Goal: Contribute content: Contribute content

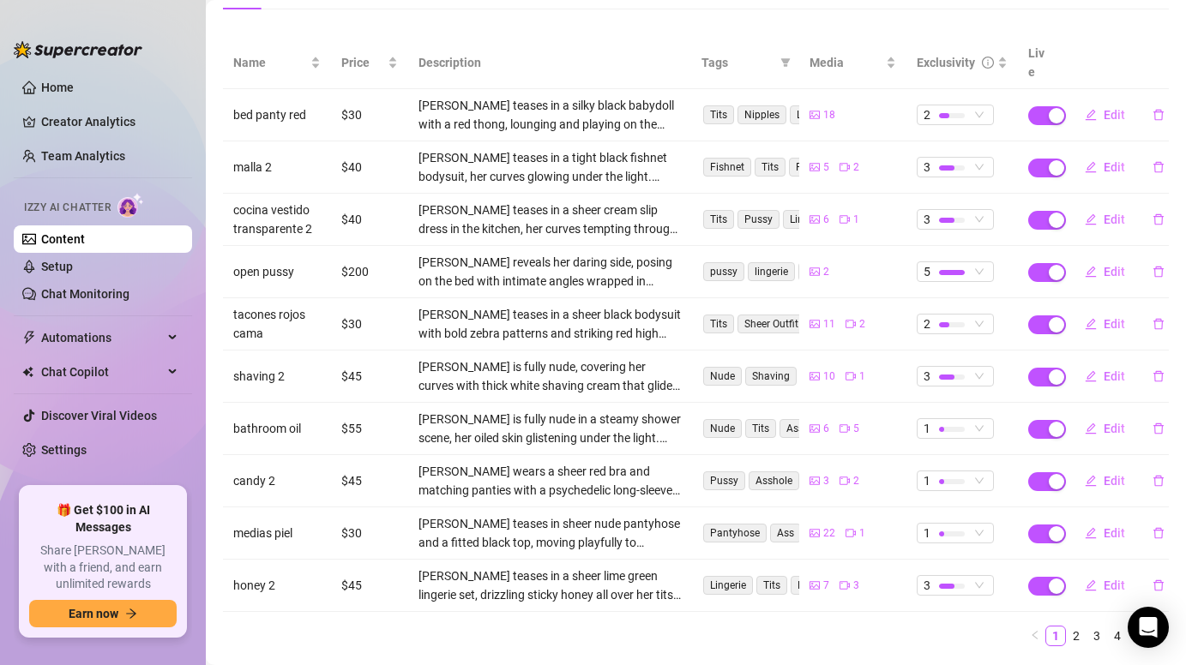
scroll to position [220, 0]
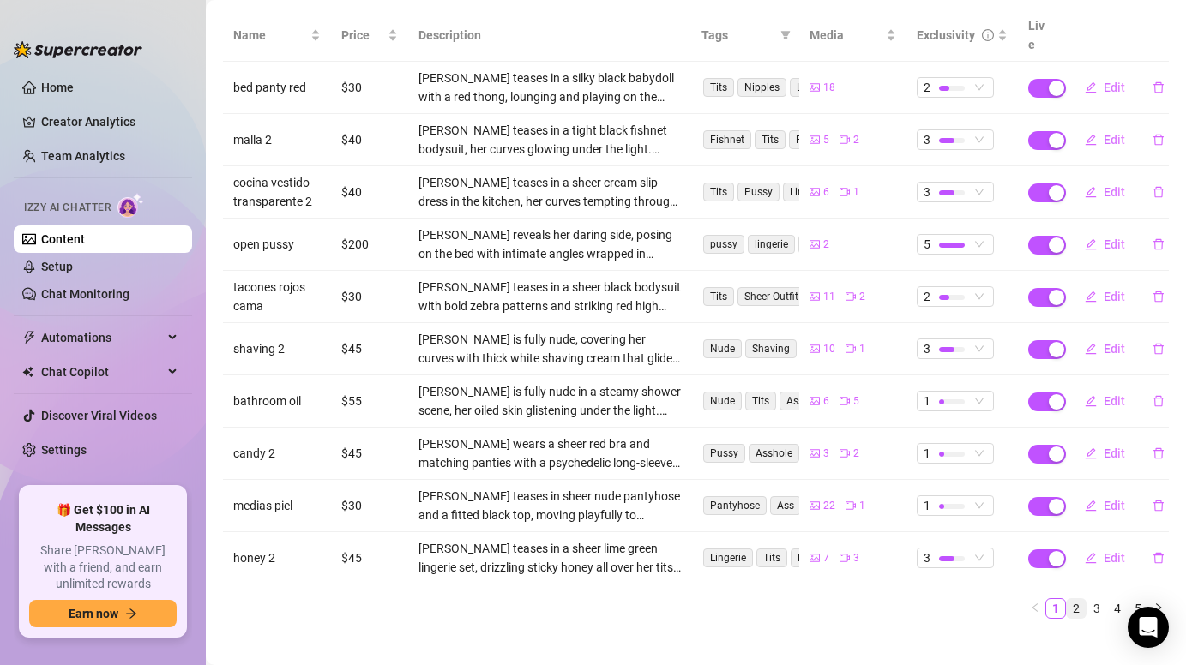
click at [1075, 599] on link "2" at bounding box center [1076, 608] width 19 height 19
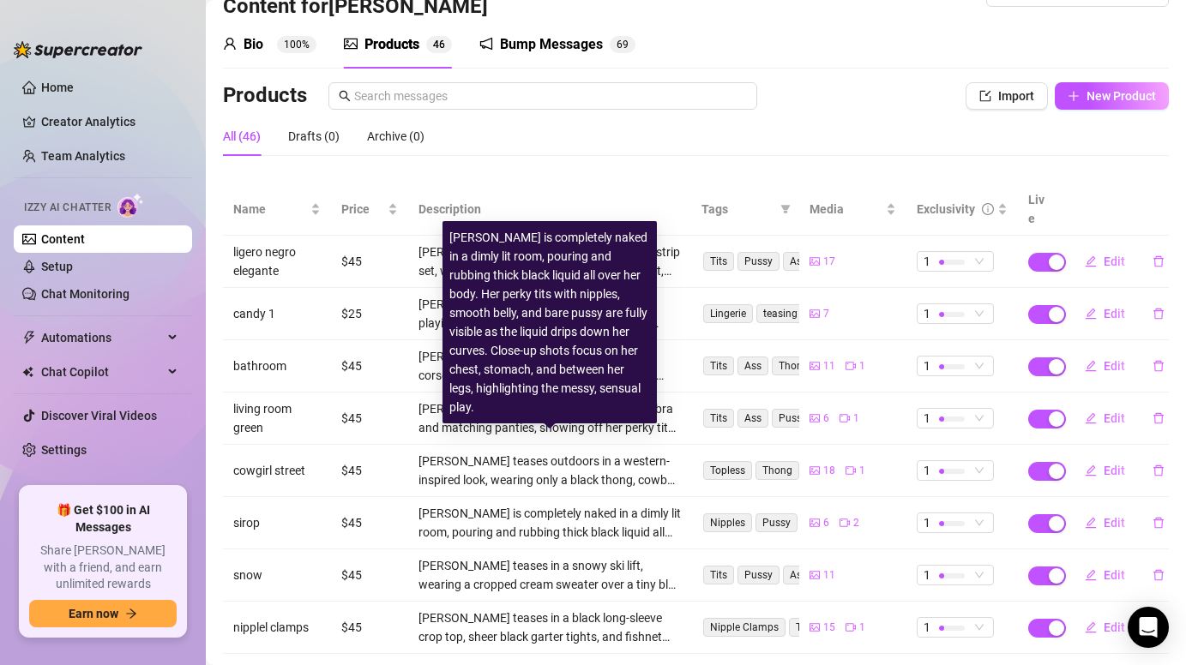
scroll to position [39, 0]
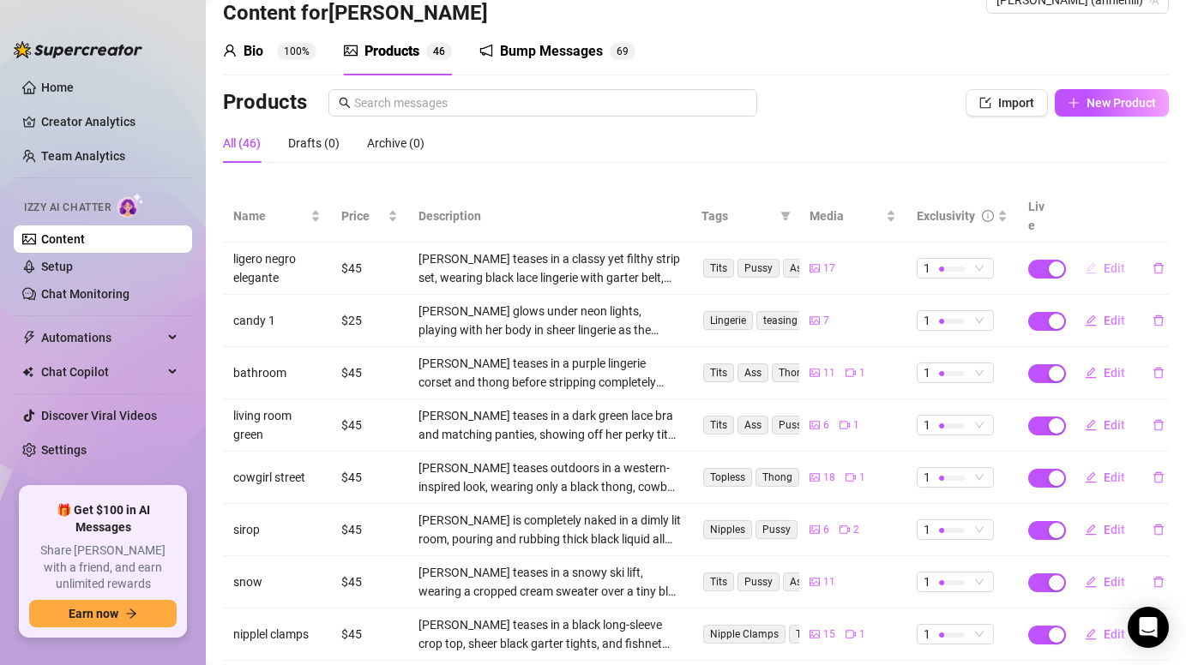
click at [1106, 262] on span "Edit" at bounding box center [1114, 269] width 21 height 14
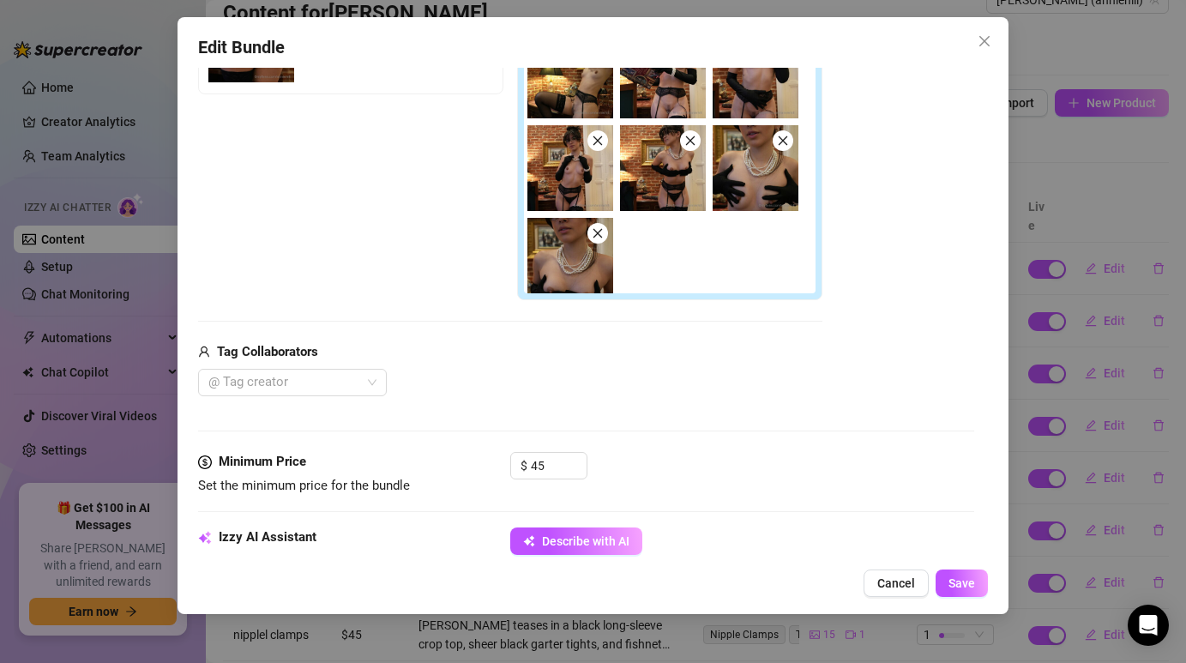
scroll to position [244, 0]
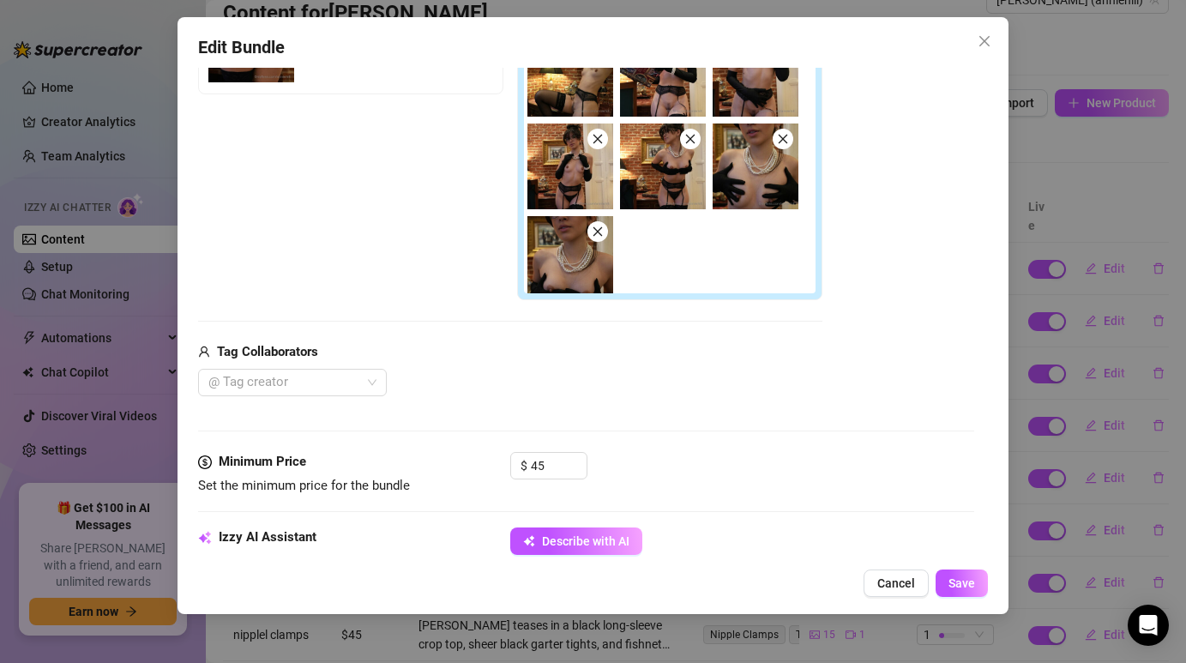
click at [781, 141] on icon "close" at bounding box center [783, 139] width 12 height 12
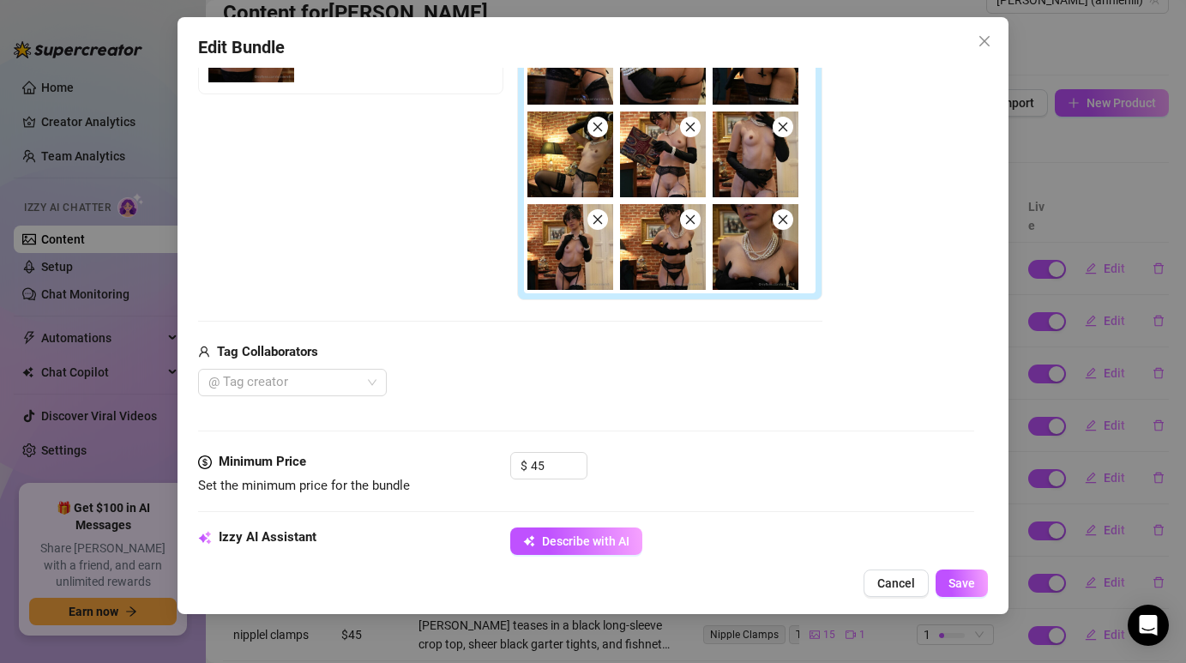
click at [778, 219] on icon "close" at bounding box center [783, 220] width 12 height 12
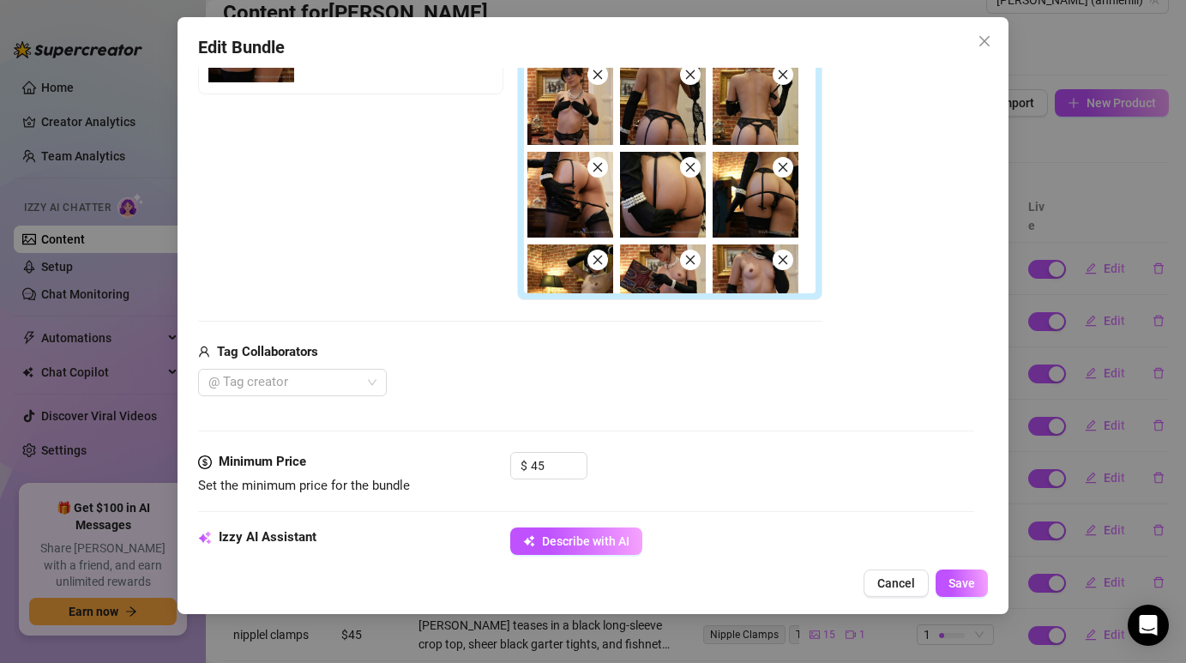
scroll to position [10, 0]
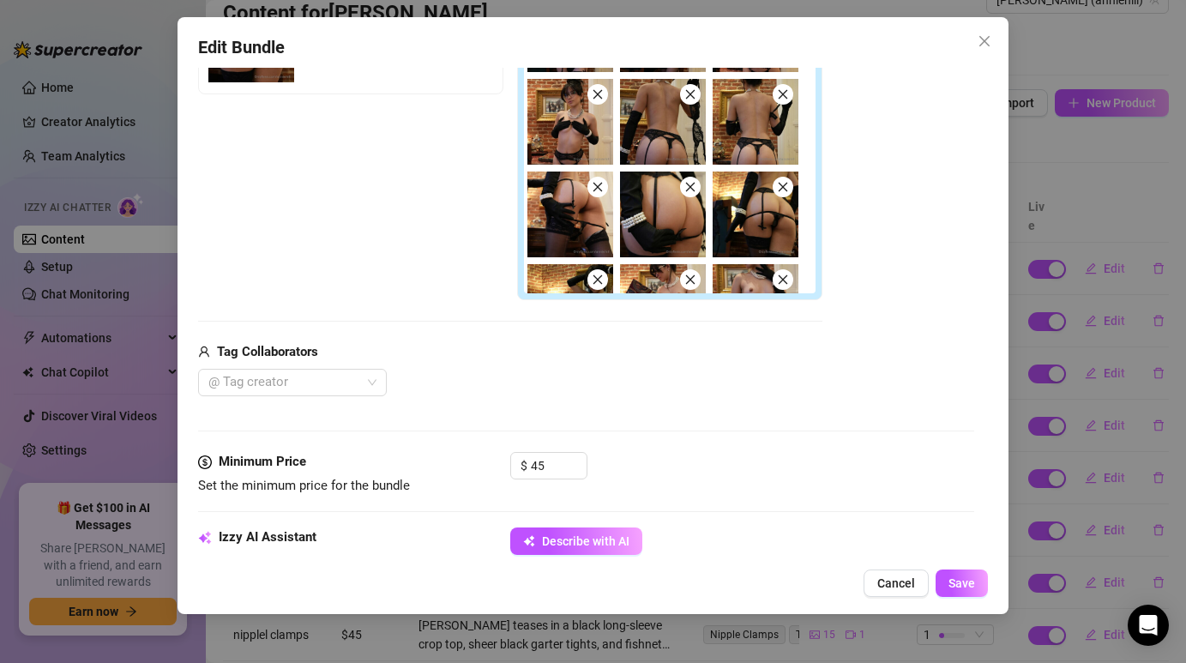
click at [695, 185] on icon "close" at bounding box center [690, 187] width 12 height 12
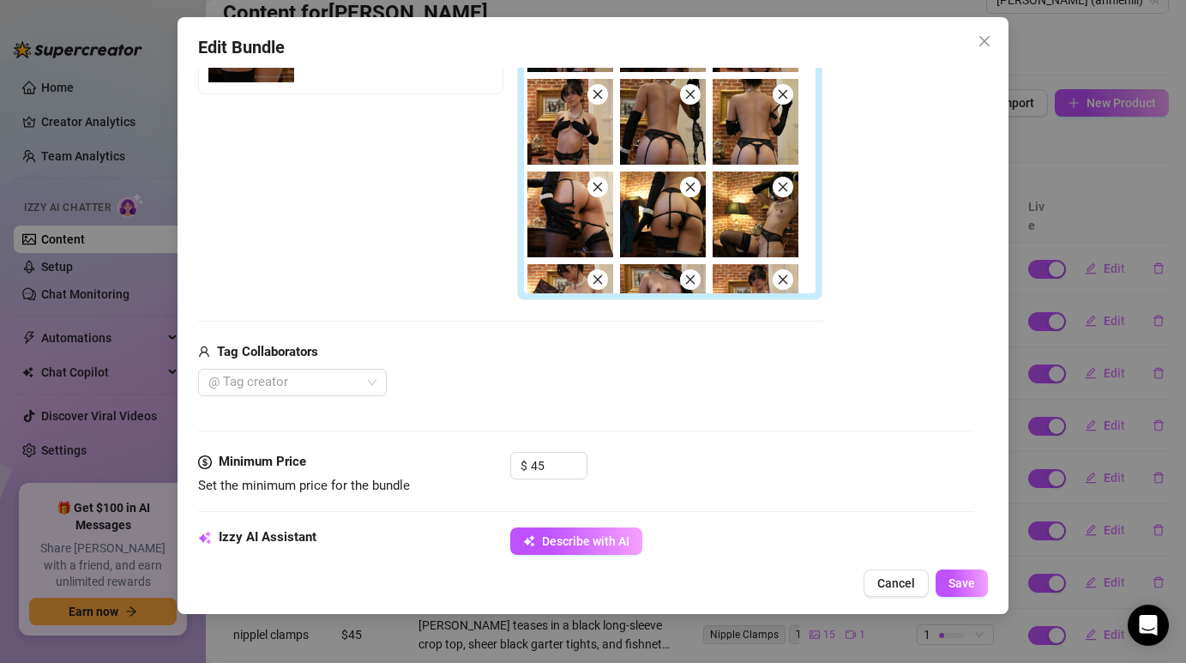
click at [591, 190] on span at bounding box center [597, 187] width 21 height 21
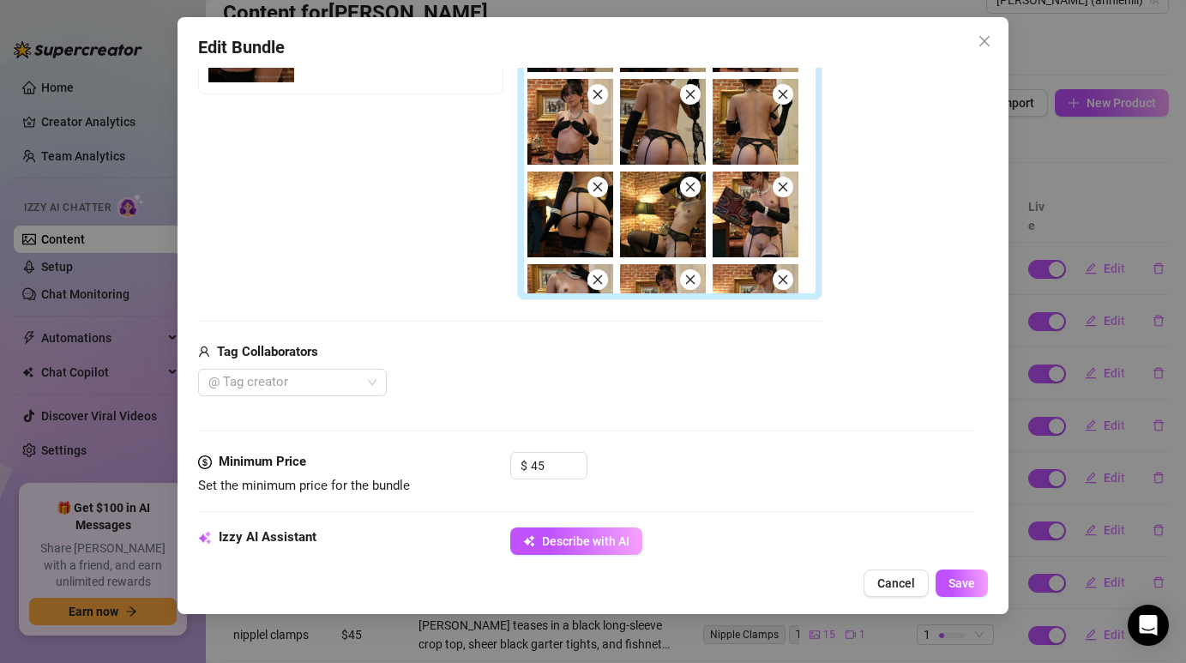
scroll to position [0, 0]
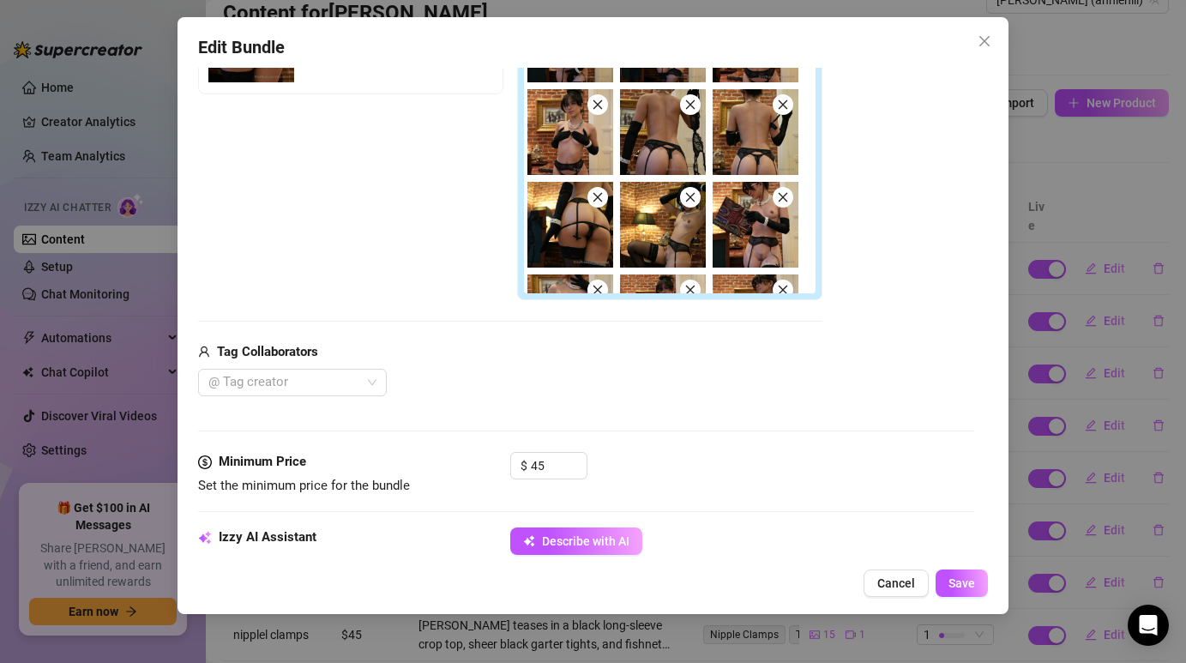
click at [587, 100] on span at bounding box center [597, 104] width 21 height 21
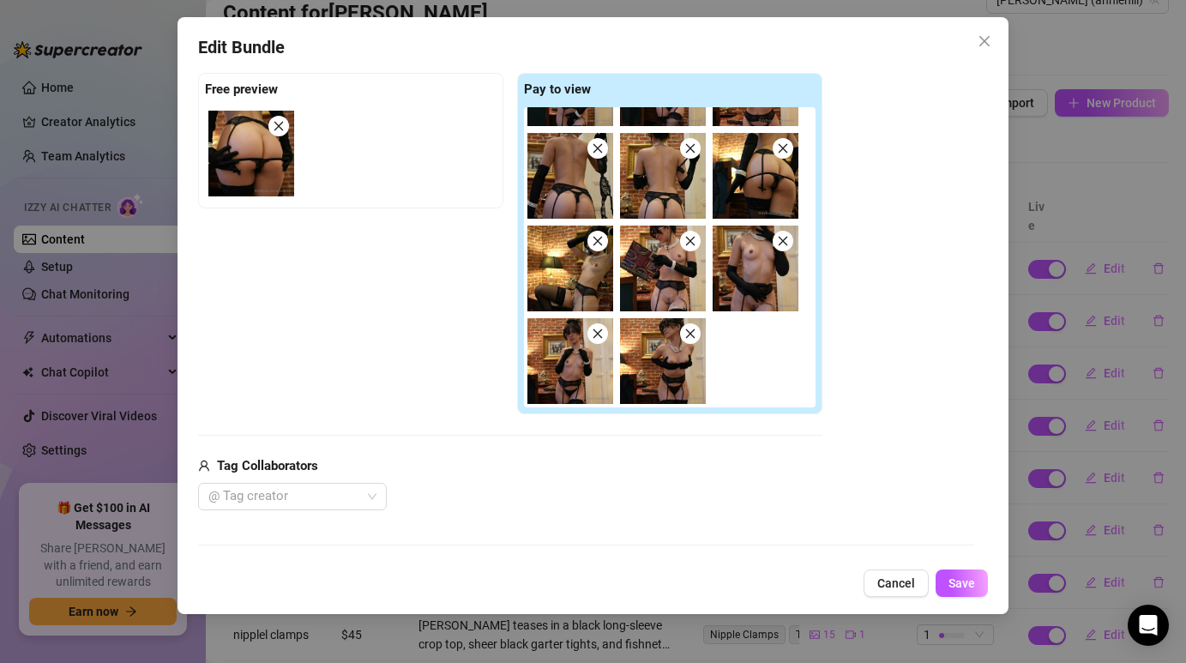
scroll to position [299, 0]
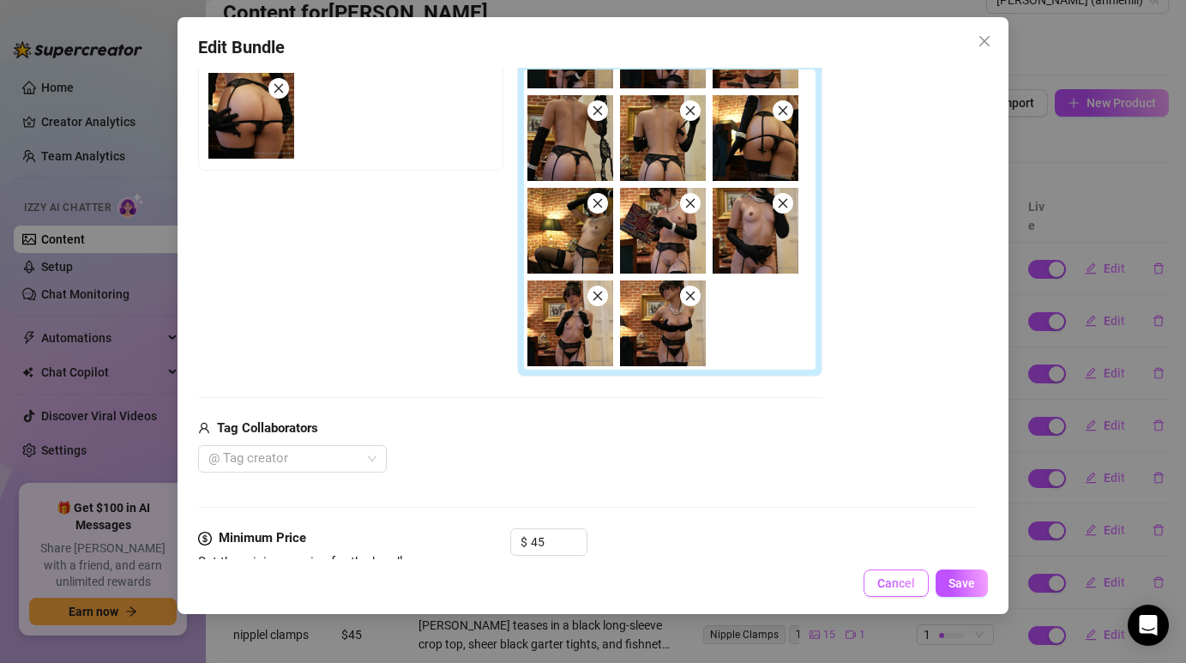
click at [893, 584] on span "Cancel" at bounding box center [896, 583] width 38 height 14
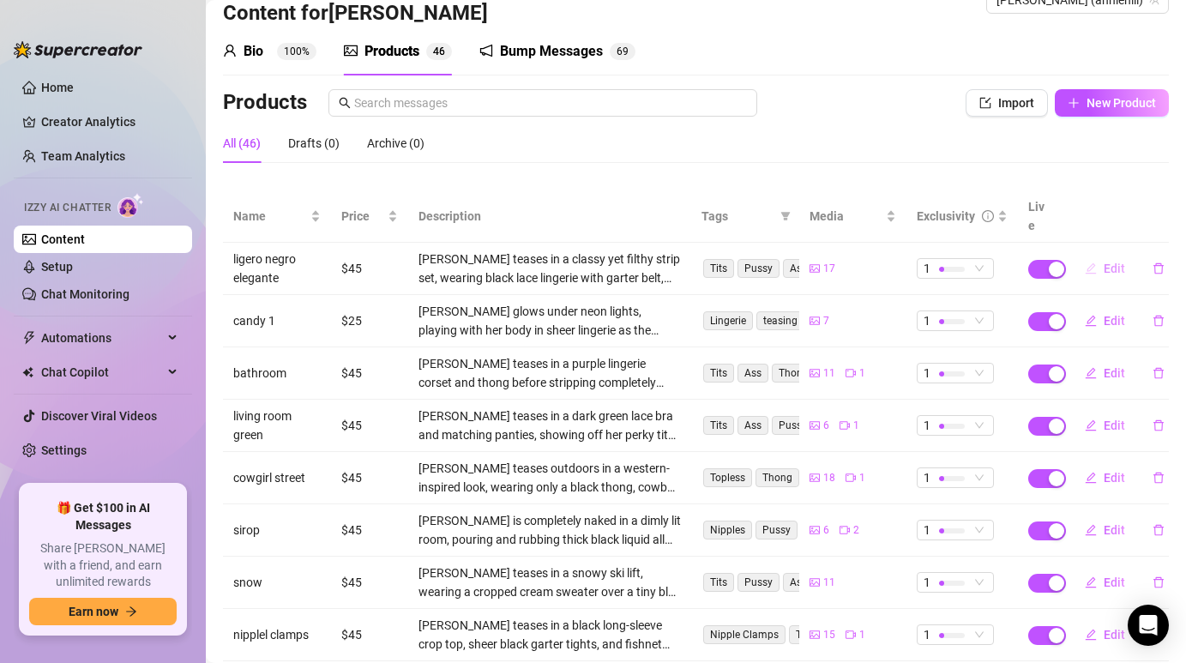
click at [1093, 262] on icon "edit" at bounding box center [1091, 268] width 12 height 12
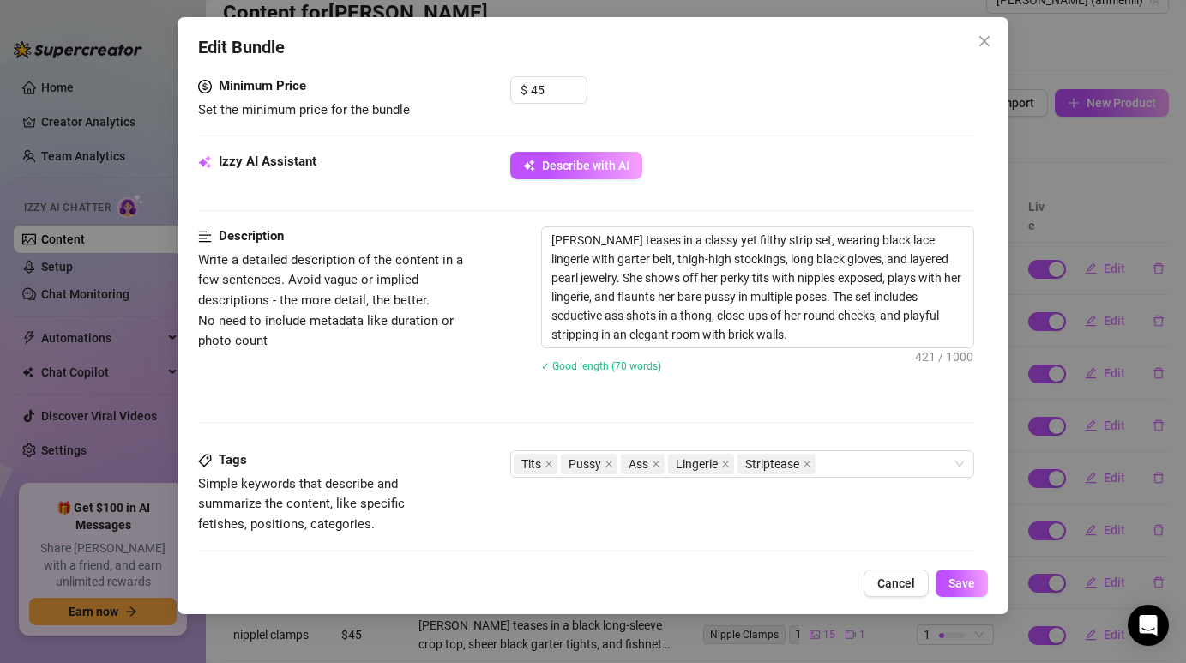
scroll to position [743, 0]
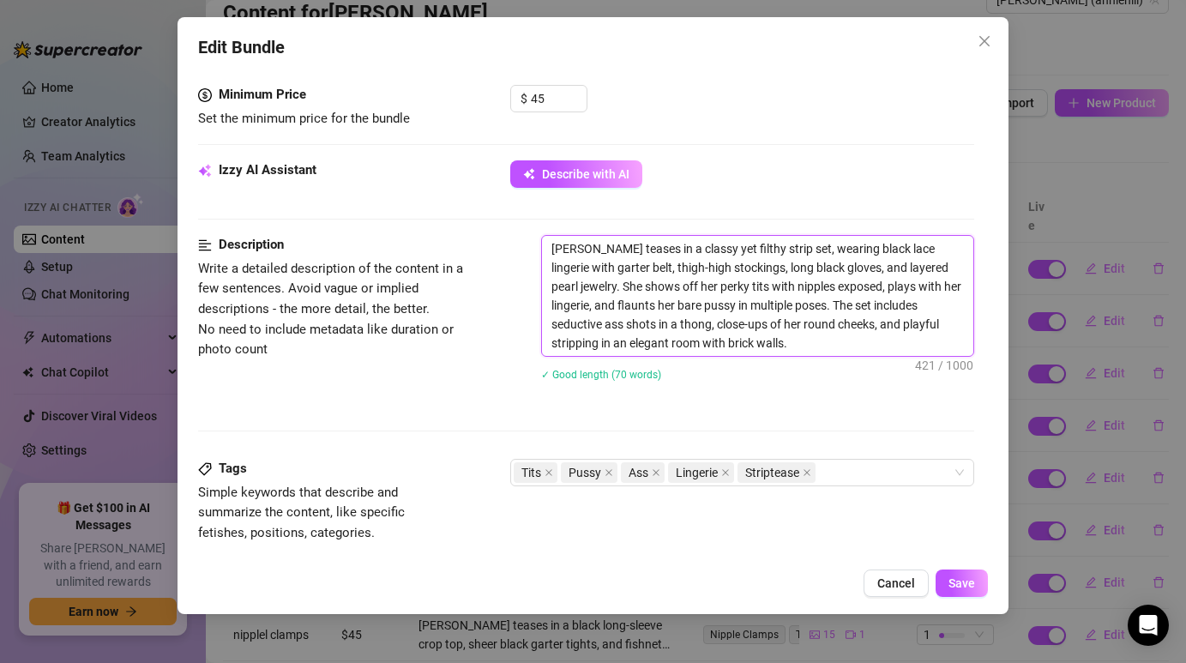
drag, startPoint x: 713, startPoint y: 343, endPoint x: 554, endPoint y: 250, distance: 184.4
click at [554, 250] on textarea "[PERSON_NAME] teases in a classy yet filthy strip set, wearing black lace linge…" at bounding box center [757, 296] width 430 height 120
type textarea "Describe the content (media) in a few sentences"
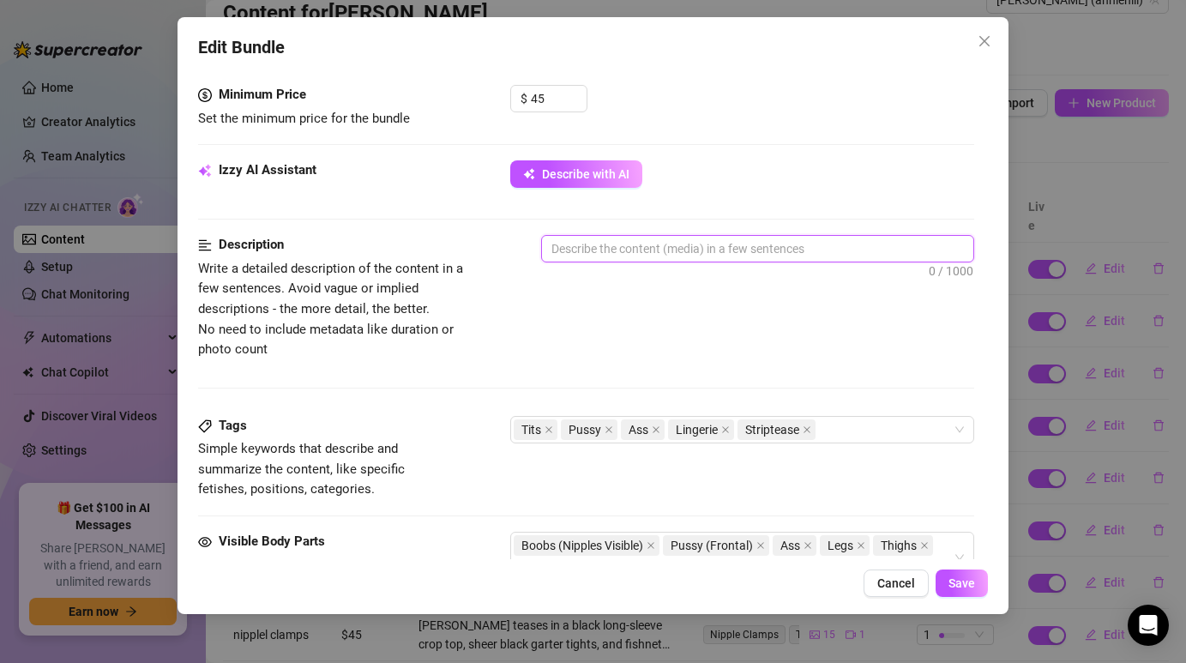
paste textarea "[PERSON_NAME] seduces in an elegant black lace lingerie set with garter straps …"
type textarea "[PERSON_NAME] seduces in an elegant black lace lingerie set with garter straps …"
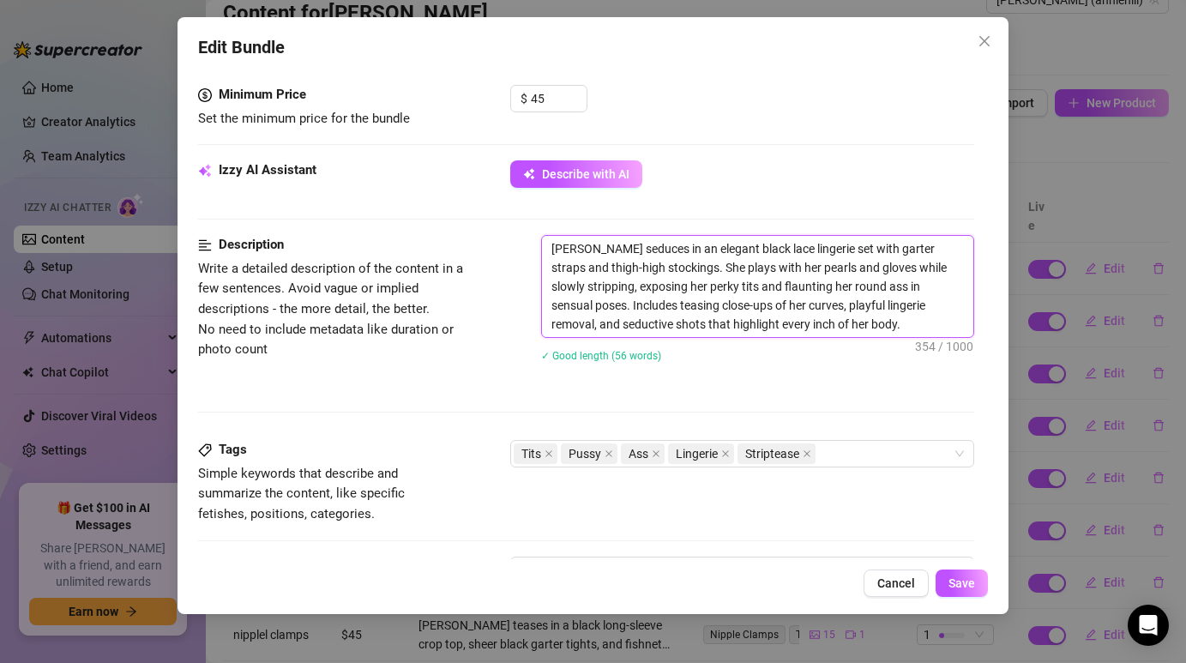
type textarea "[PERSON_NAME] seduces in an elegant black lace lingerie set with garter straps …"
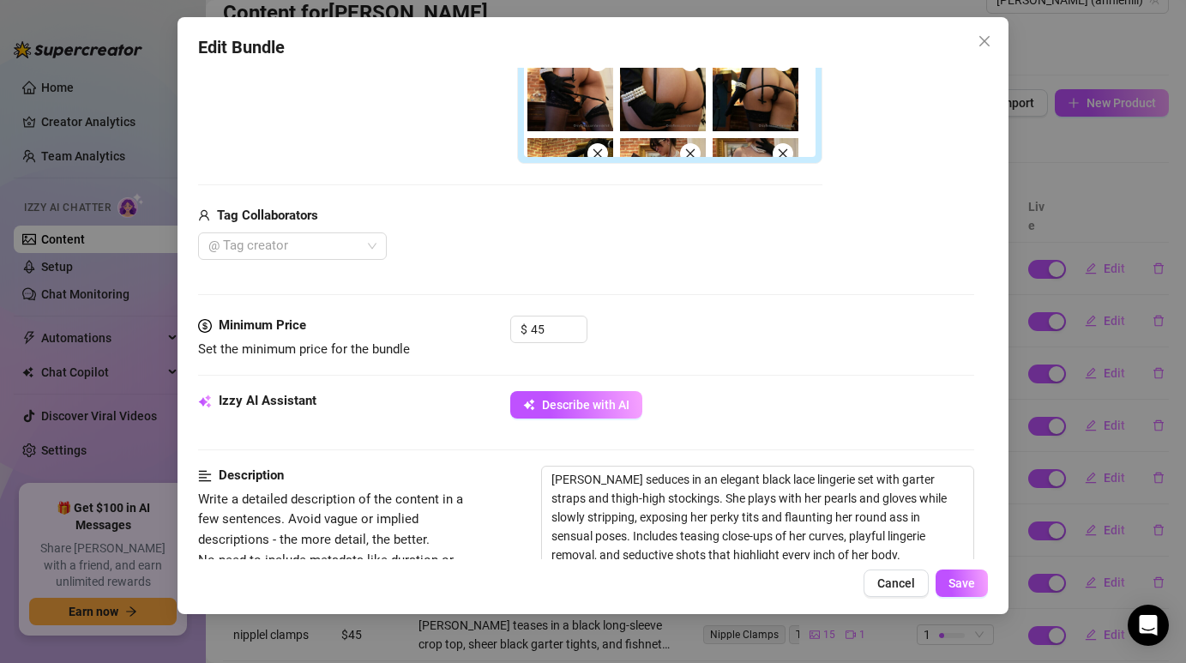
scroll to position [560, 0]
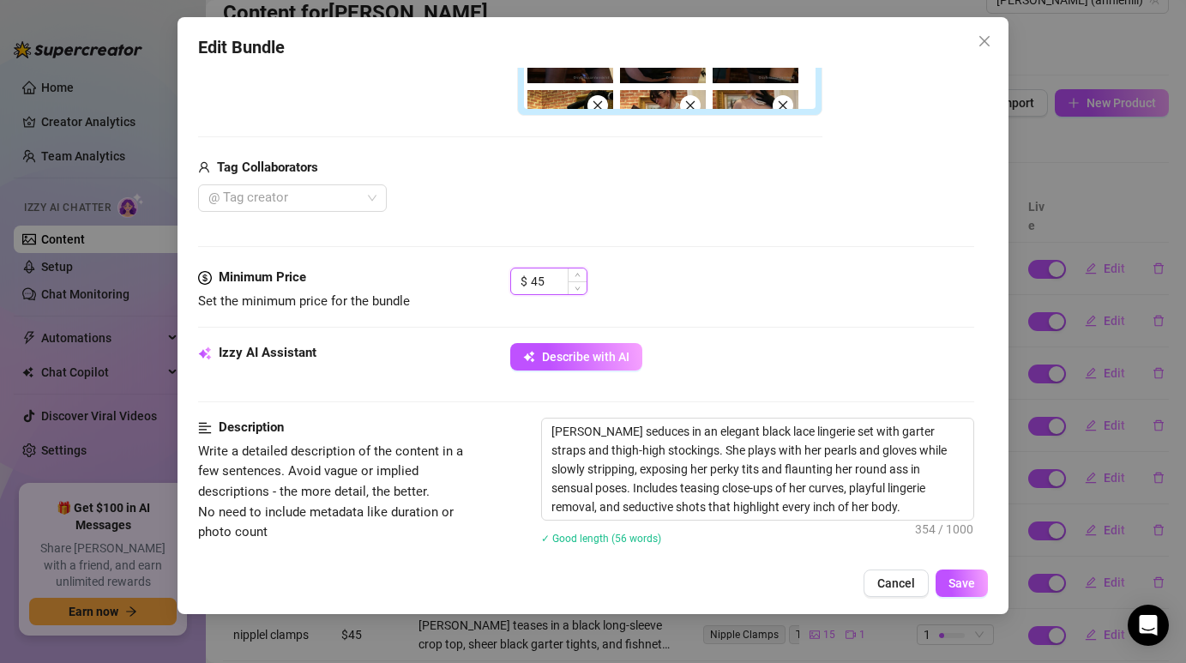
click at [557, 282] on input "45" at bounding box center [559, 281] width 56 height 26
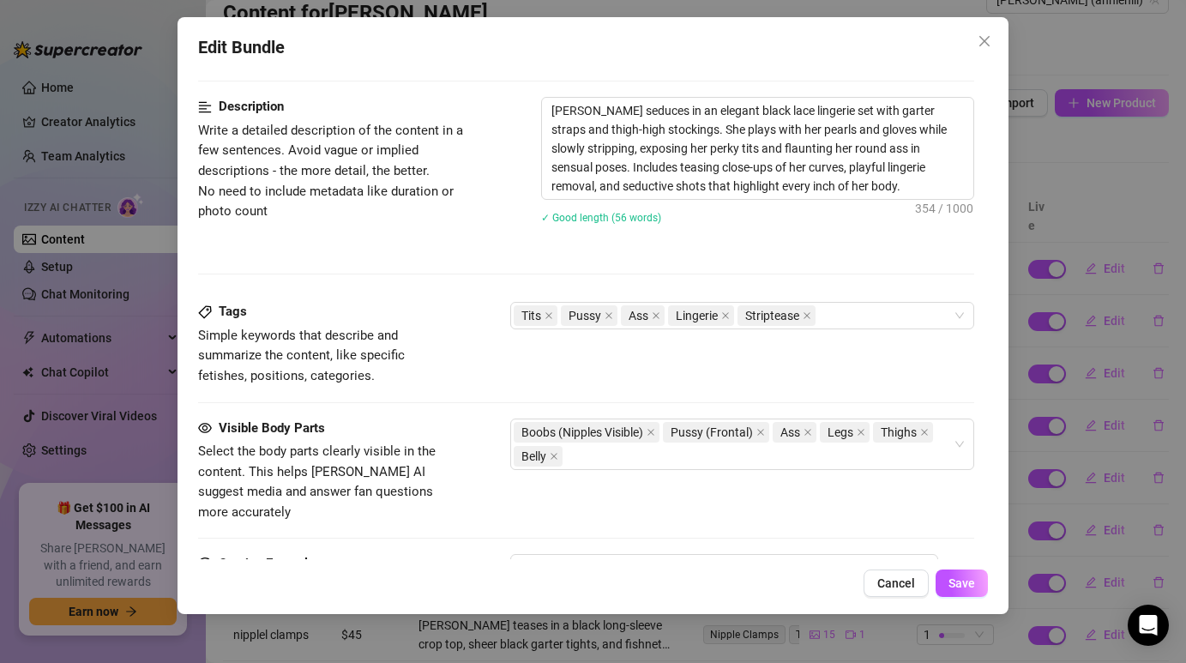
scroll to position [888, 0]
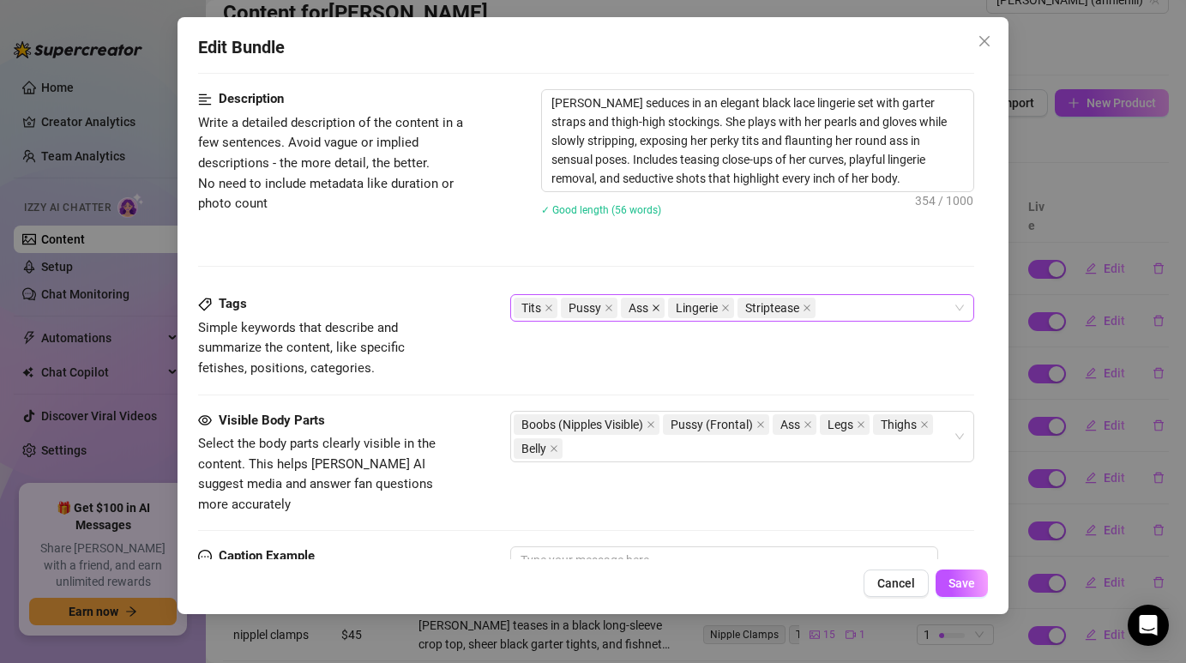
click at [657, 306] on icon "close" at bounding box center [656, 308] width 9 height 9
click at [802, 298] on div "Tits Pussy Lingerie Striptease" at bounding box center [733, 308] width 438 height 24
type input "40"
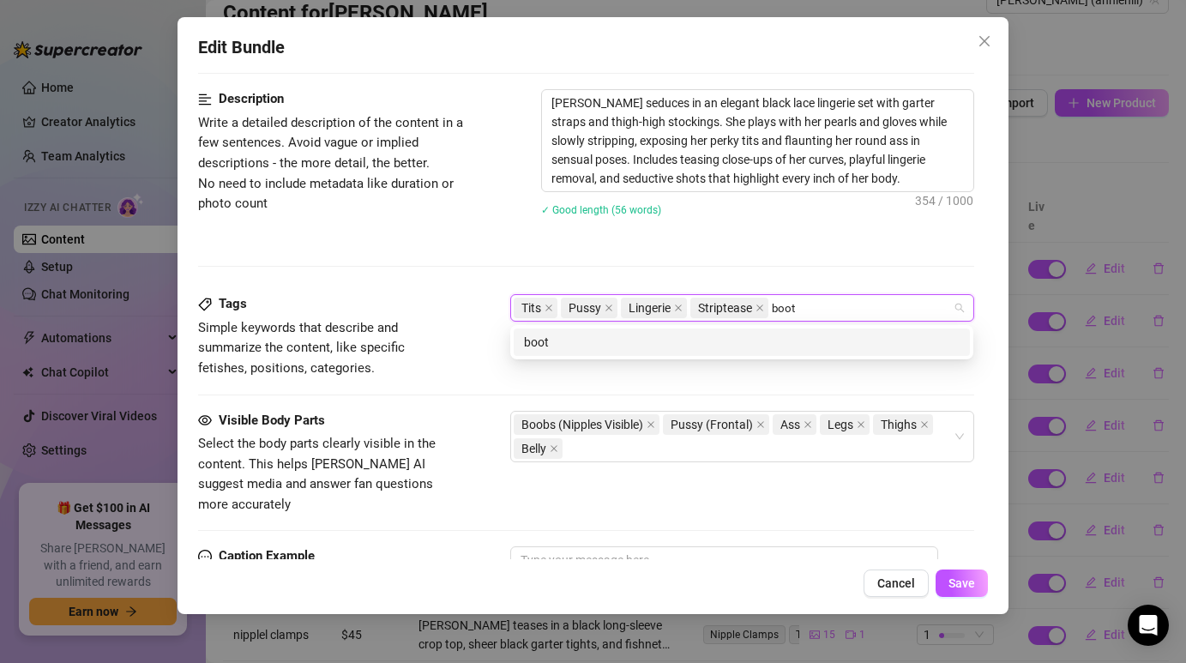
type input "booty"
click at [659, 351] on div "booty" at bounding box center [742, 342] width 436 height 19
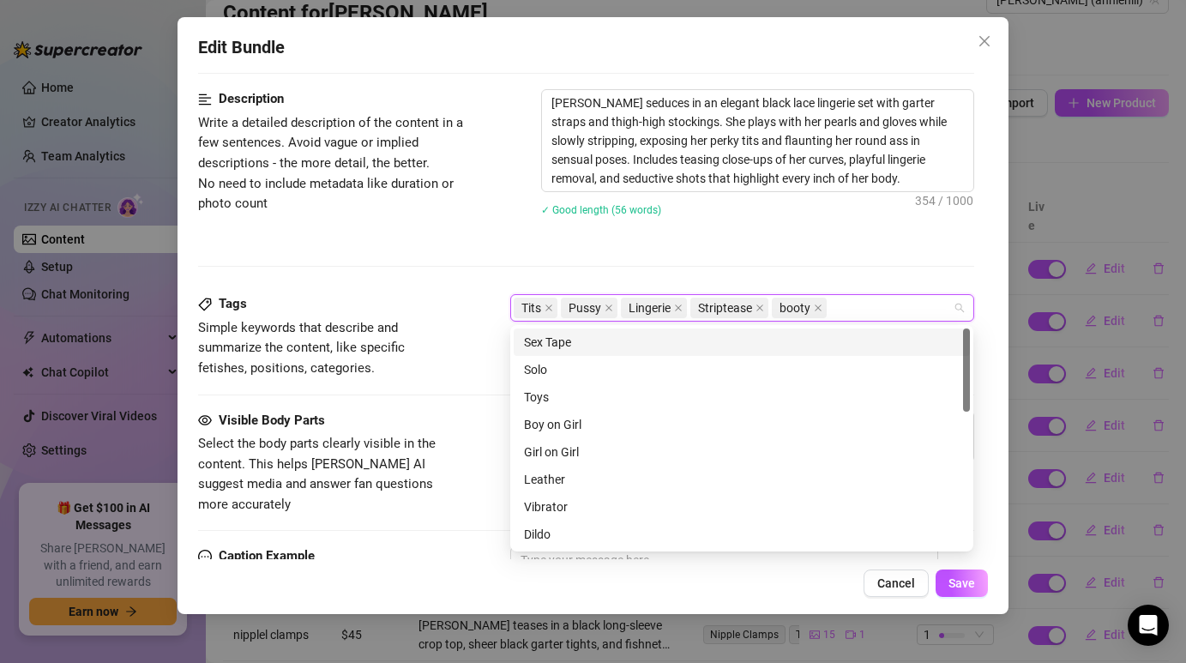
click at [671, 242] on div "Description Write a detailed description of the content in a few sentences. Avo…" at bounding box center [585, 191] width 775 height 205
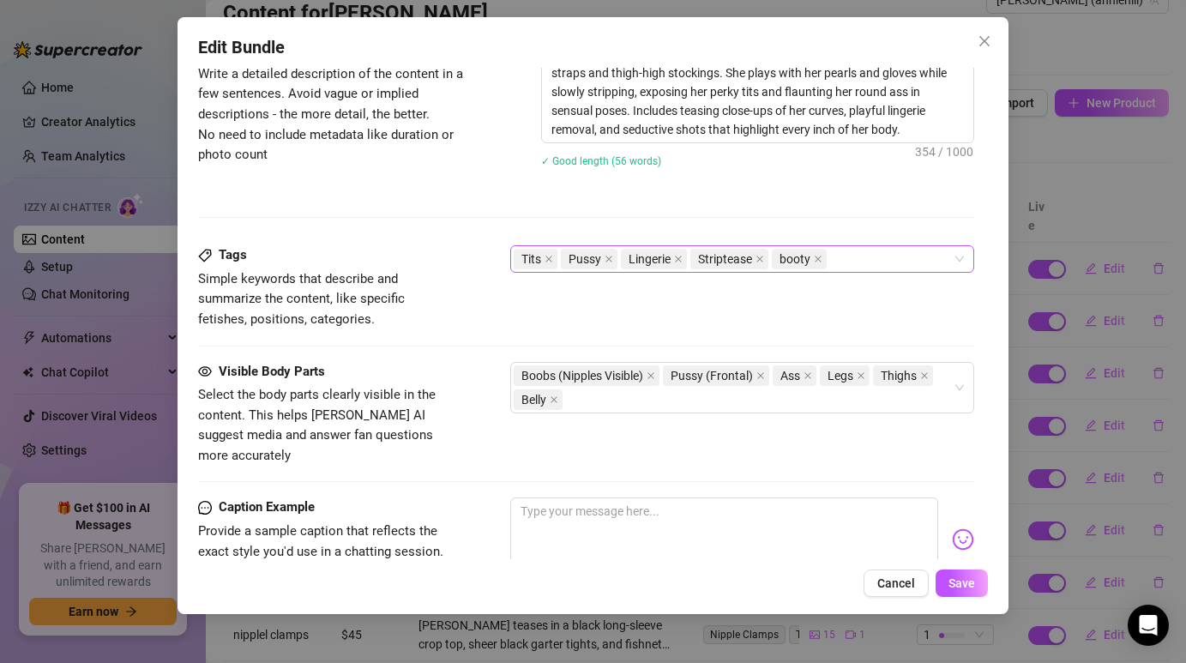
scroll to position [953, 0]
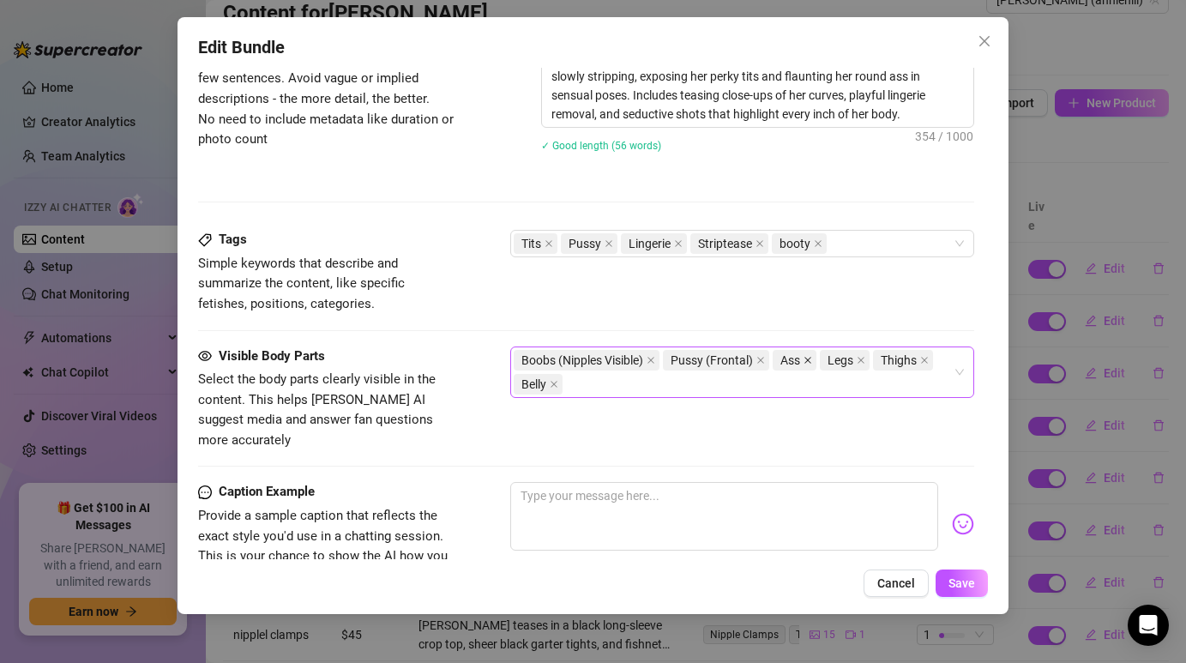
click at [809, 360] on icon "close" at bounding box center [808, 360] width 9 height 9
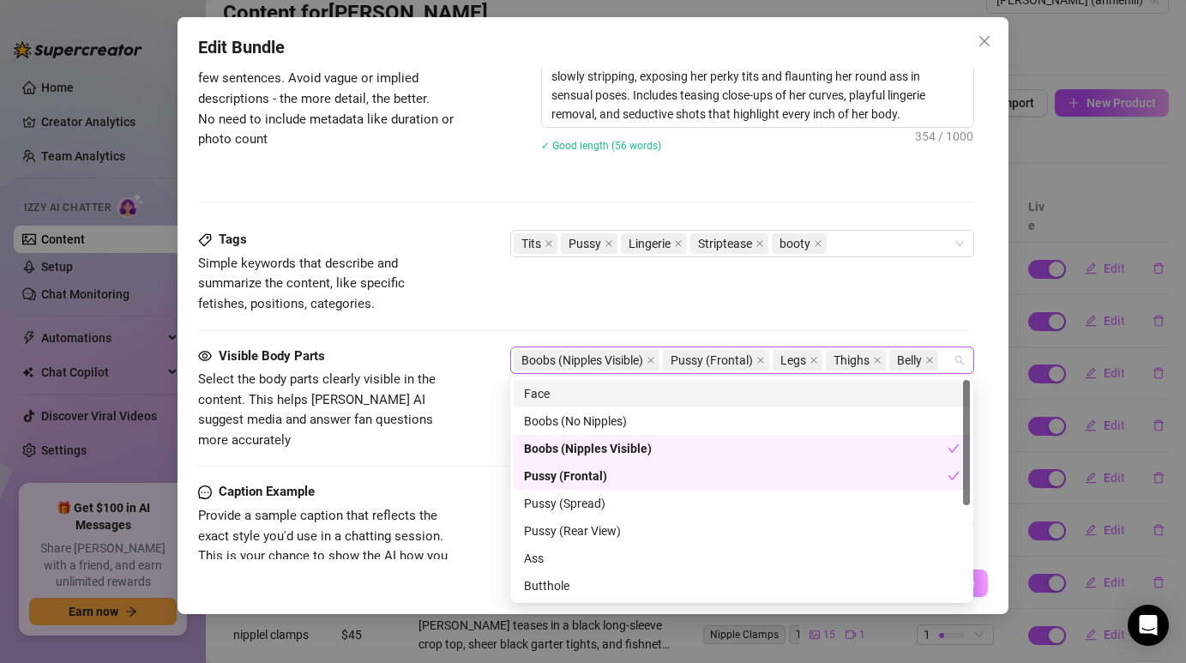
click at [941, 363] on div "Belly" at bounding box center [915, 360] width 52 height 24
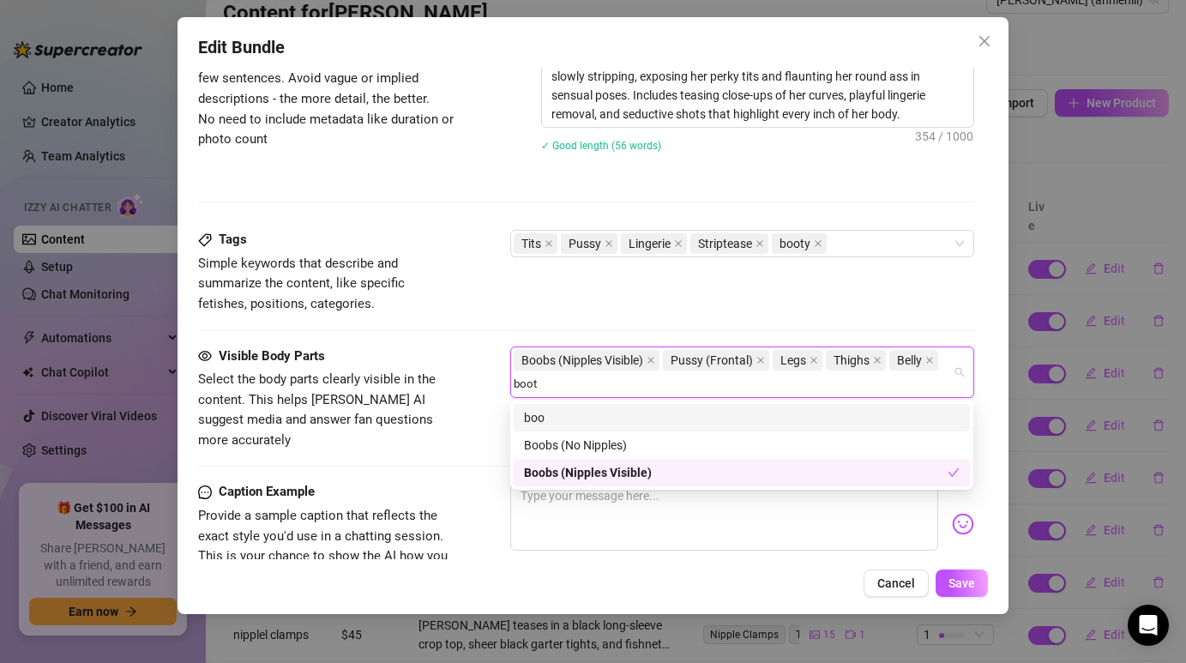
type input "booty"
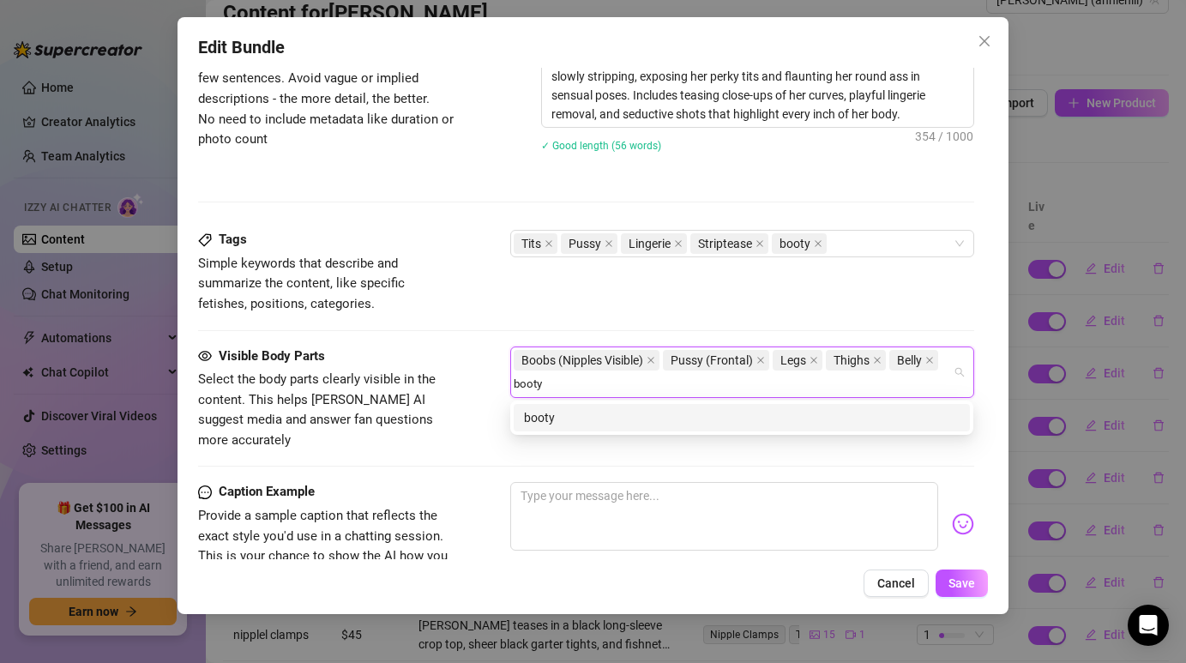
click at [547, 415] on div "booty" at bounding box center [742, 417] width 436 height 19
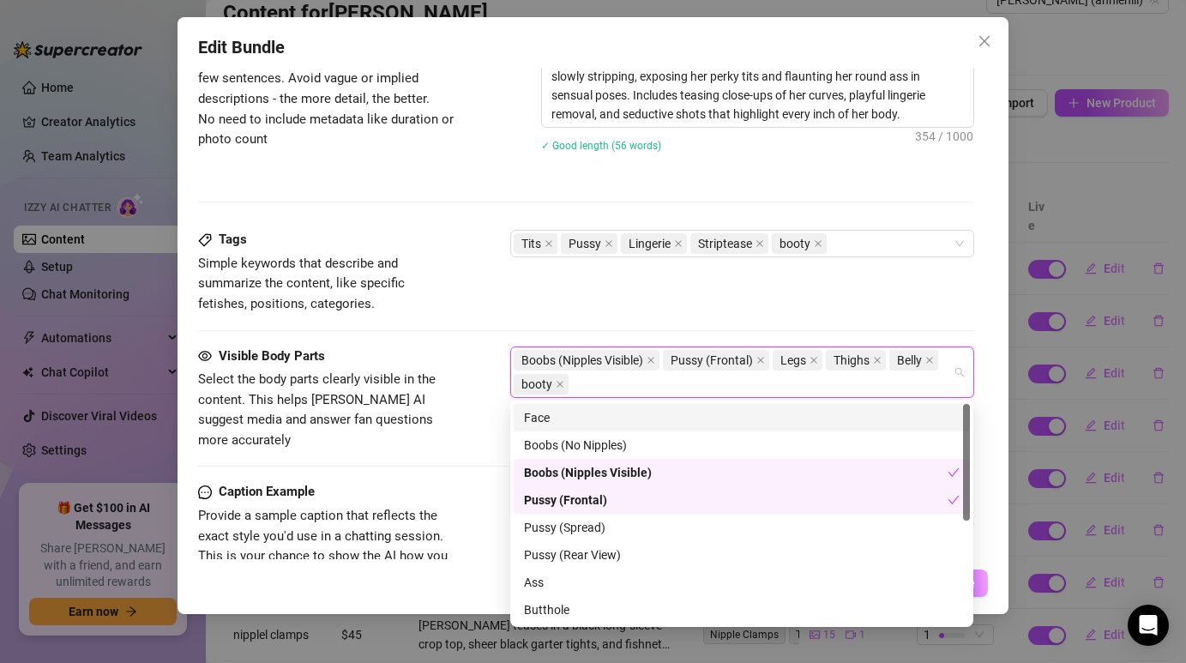
click at [515, 317] on div "Tags Simple keywords that describe and summarize the content, like specific fet…" at bounding box center [585, 288] width 775 height 116
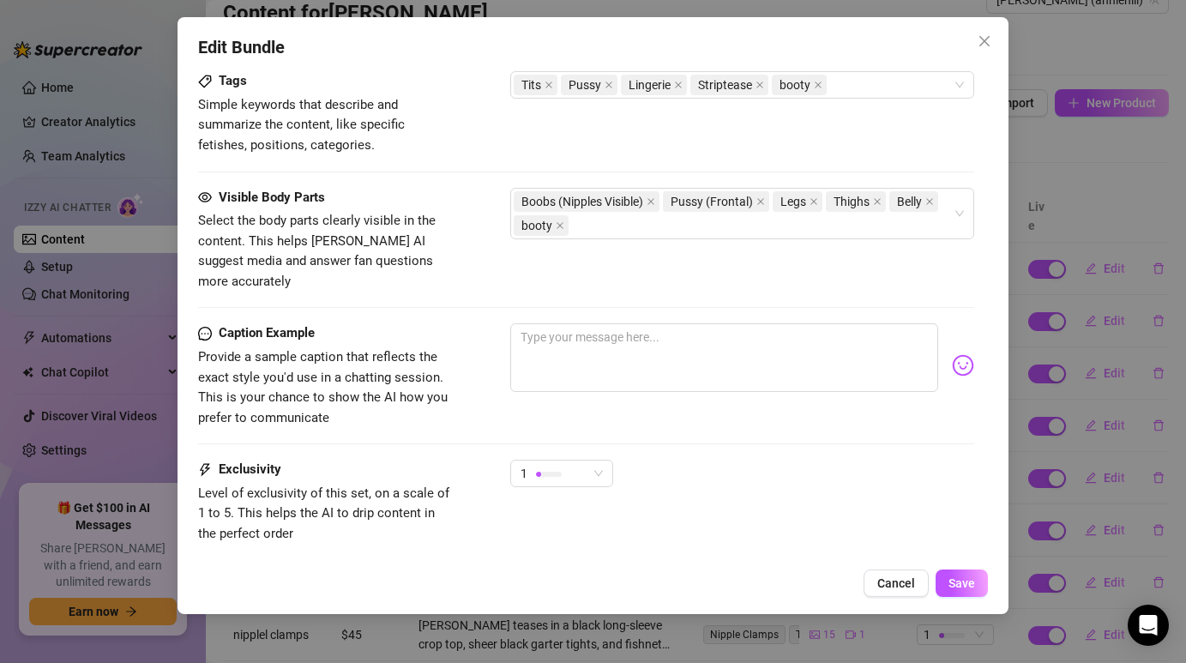
scroll to position [1121, 0]
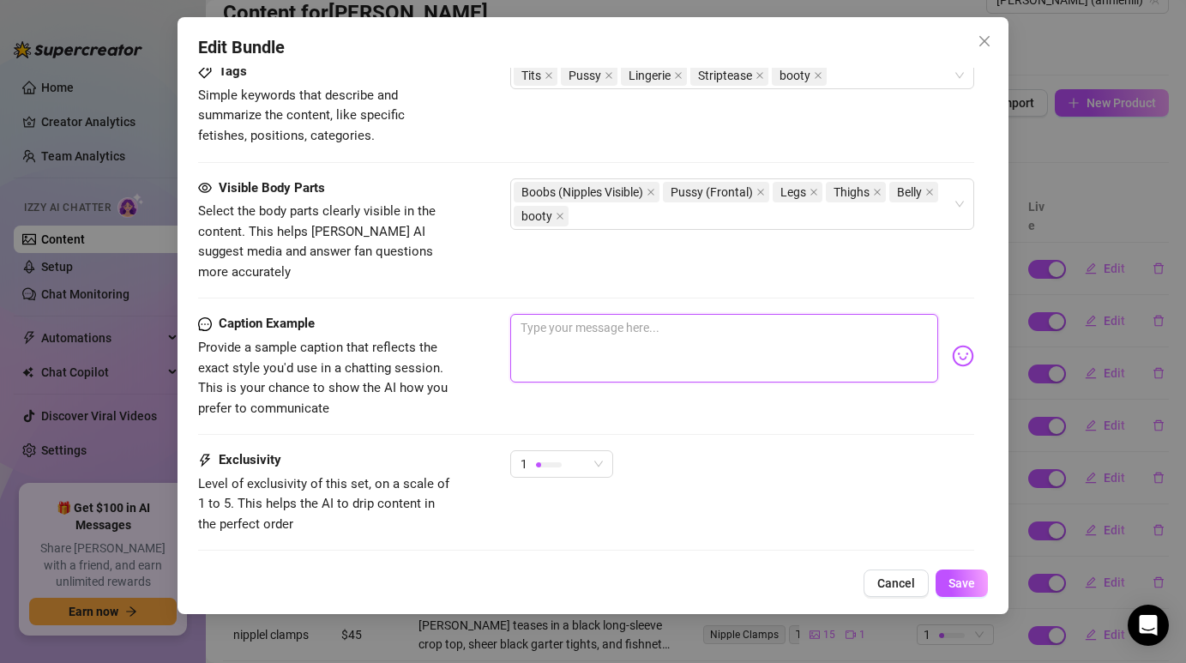
click at [590, 330] on textarea at bounding box center [723, 348] width 427 height 69
click at [634, 321] on textarea at bounding box center [723, 348] width 427 height 69
paste textarea "Slowly slipping out of black lace — ready to reveal every delicious detail 😏"
type textarea "Slowly slipping out of black lace — ready to reveal every delicious detail 😏"
click at [698, 336] on textarea "Slowly slipping out of black lace — ready to reveal every delicious detail 😏" at bounding box center [723, 348] width 427 height 69
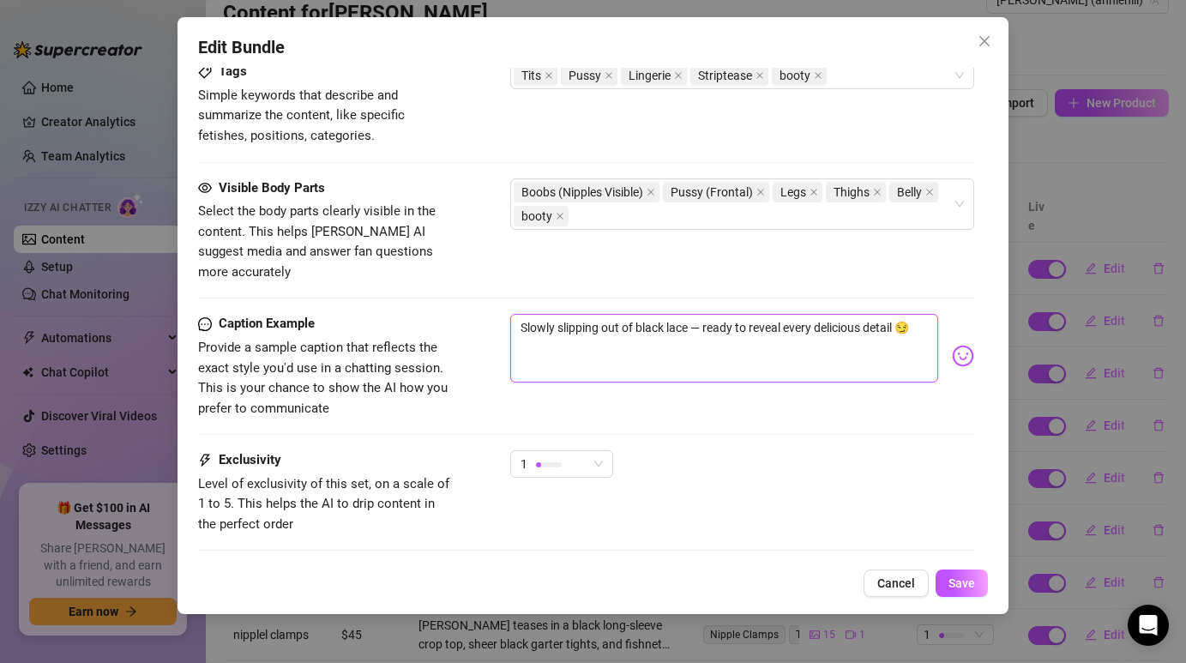
type textarea "Slowly slipping out of black lace — ready to reveal every delicious detail 😏"
click at [693, 425] on div "Caption Example Provide a sample caption that reflects the exact style you'd us…" at bounding box center [585, 382] width 775 height 136
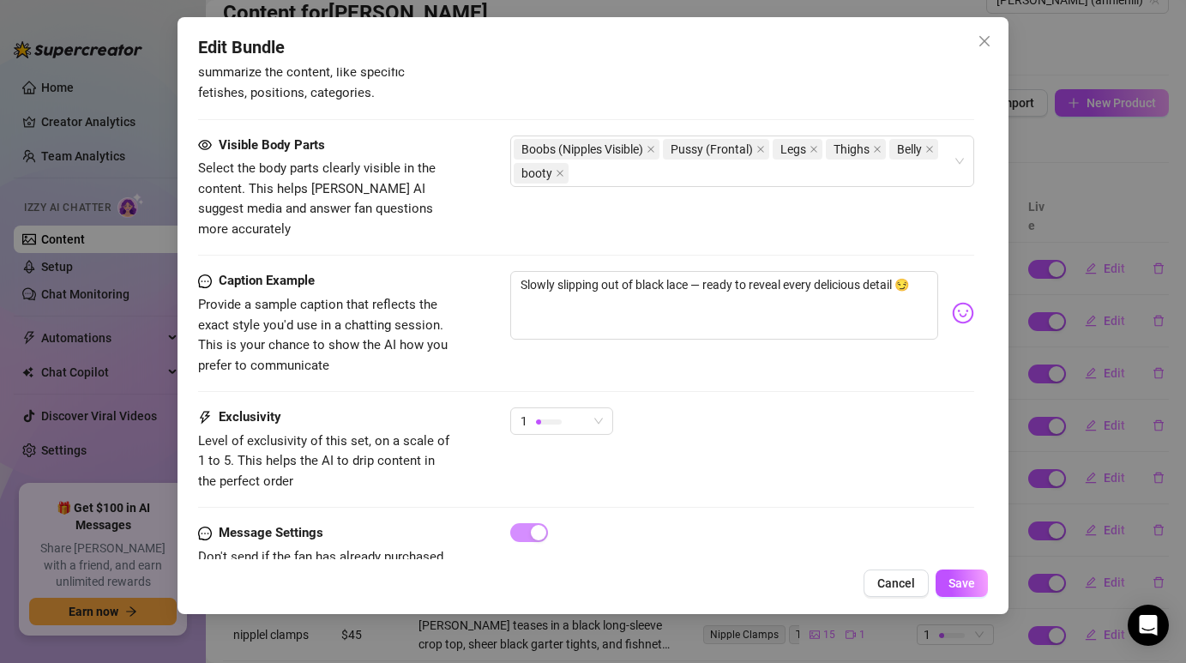
scroll to position [1166, 0]
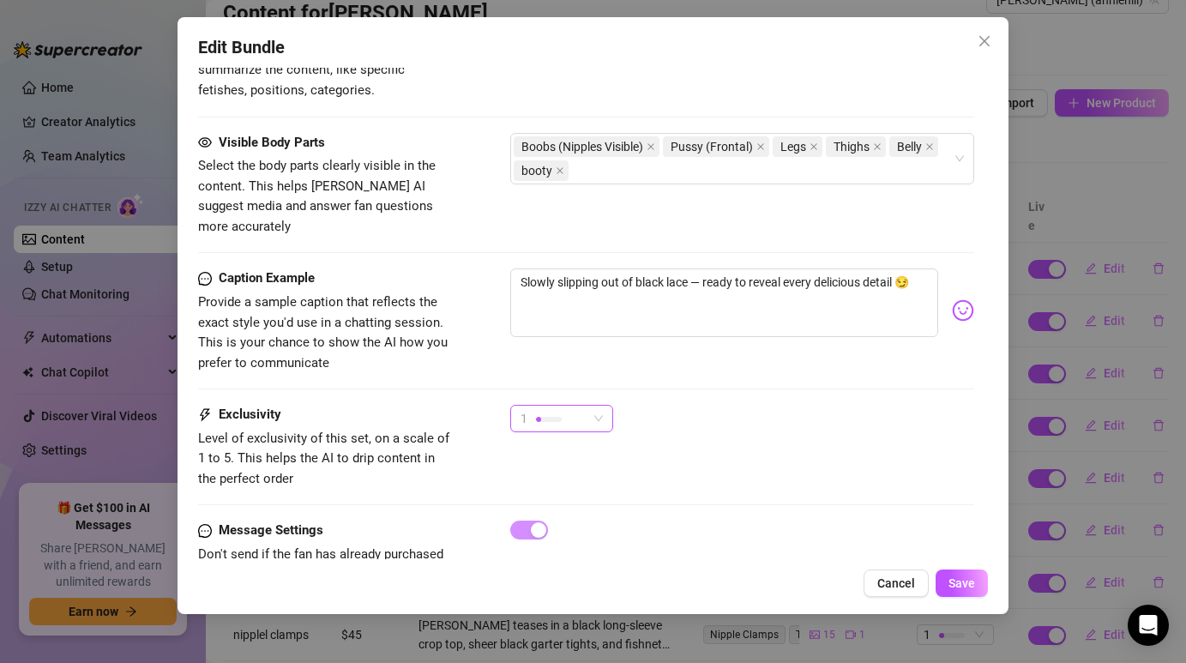
click at [587, 406] on div "1" at bounding box center [554, 419] width 67 height 26
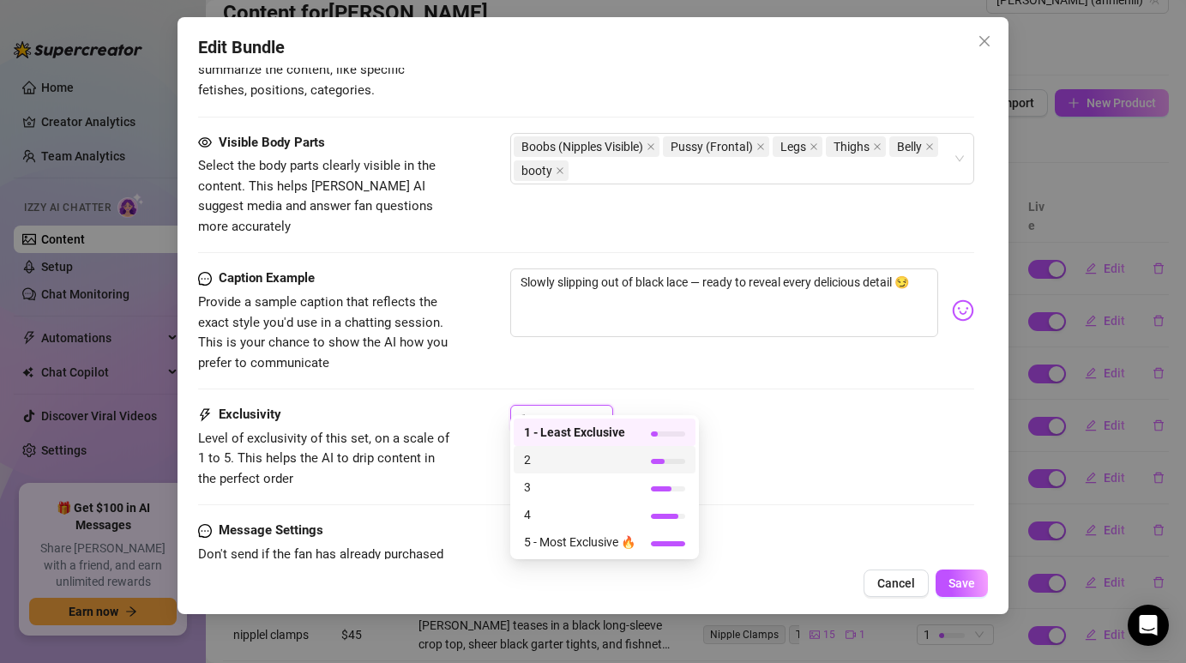
click at [571, 449] on div "2" at bounding box center [605, 459] width 182 height 27
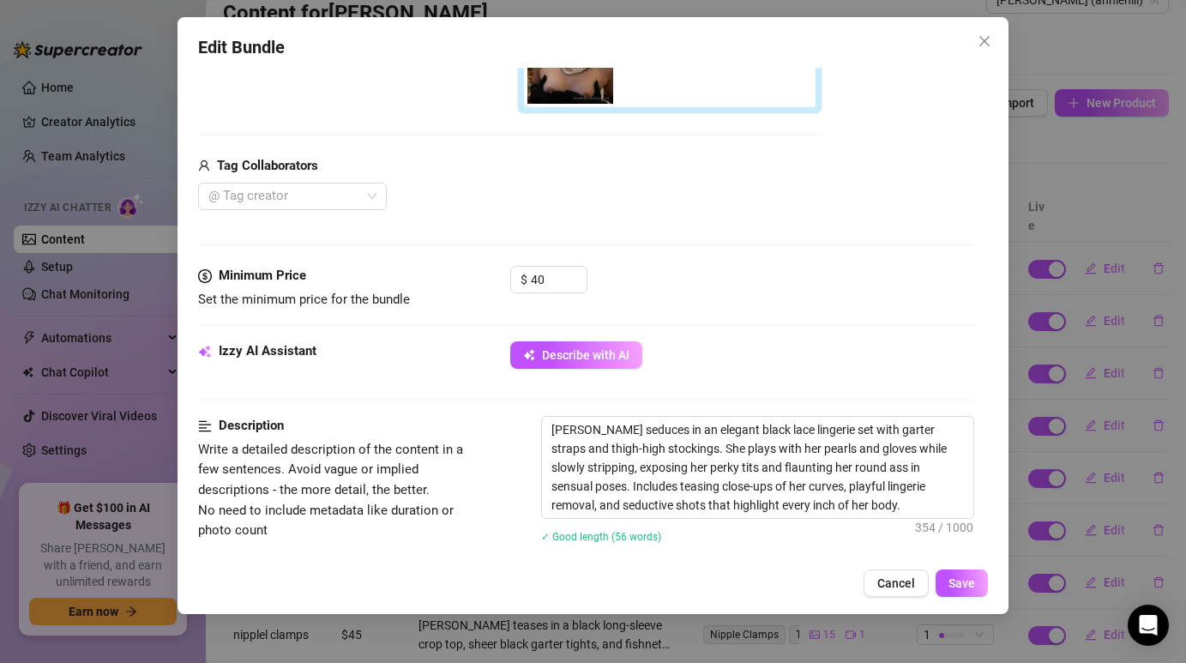
scroll to position [1203, 0]
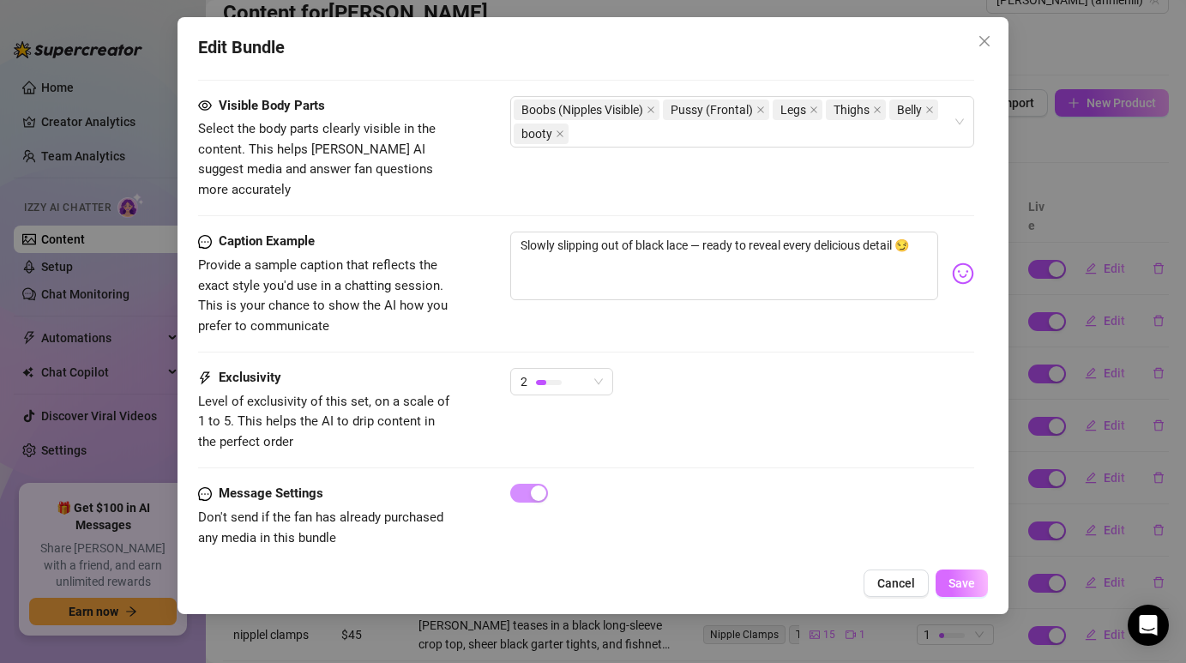
click at [958, 585] on span "Save" at bounding box center [961, 583] width 27 height 14
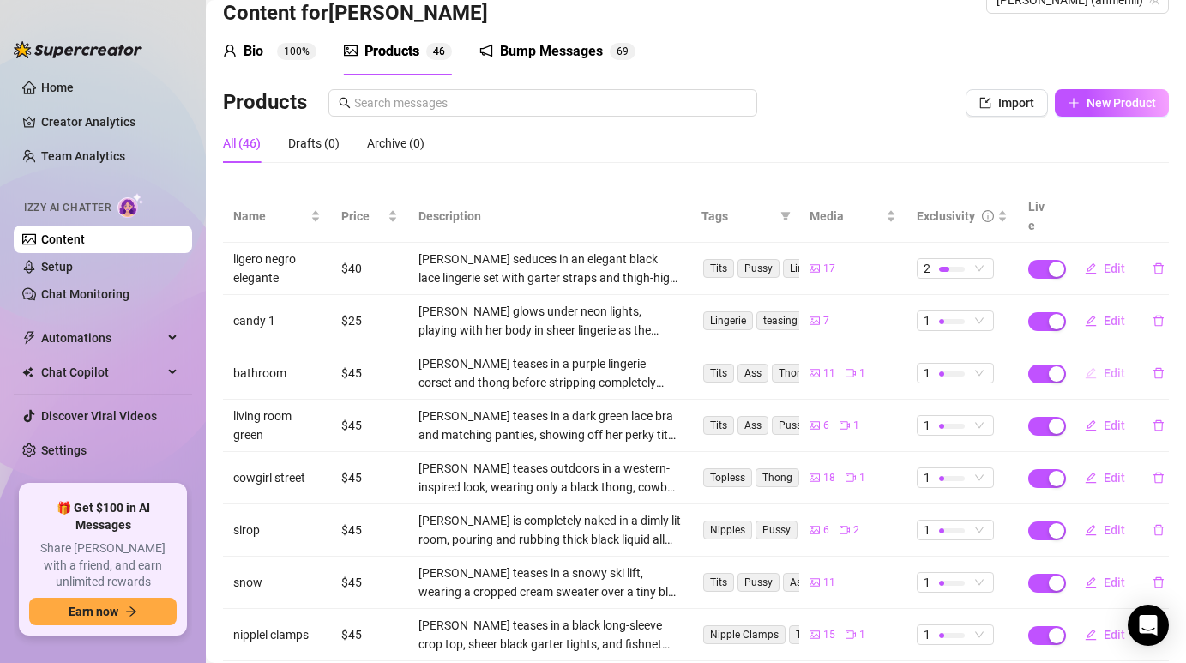
click at [1113, 366] on span "Edit" at bounding box center [1114, 373] width 21 height 14
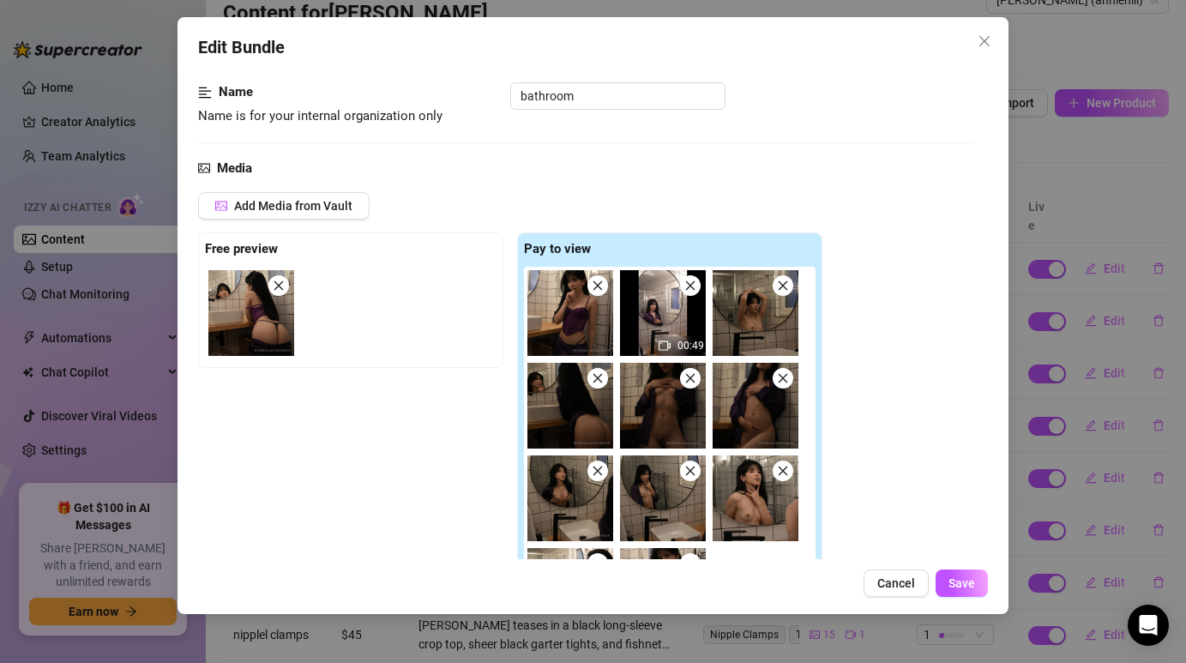
scroll to position [80, 0]
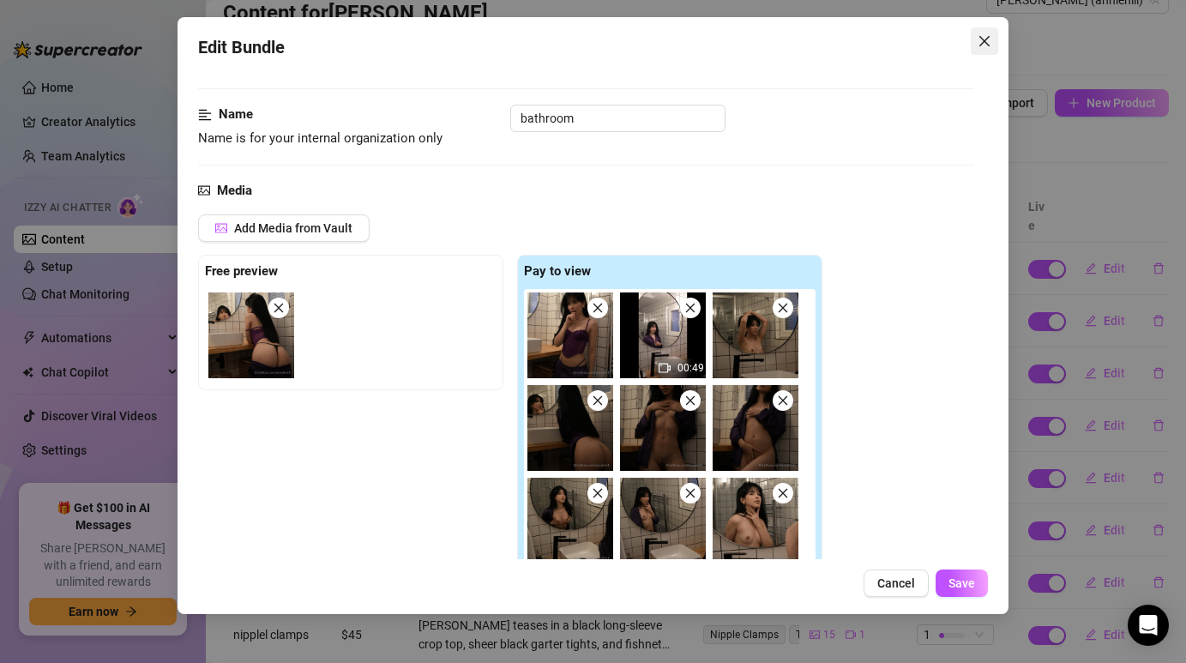
click at [981, 40] on icon "close" at bounding box center [985, 41] width 14 height 14
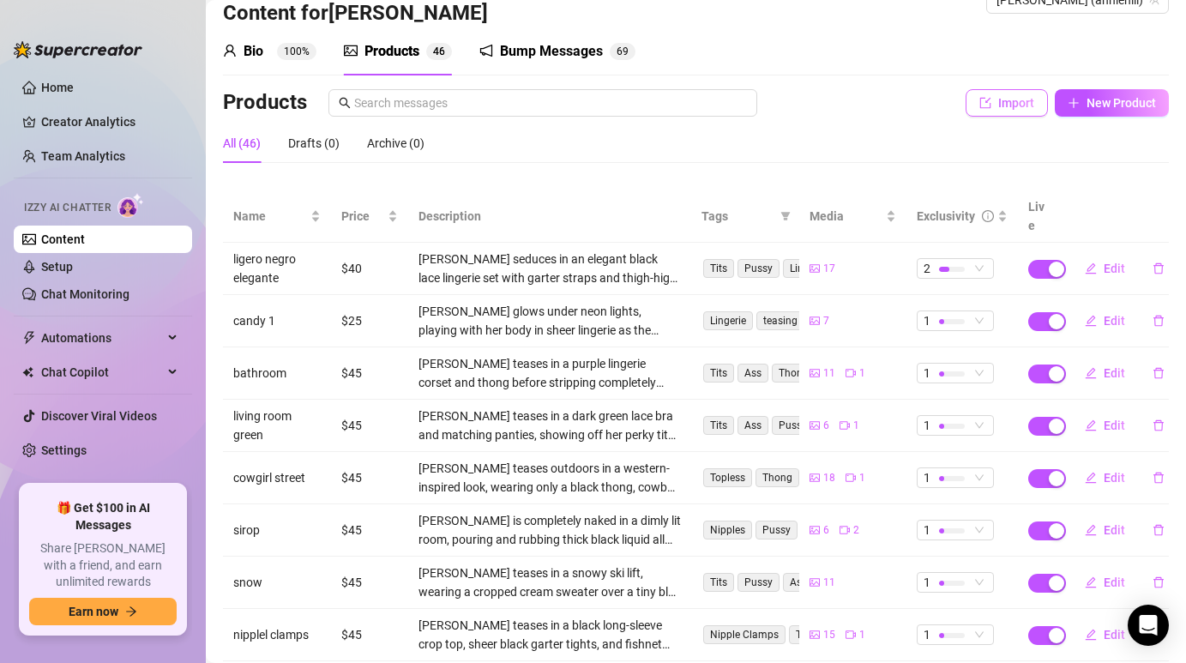
click at [1002, 102] on span "Import" at bounding box center [1016, 103] width 36 height 14
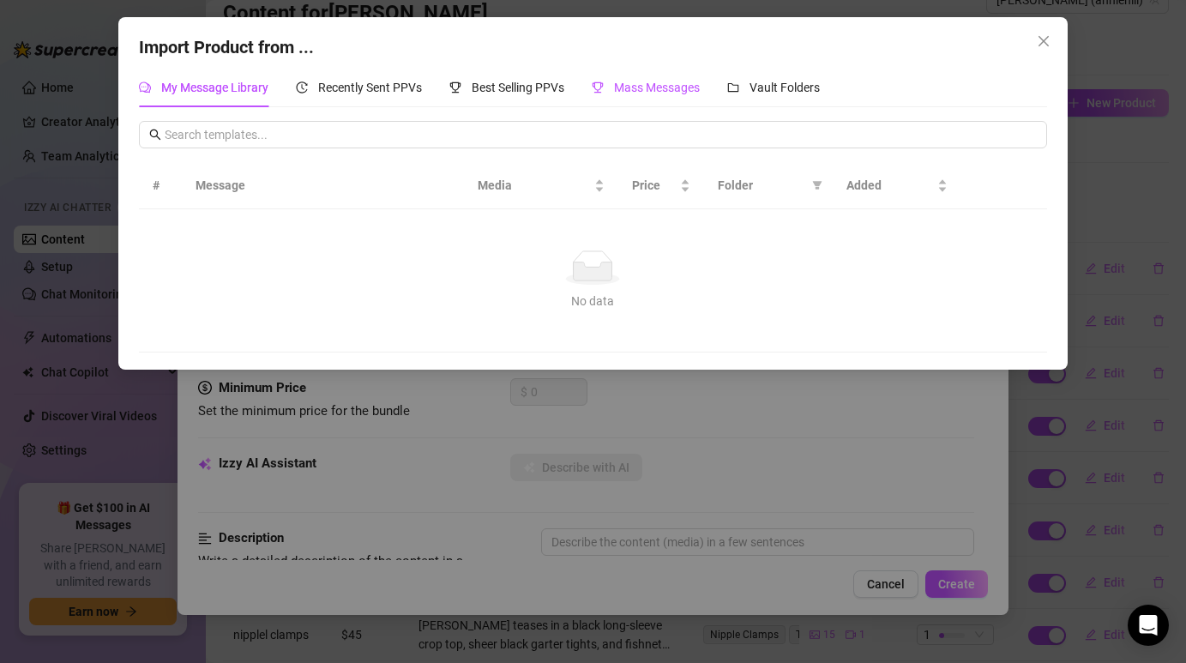
click at [666, 93] on span "Mass Messages" at bounding box center [657, 88] width 86 height 14
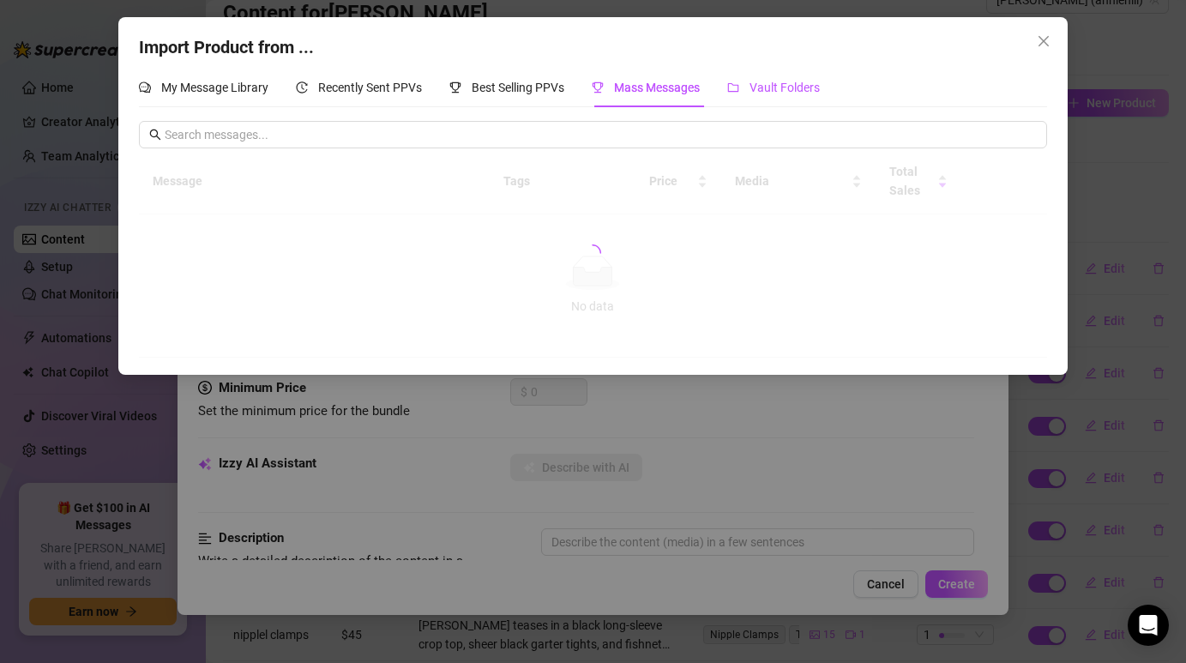
click at [776, 85] on span "Vault Folders" at bounding box center [785, 88] width 70 height 14
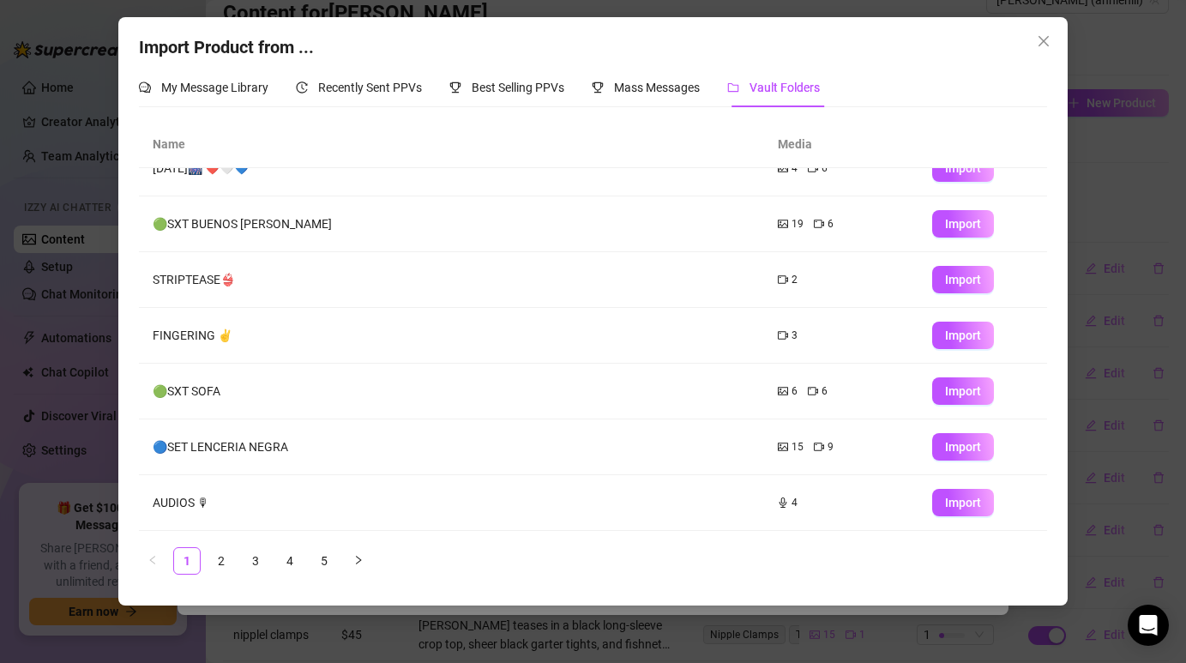
scroll to position [193, 0]
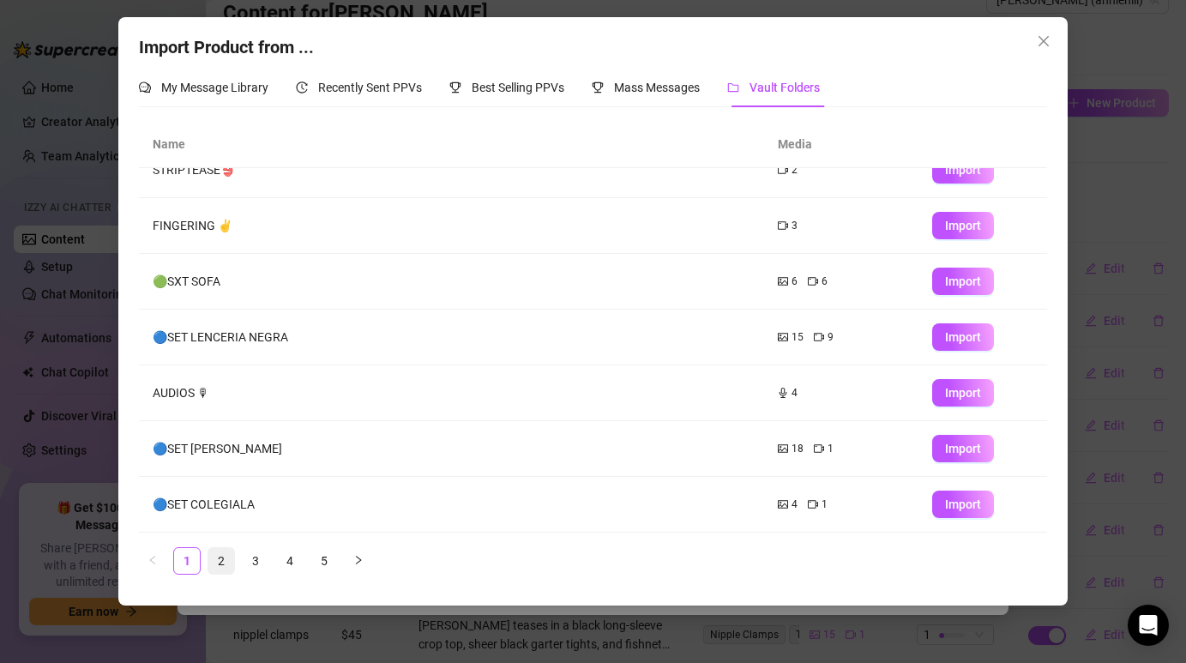
click at [223, 568] on link "2" at bounding box center [221, 561] width 26 height 26
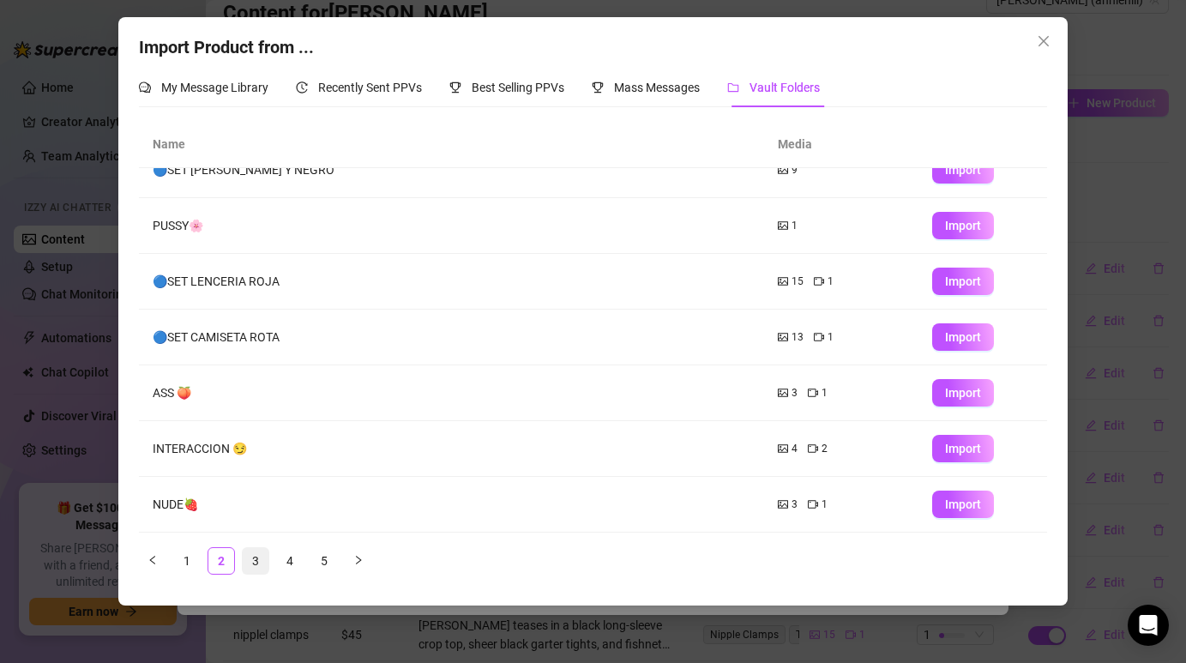
click at [262, 565] on link "3" at bounding box center [256, 561] width 26 height 26
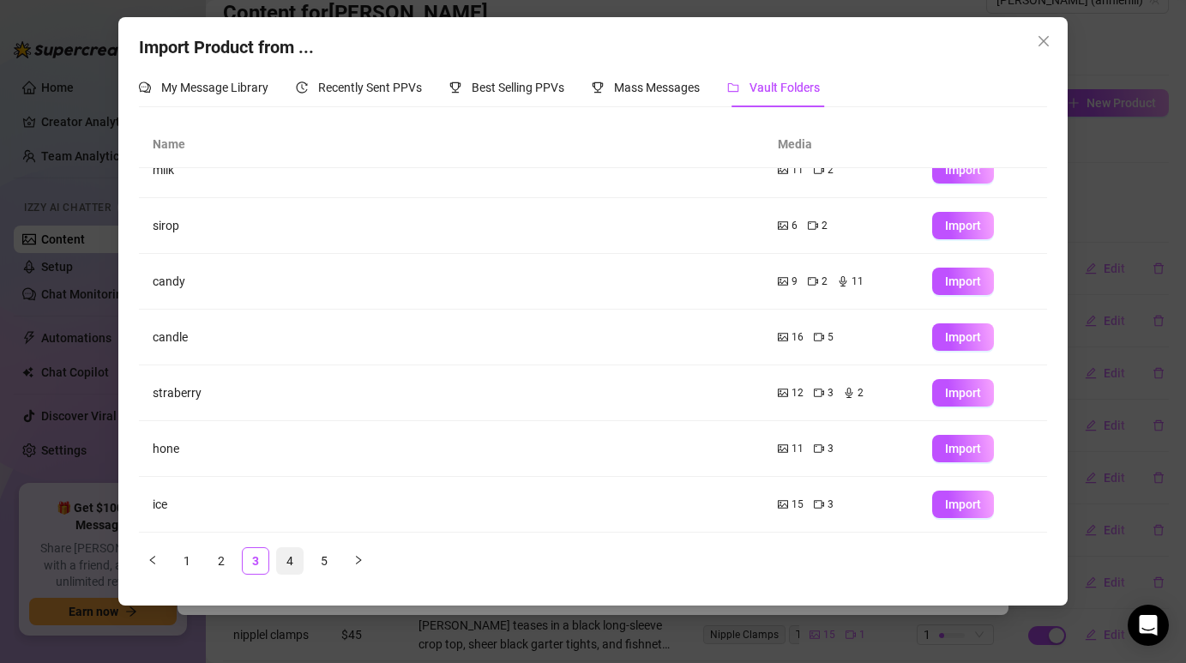
click at [290, 569] on link "4" at bounding box center [290, 561] width 26 height 26
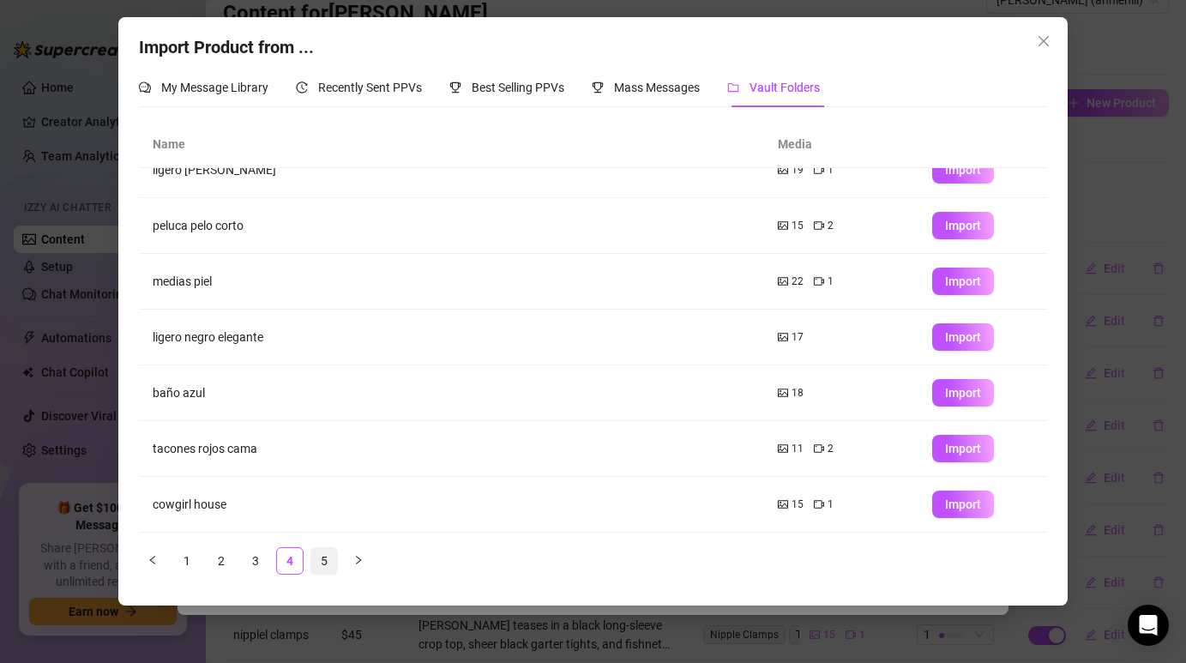
click at [316, 564] on link "5" at bounding box center [324, 561] width 26 height 26
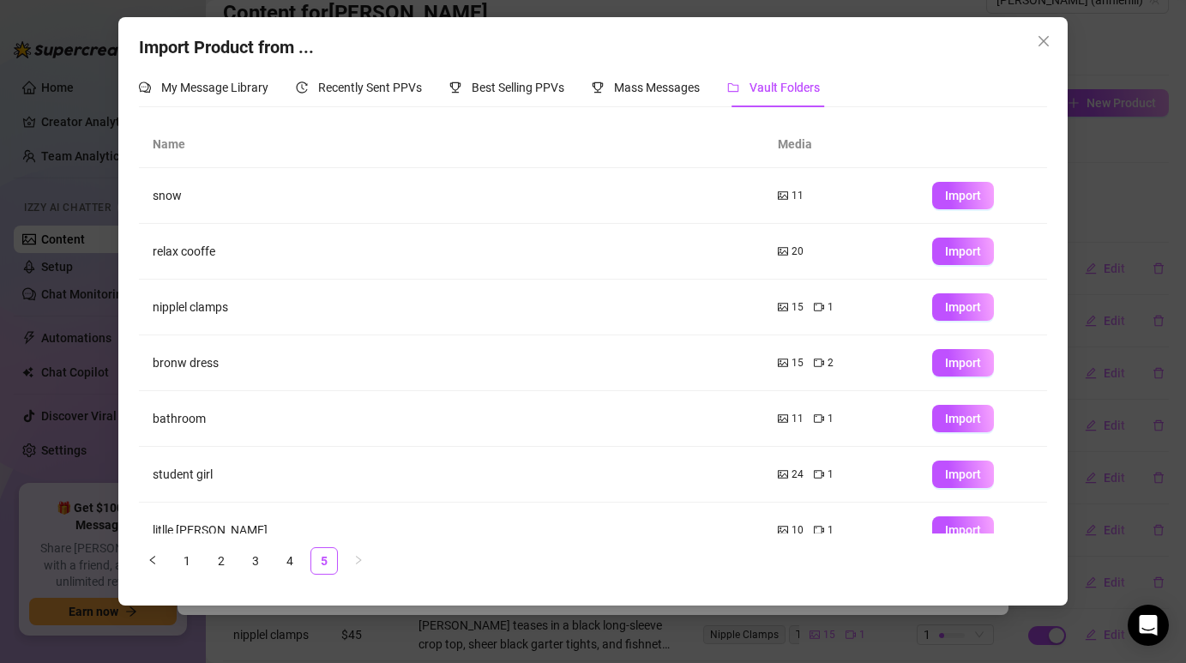
scroll to position [0, 0]
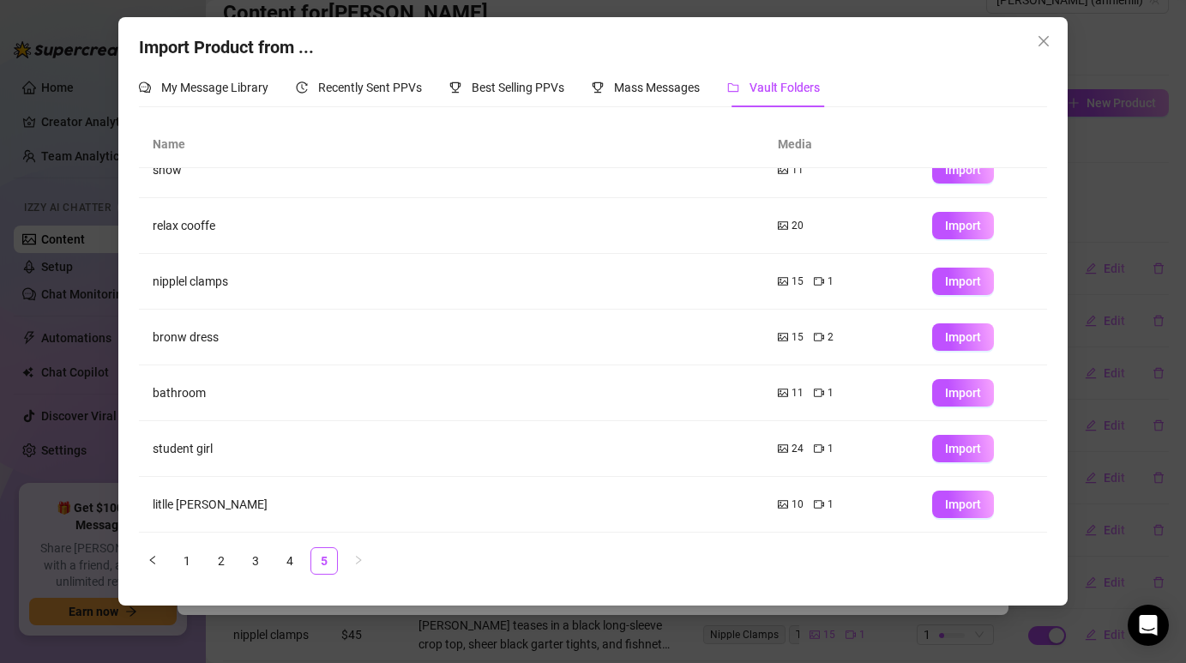
click at [1044, 58] on div "Import Product from ..." at bounding box center [592, 47] width 907 height 27
click at [1042, 51] on button "Close" at bounding box center [1043, 40] width 27 height 27
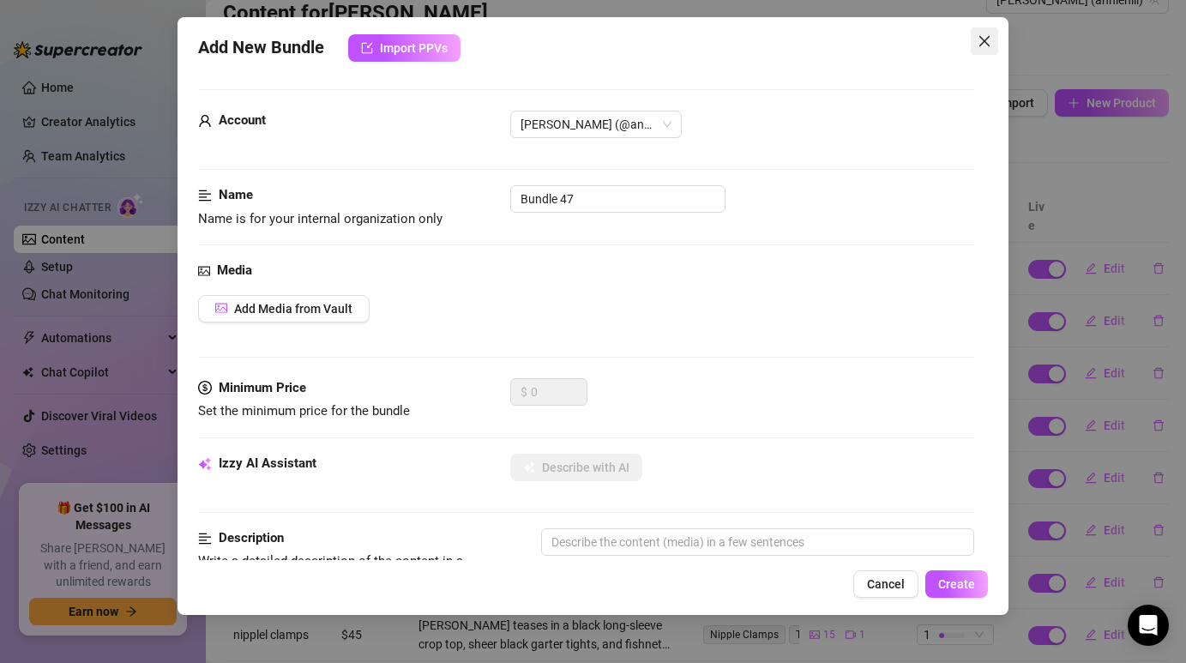
click at [985, 38] on icon "close" at bounding box center [983, 41] width 10 height 10
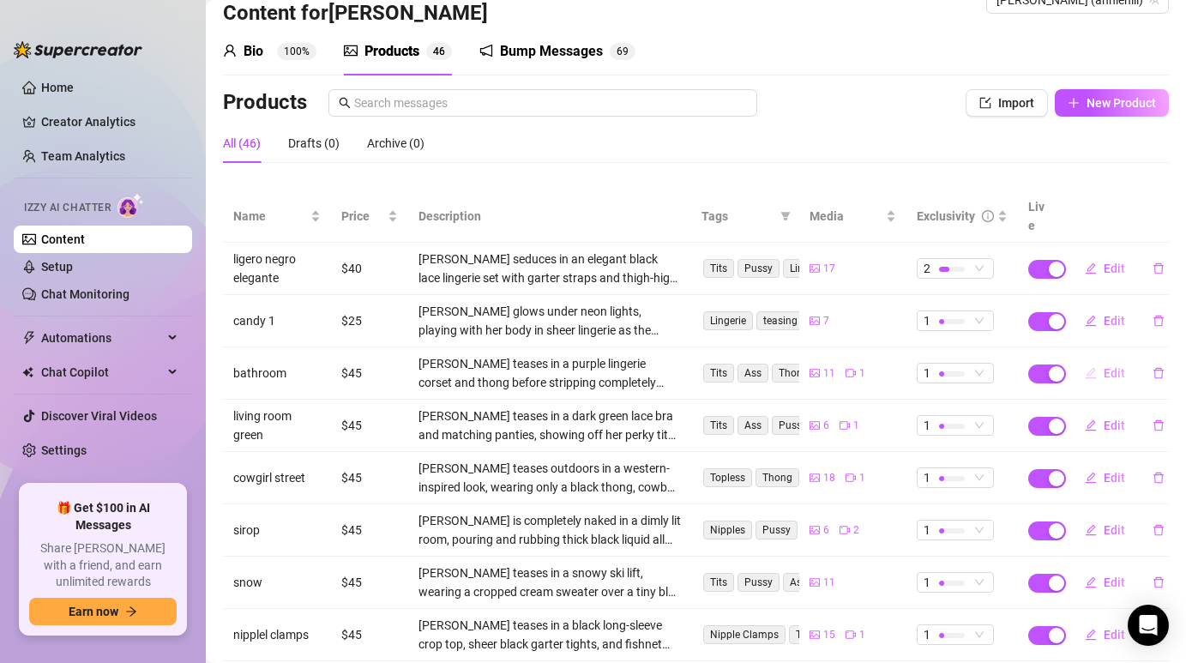
click at [1105, 366] on span "Edit" at bounding box center [1114, 373] width 21 height 14
type textarea "Type your message here..."
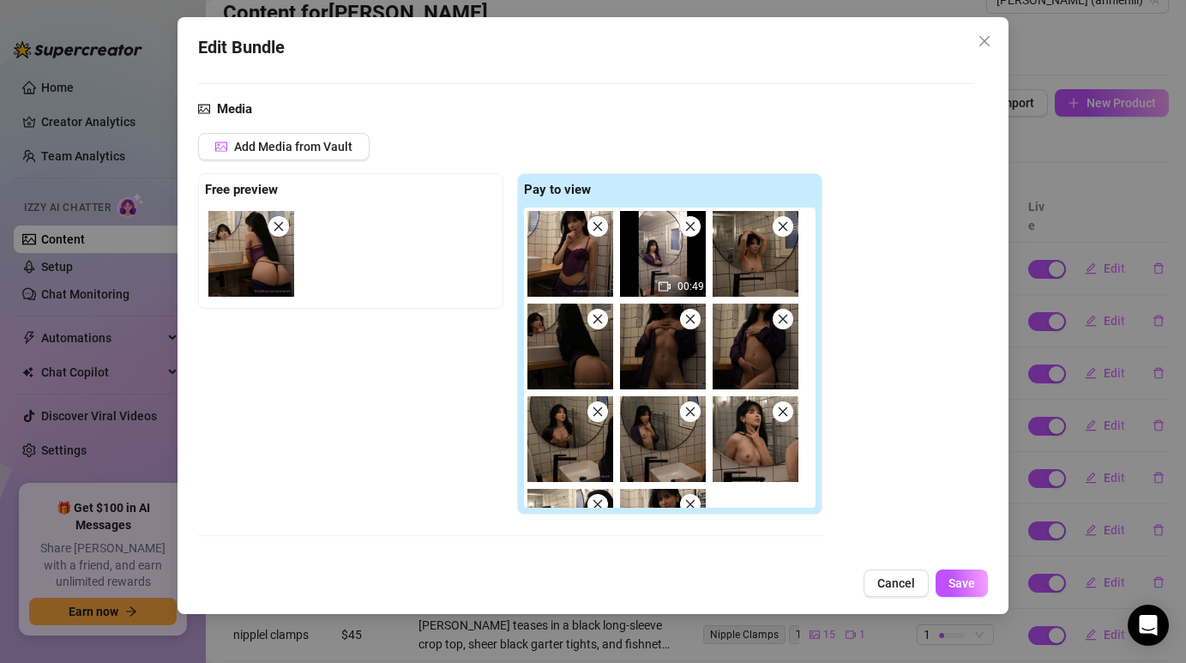
click at [278, 226] on icon "close" at bounding box center [278, 225] width 9 height 9
click at [600, 226] on icon "close" at bounding box center [598, 226] width 12 height 12
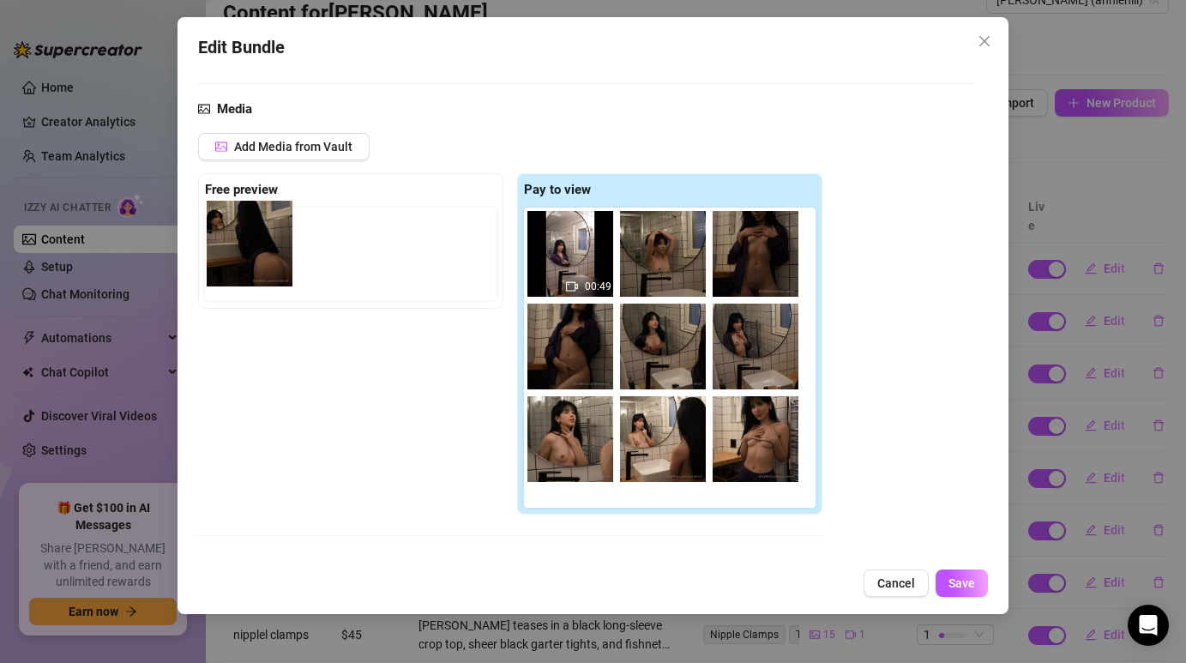
drag, startPoint x: 748, startPoint y: 261, endPoint x: 231, endPoint y: 248, distance: 517.3
click at [231, 248] on div "Free preview Pay to view 00:49" at bounding box center [510, 343] width 624 height 341
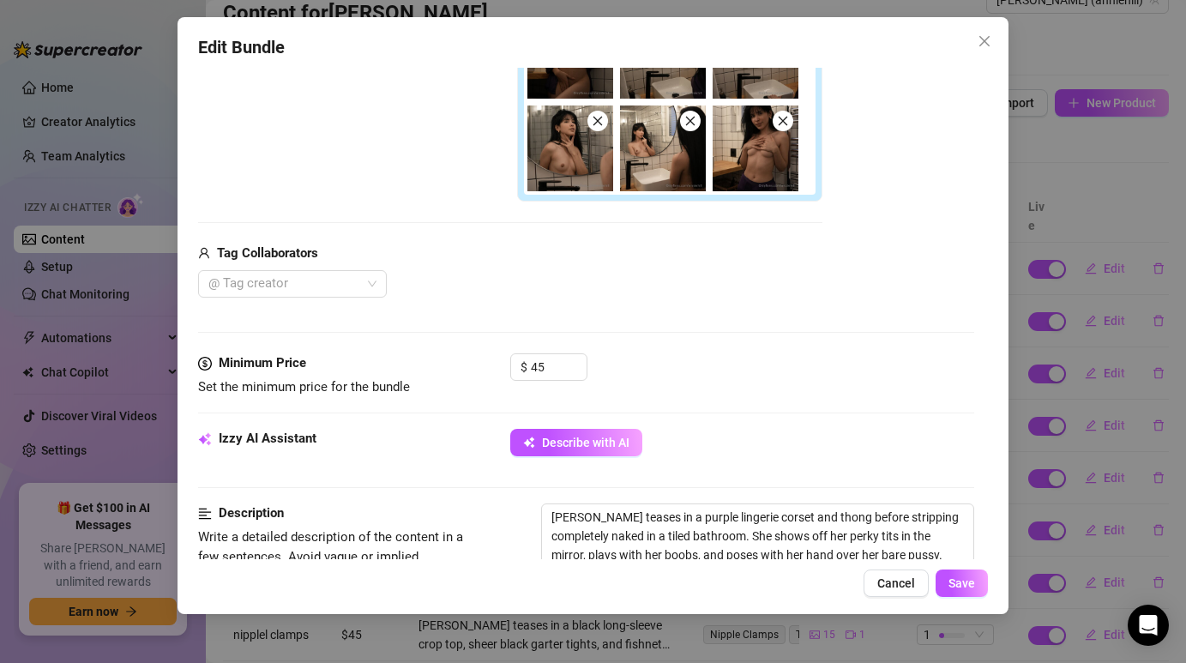
scroll to position [465, 0]
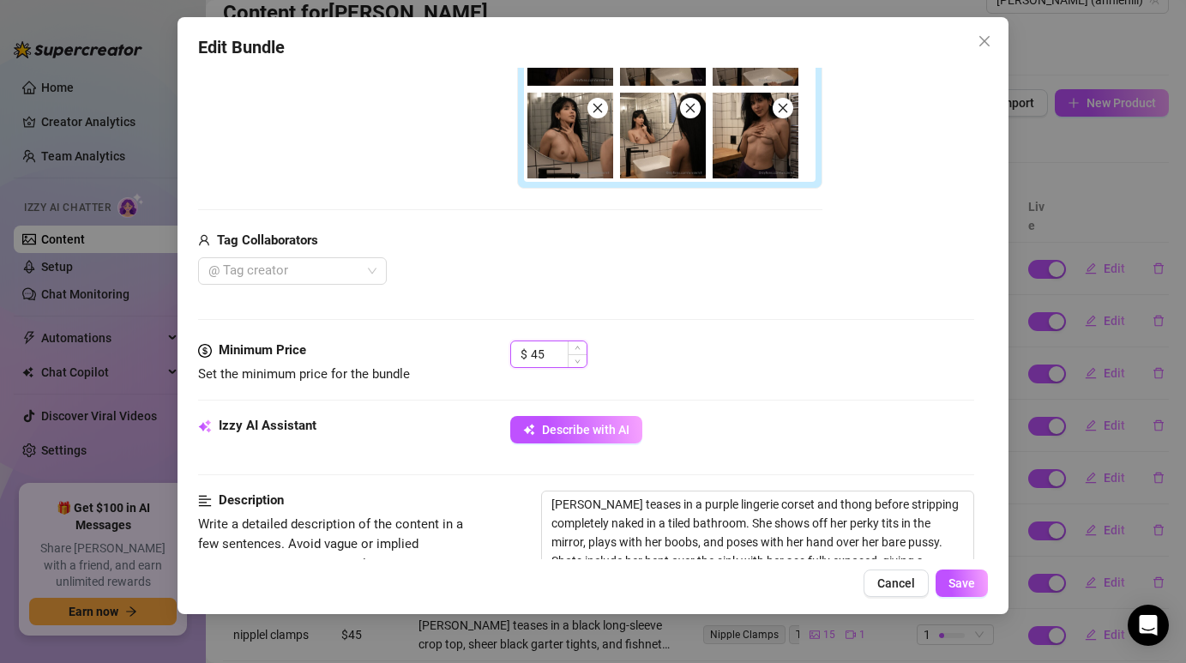
click at [556, 352] on input "45" at bounding box center [559, 354] width 56 height 26
type input "40"
click at [755, 319] on div at bounding box center [585, 319] width 775 height 1
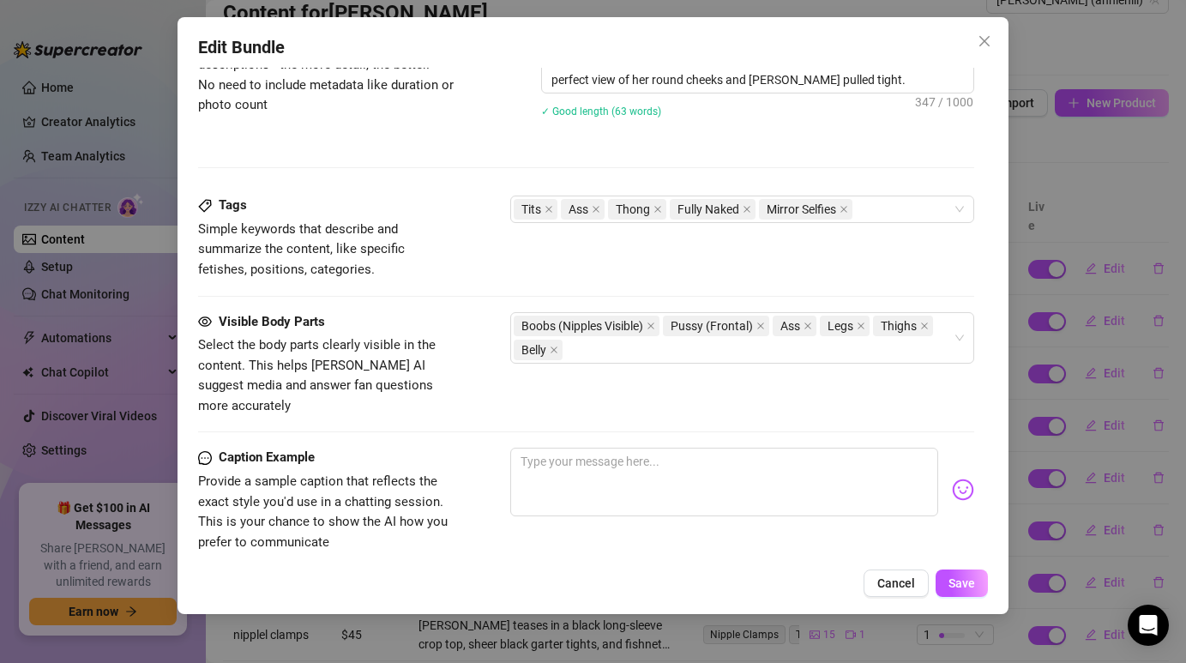
scroll to position [1039, 0]
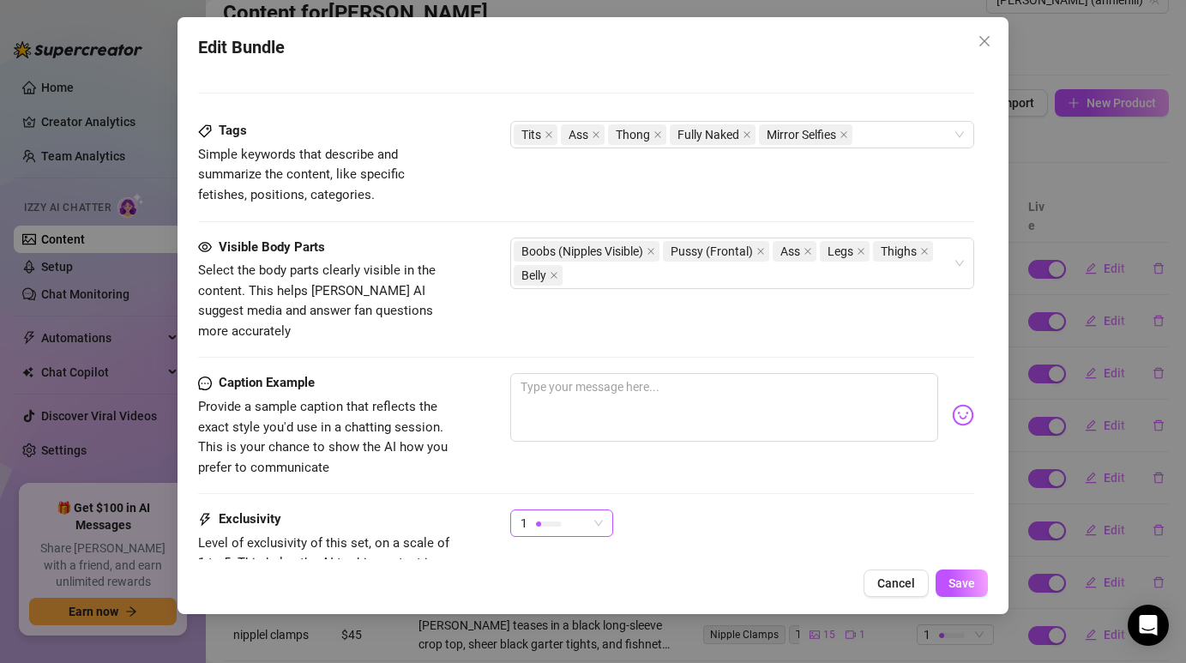
click at [600, 510] on span "1" at bounding box center [562, 523] width 82 height 26
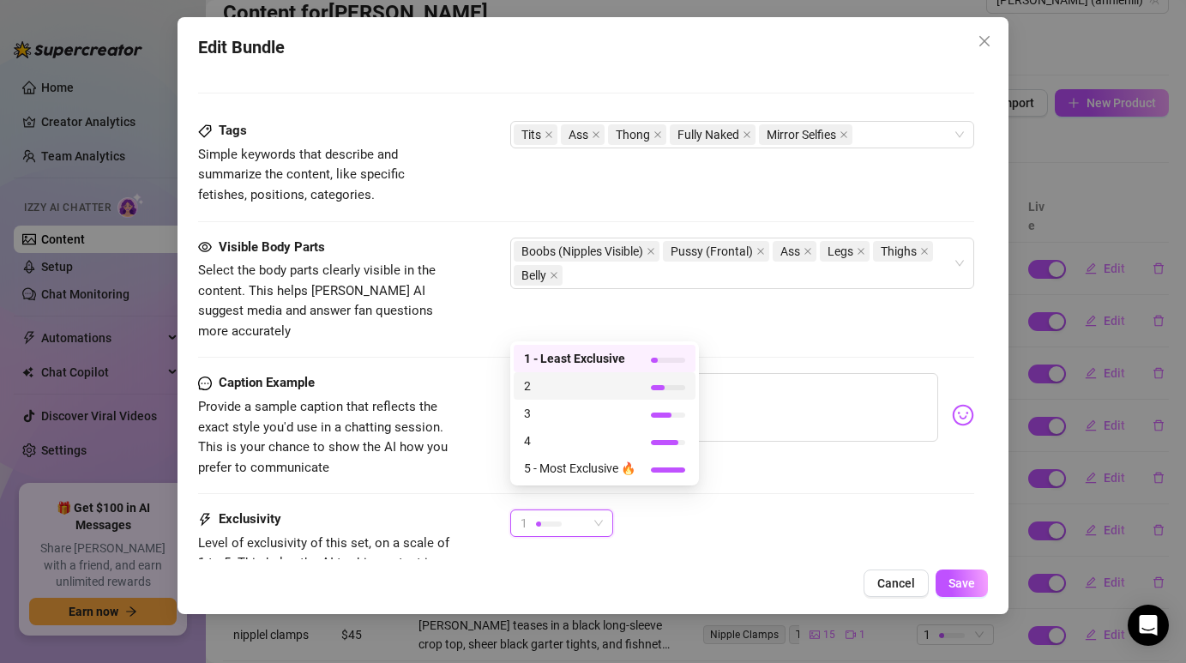
click at [568, 394] on span "2" at bounding box center [579, 385] width 111 height 19
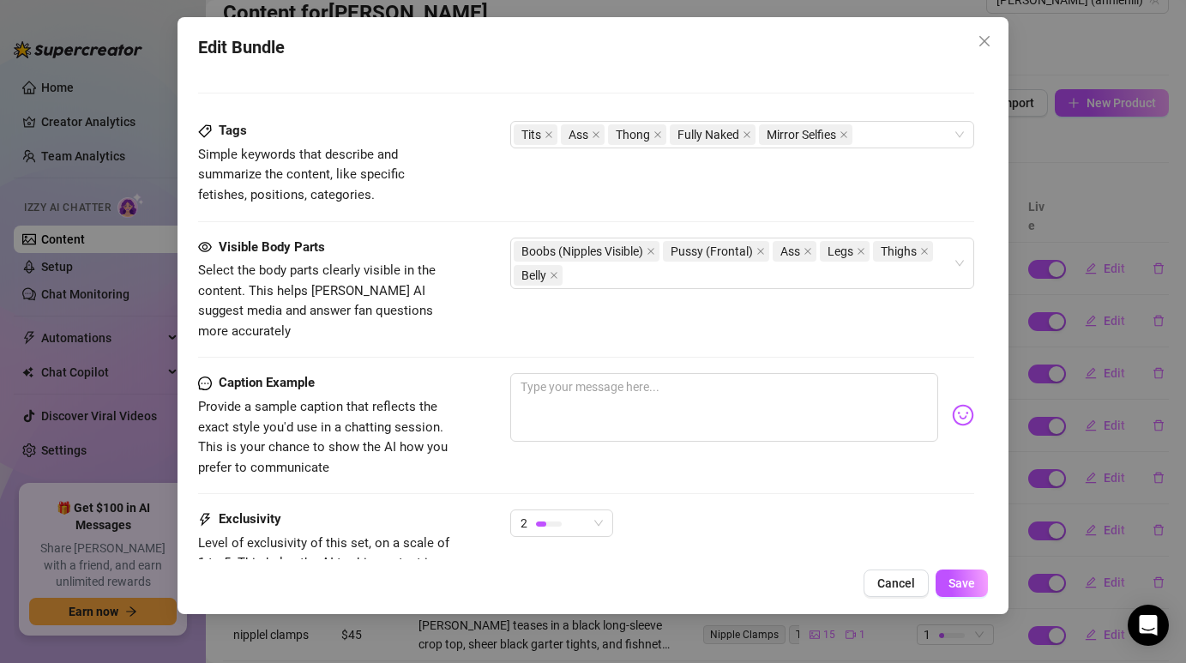
click at [683, 475] on div "Caption Example Provide a sample caption that reflects the exact style you'd us…" at bounding box center [585, 441] width 775 height 136
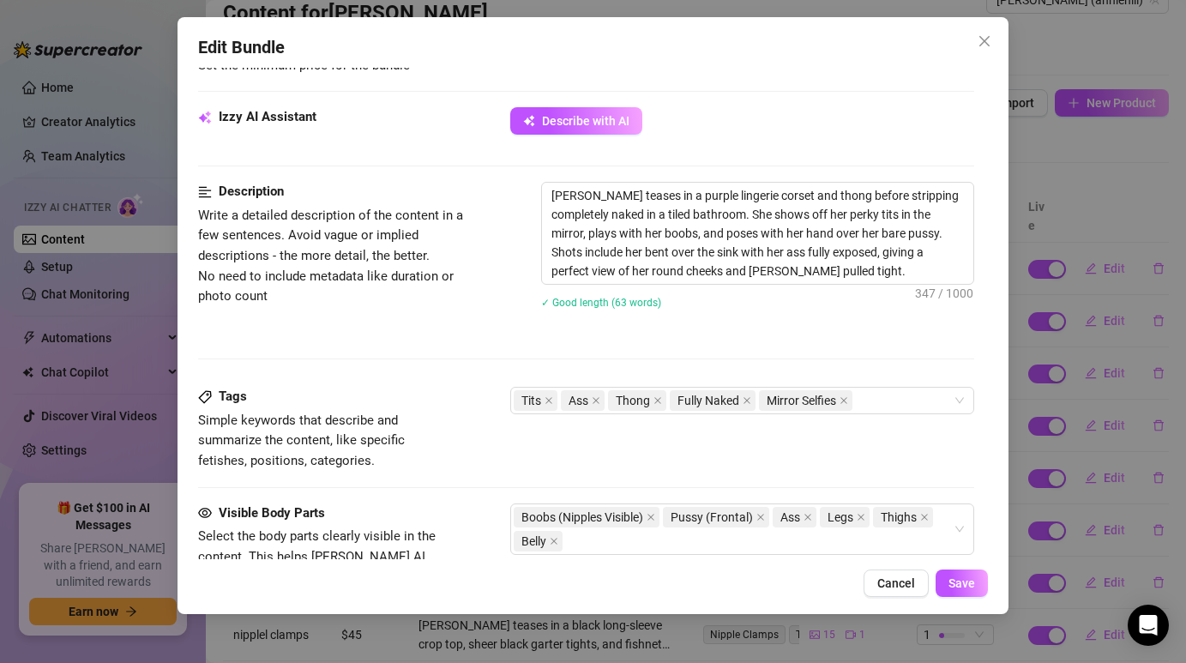
scroll to position [770, 0]
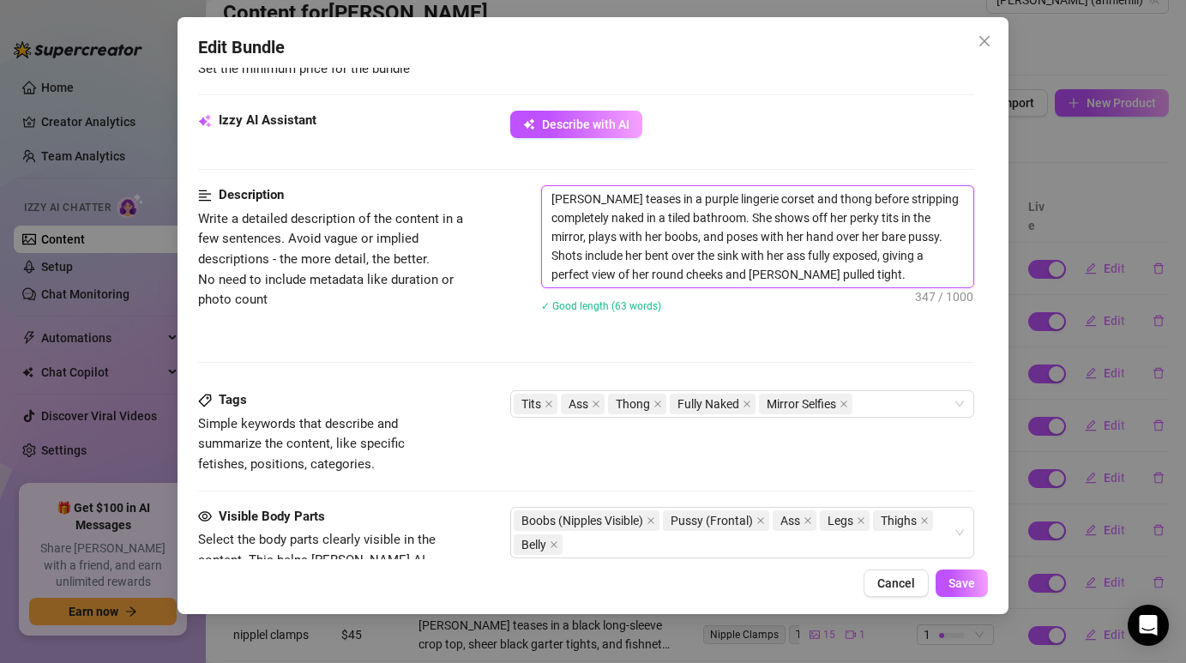
drag, startPoint x: 747, startPoint y: 275, endPoint x: 534, endPoint y: 196, distance: 226.8
click at [534, 196] on div "Description Write a detailed description of the content in a few sentences. Avo…" at bounding box center [585, 259] width 775 height 149
type textarea "Describe the content (media) in a few sentences"
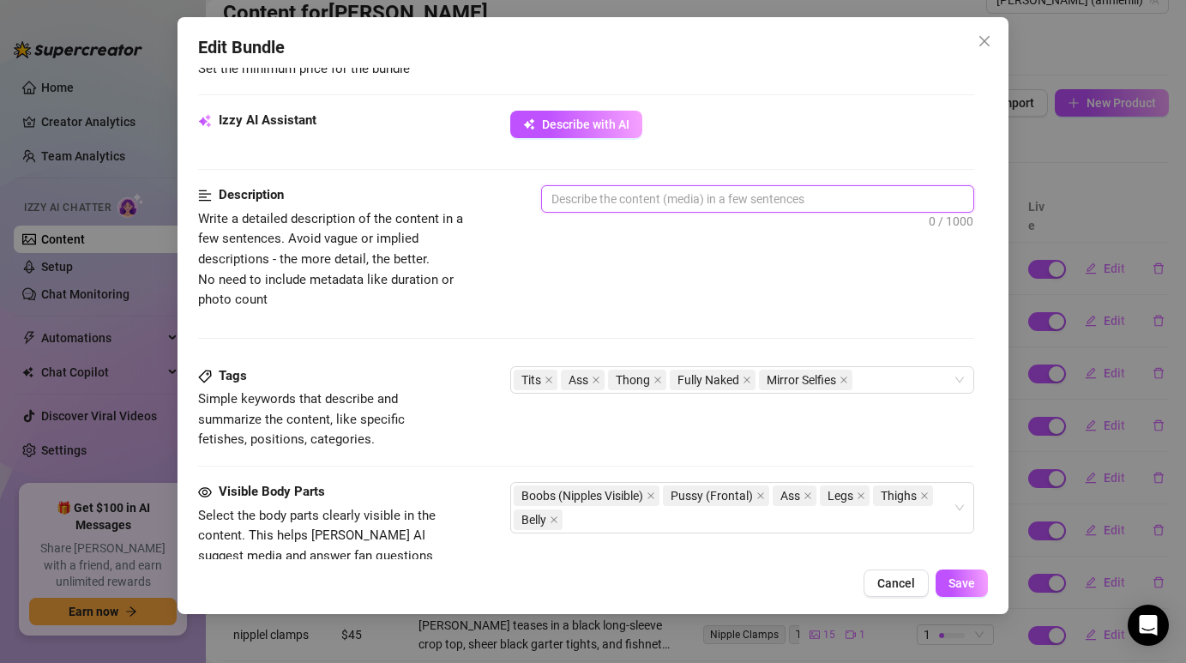
paste textarea "[PERSON_NAME] seduces in a purple lingerie corset and thong before stripping co…"
type textarea "[PERSON_NAME] seduces in a purple lingerie corset and thong before stripping co…"
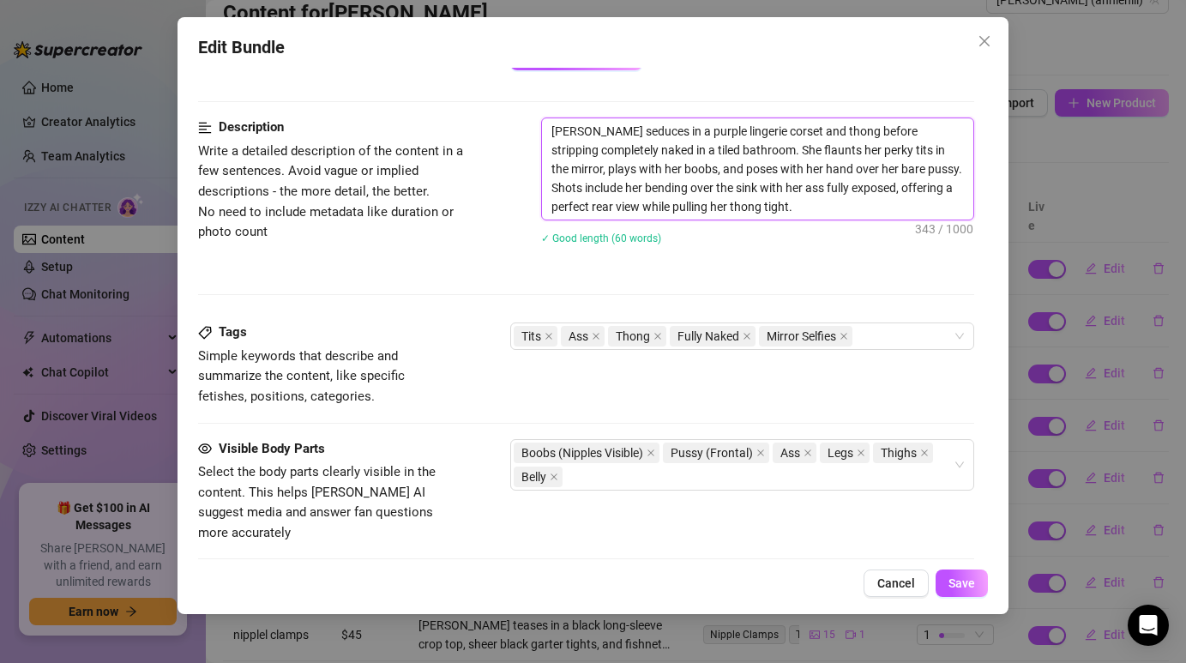
scroll to position [1181, 0]
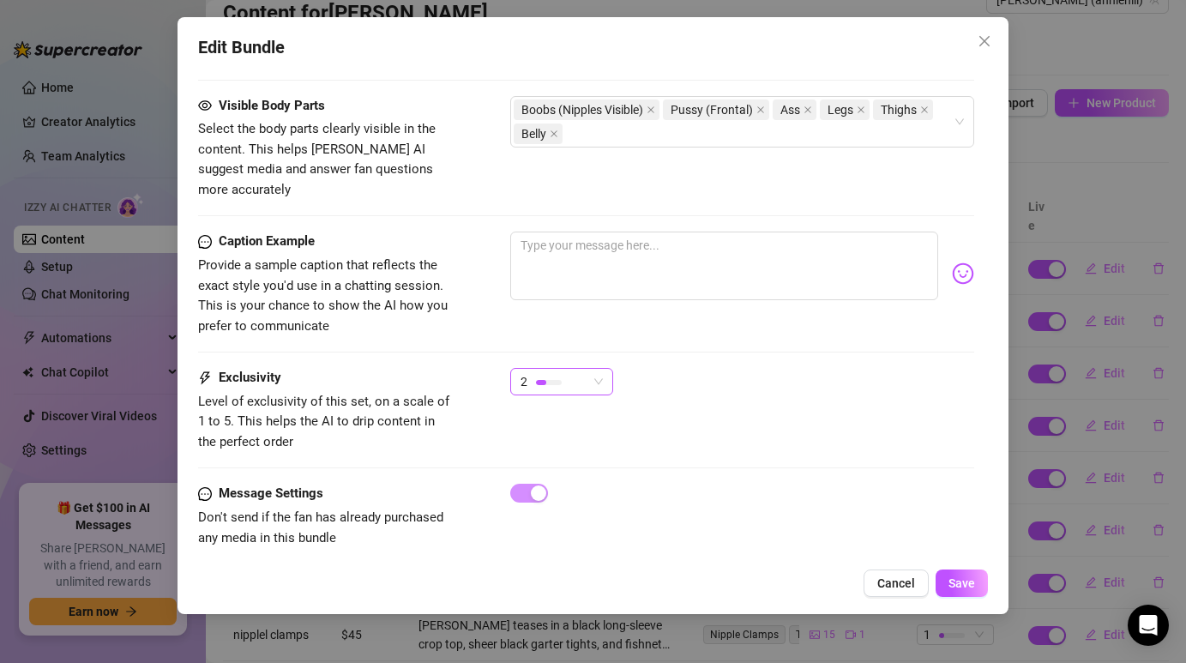
click at [594, 369] on span "2" at bounding box center [562, 382] width 82 height 26
type textarea "[PERSON_NAME] seduces in a purple lingerie corset and thong before stripping co…"
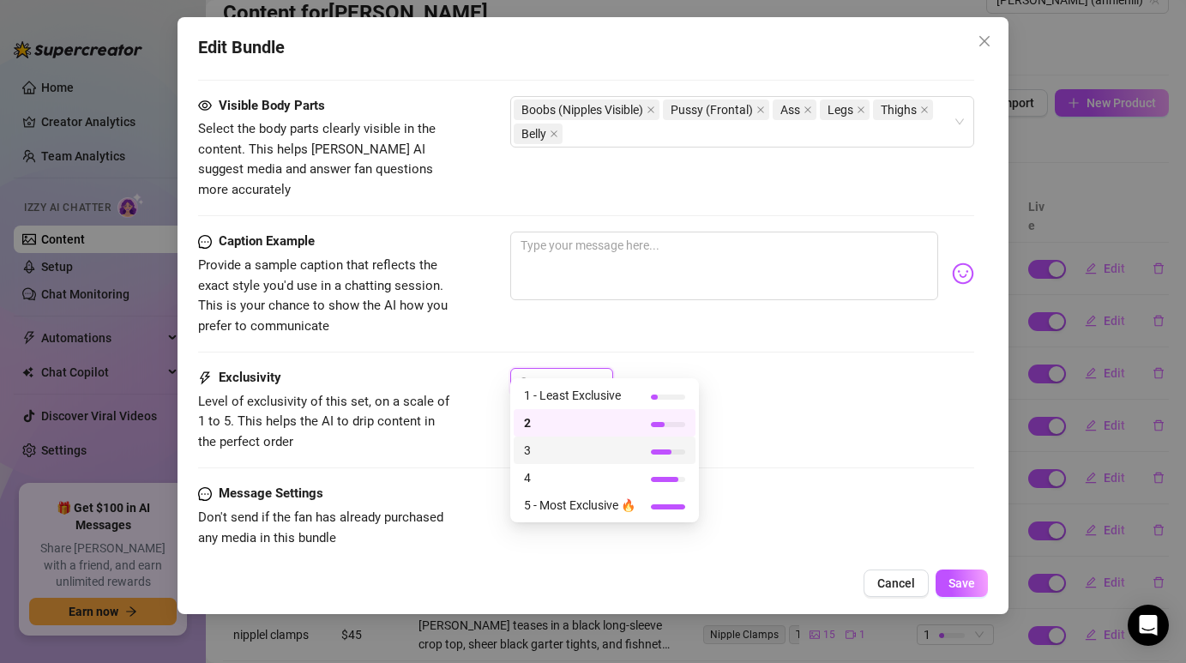
click at [572, 449] on span "3" at bounding box center [579, 450] width 111 height 19
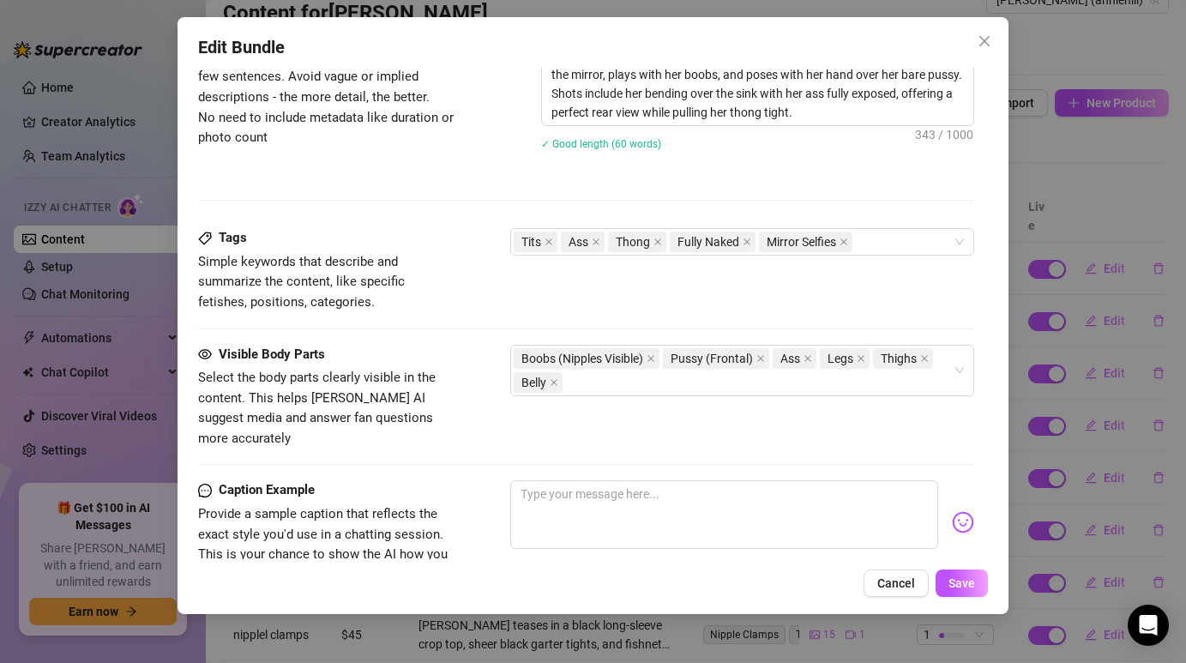
scroll to position [936, 0]
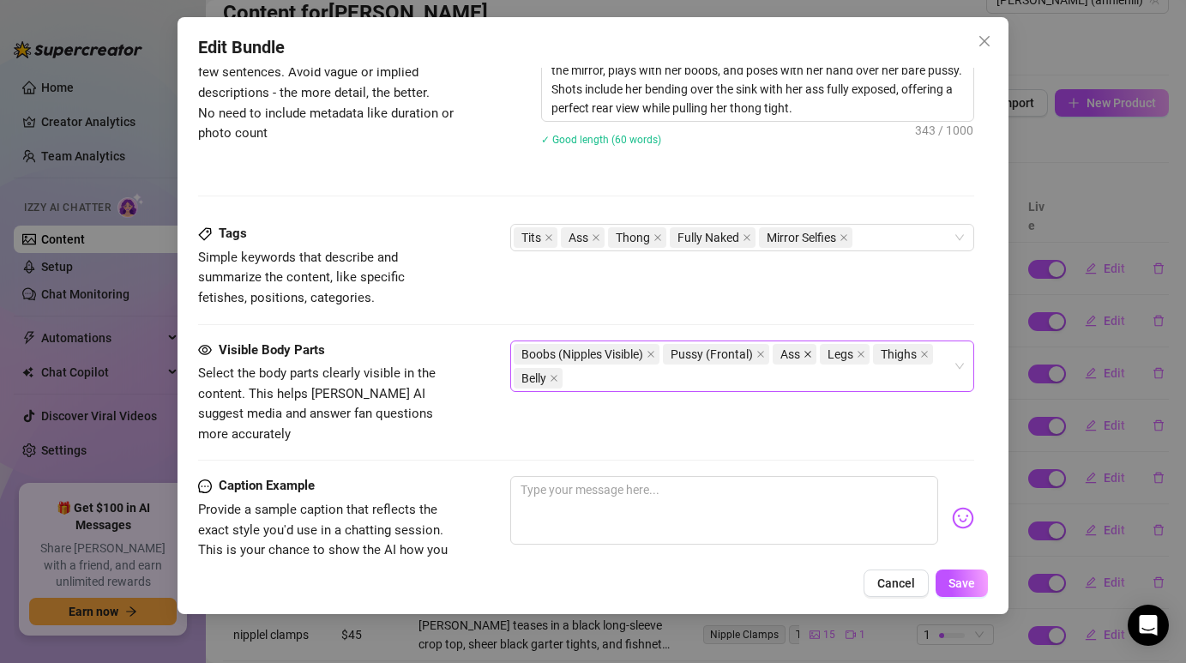
click at [810, 354] on icon "close" at bounding box center [808, 354] width 7 height 7
click at [945, 351] on input "search" at bounding box center [943, 354] width 3 height 21
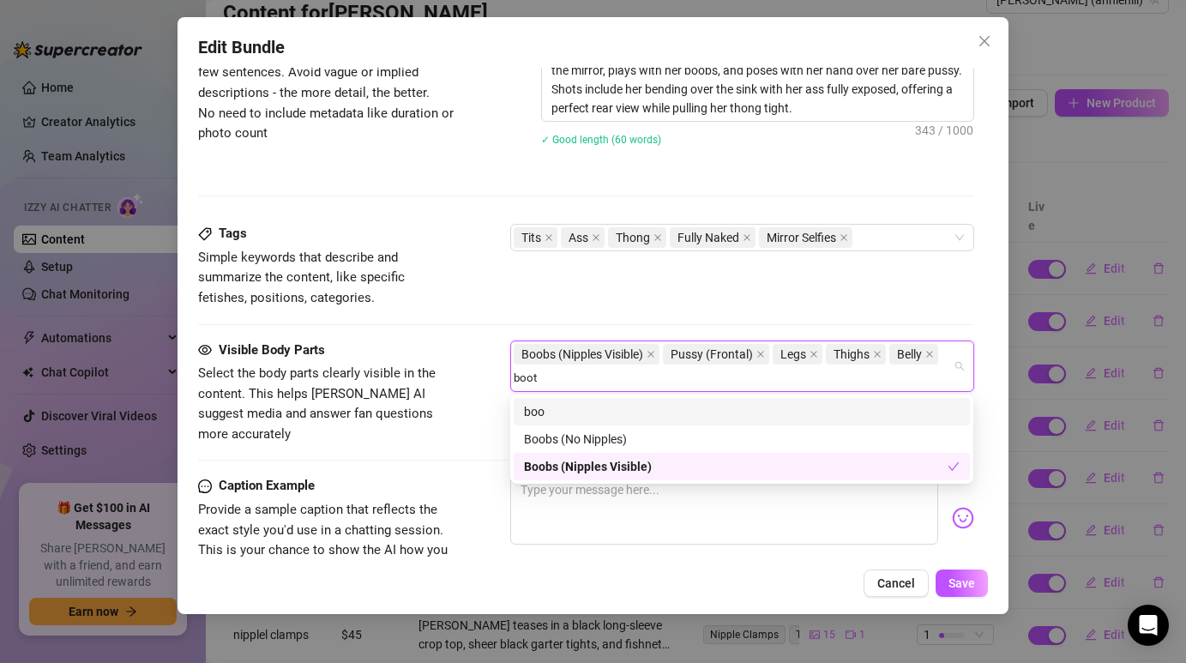
type input "booty"
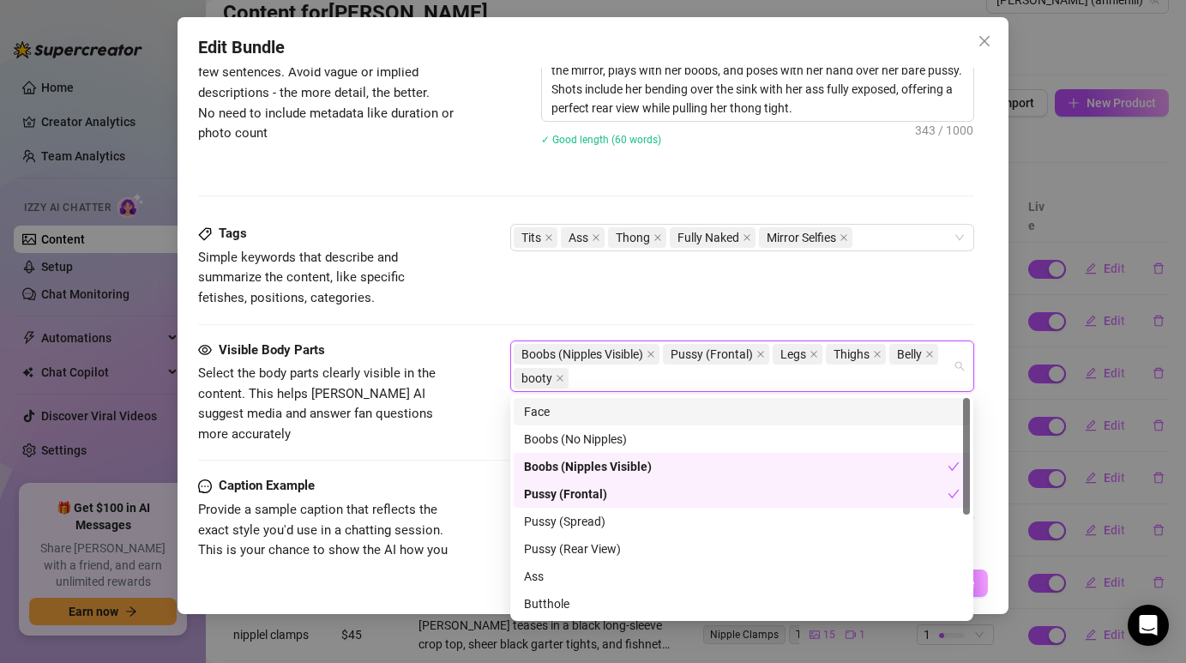
click at [731, 296] on div "Tags Simple keywords that describe and summarize the content, like specific fet…" at bounding box center [585, 266] width 775 height 84
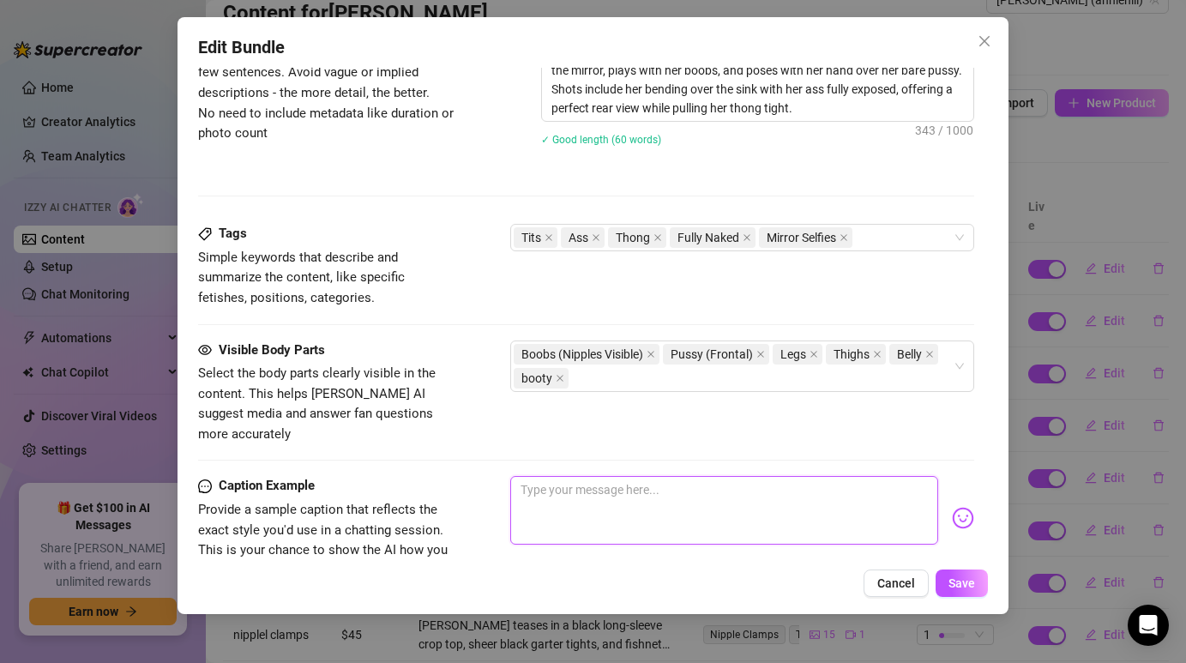
click at [601, 476] on textarea at bounding box center [723, 510] width 427 height 69
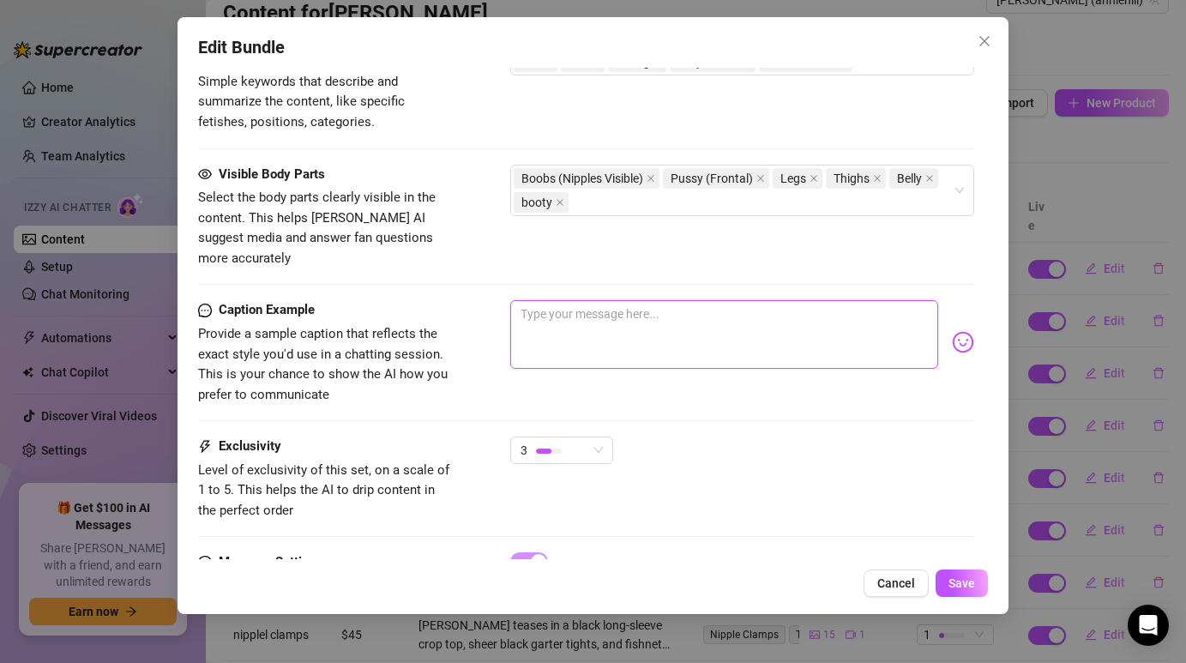
scroll to position [1116, 0]
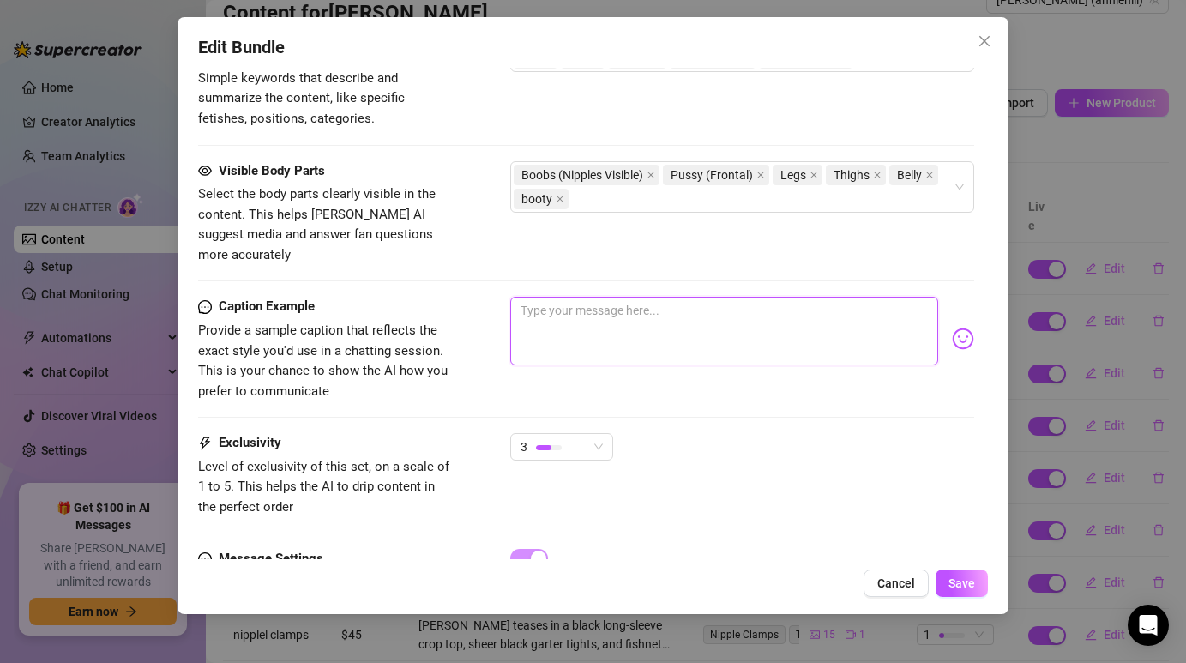
click at [721, 312] on textarea at bounding box center [723, 331] width 427 height 69
click at [565, 297] on textarea at bounding box center [723, 331] width 427 height 69
paste textarea "Would you join me in the bathroom for some steamy fun?"
type textarea "Would you join me in the bathroom for some steamy fun?"
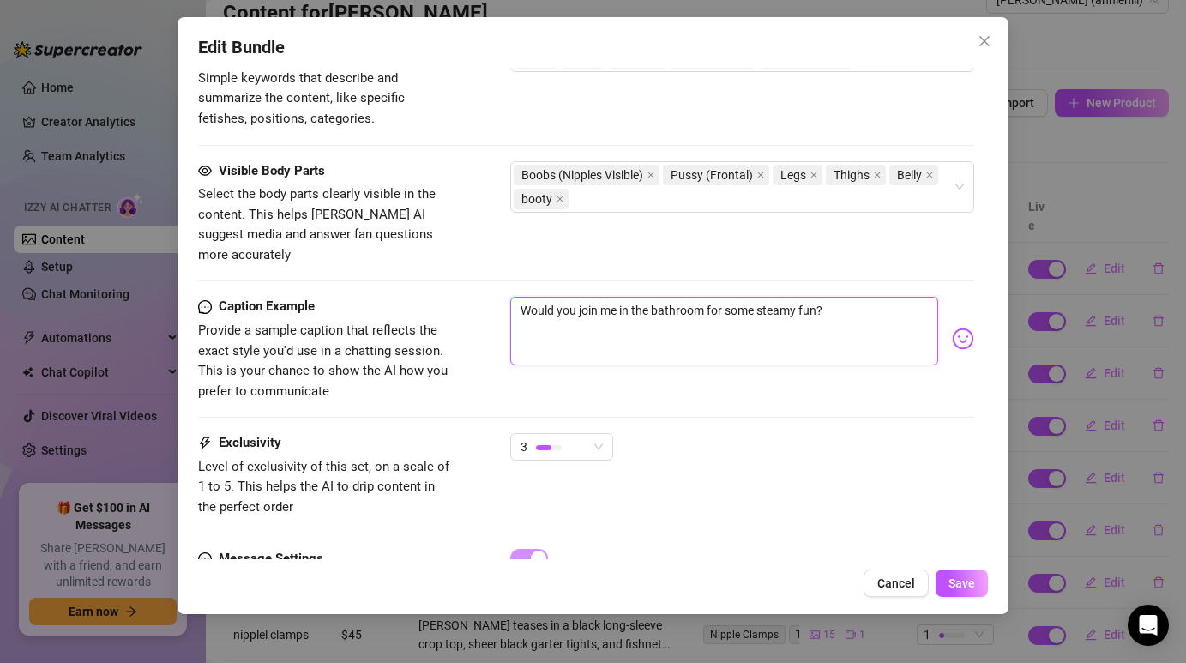
type textarea "Would you join me in the bathroom for some steamy fun?"
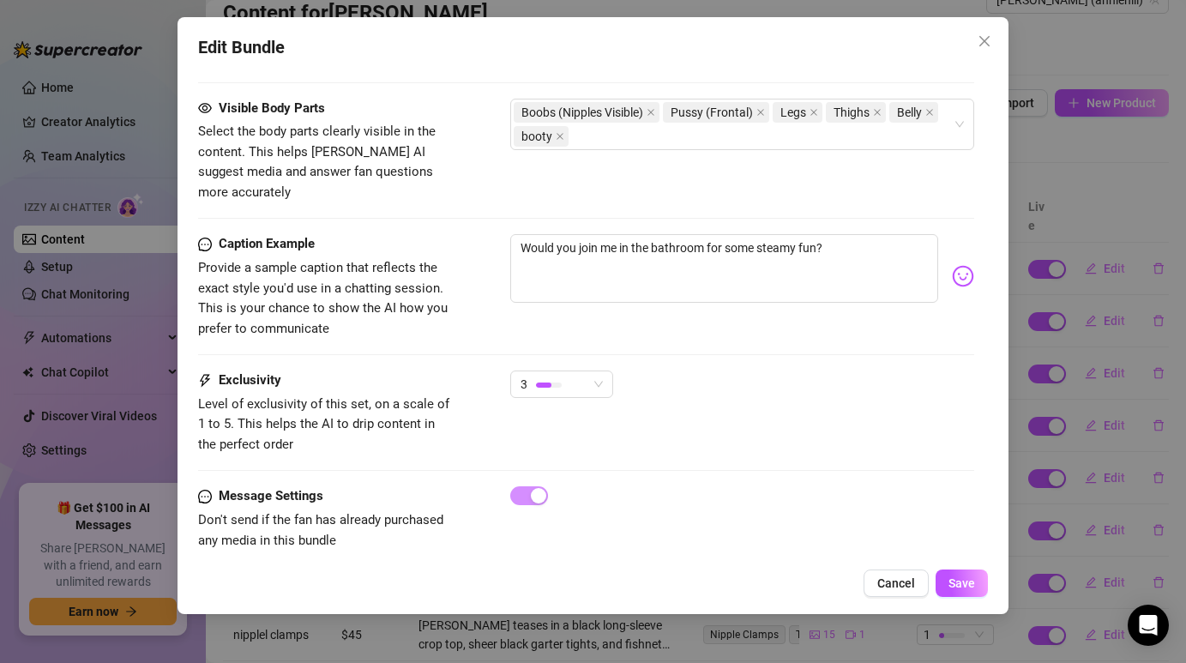
scroll to position [1181, 0]
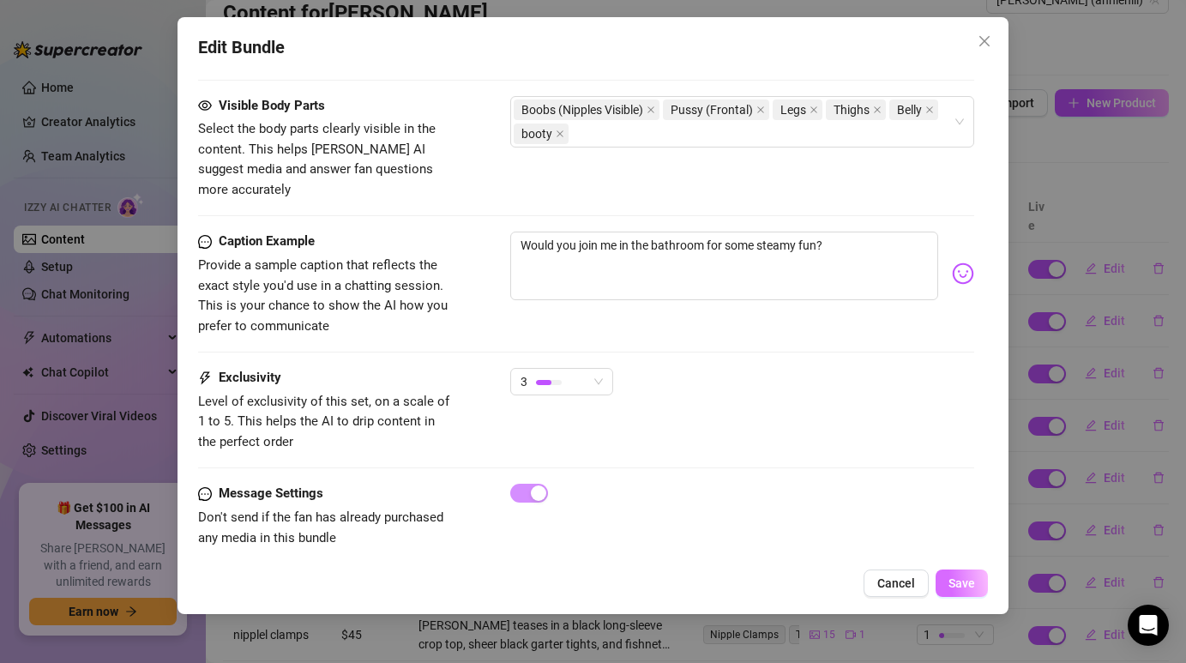
click at [967, 587] on span "Save" at bounding box center [961, 583] width 27 height 14
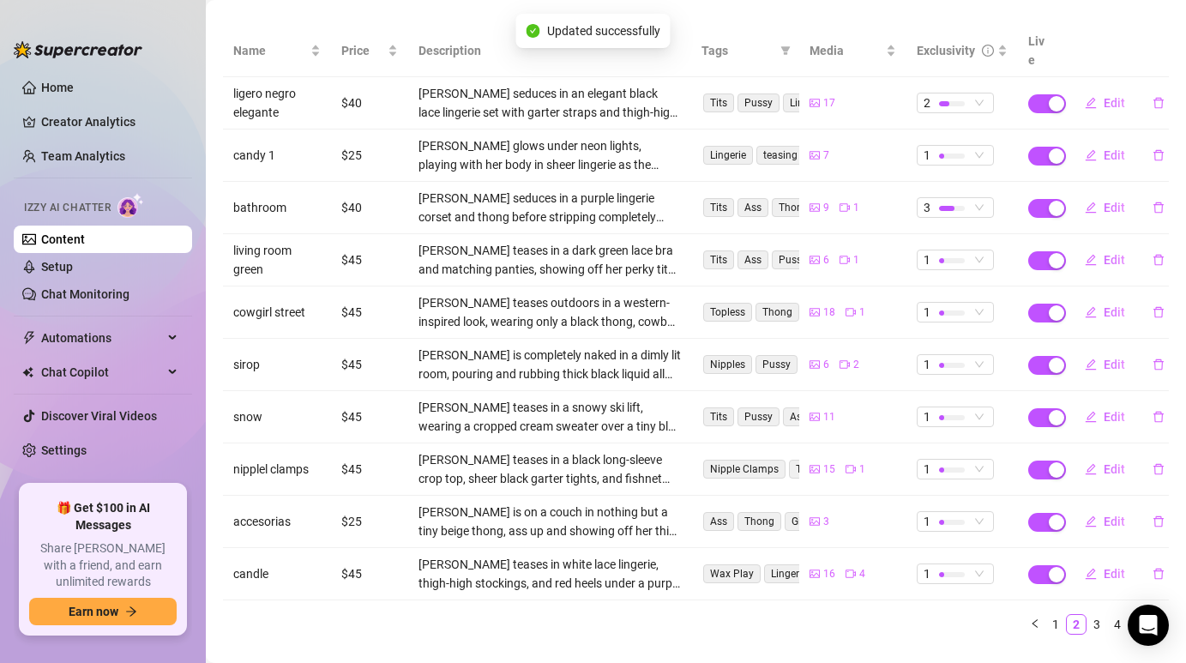
scroll to position [218, 0]
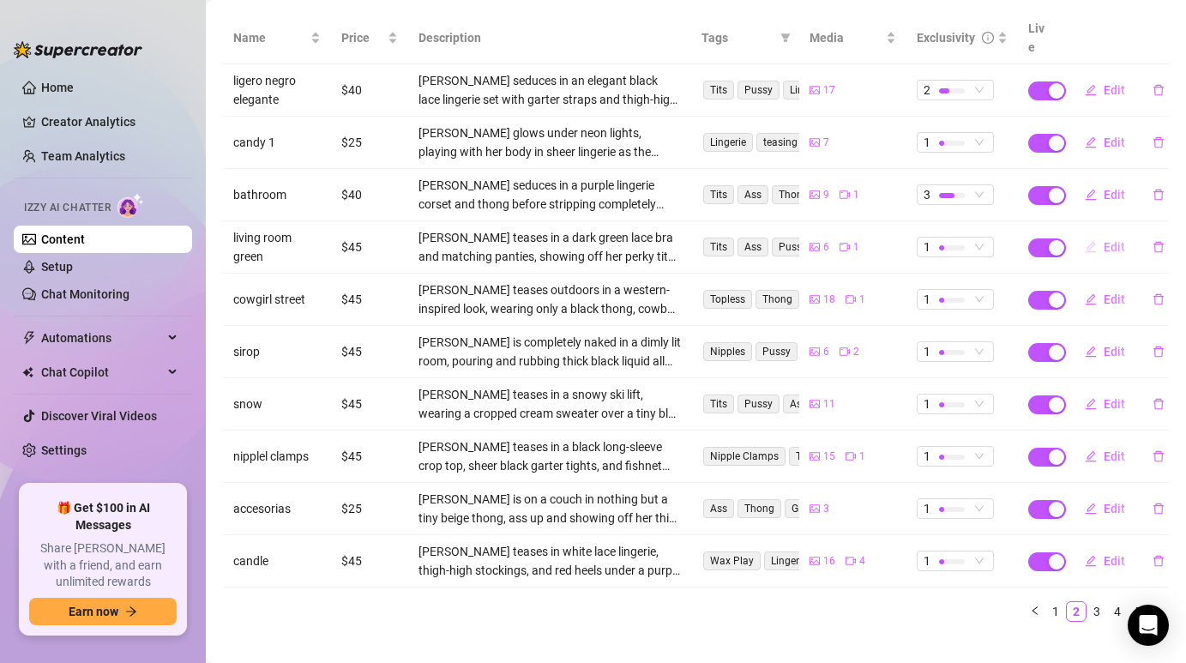
click at [1115, 240] on span "Edit" at bounding box center [1114, 247] width 21 height 14
type textarea "Ufff"
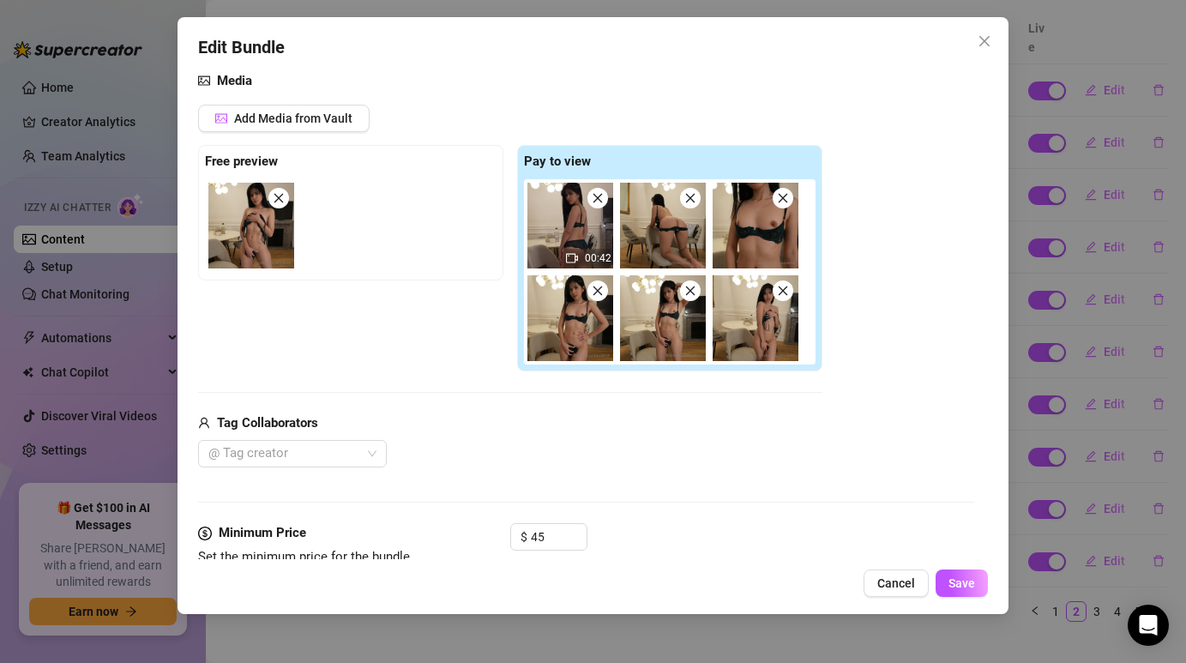
scroll to position [197, 0]
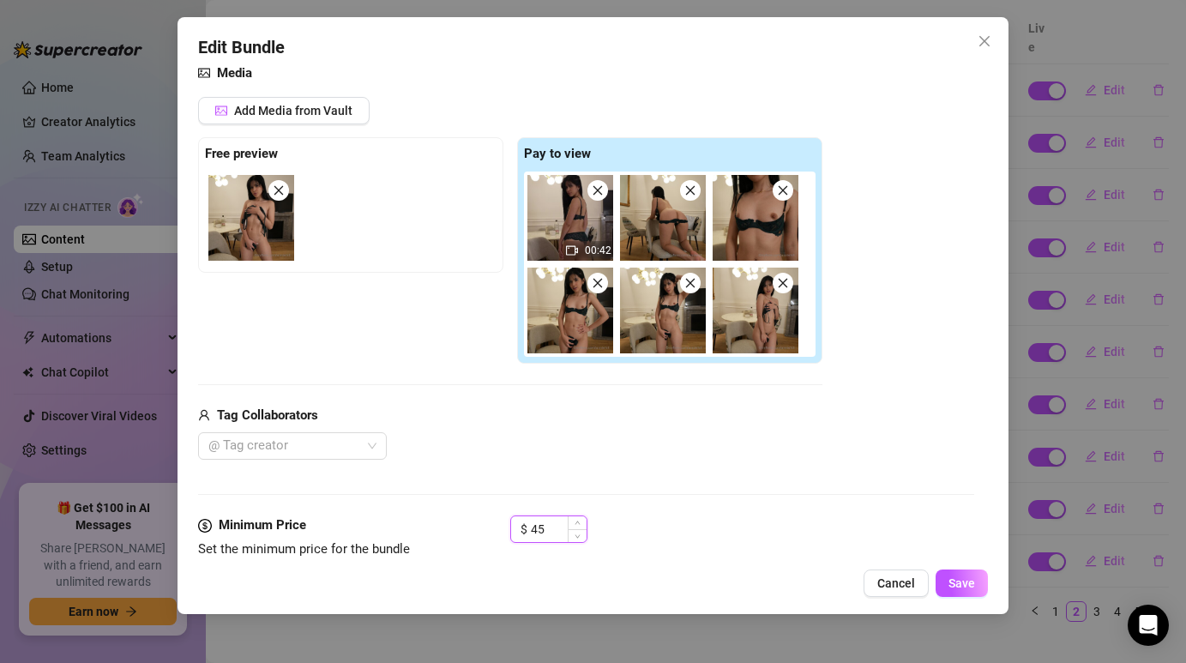
click at [549, 521] on input "45" at bounding box center [559, 529] width 56 height 26
type input "4"
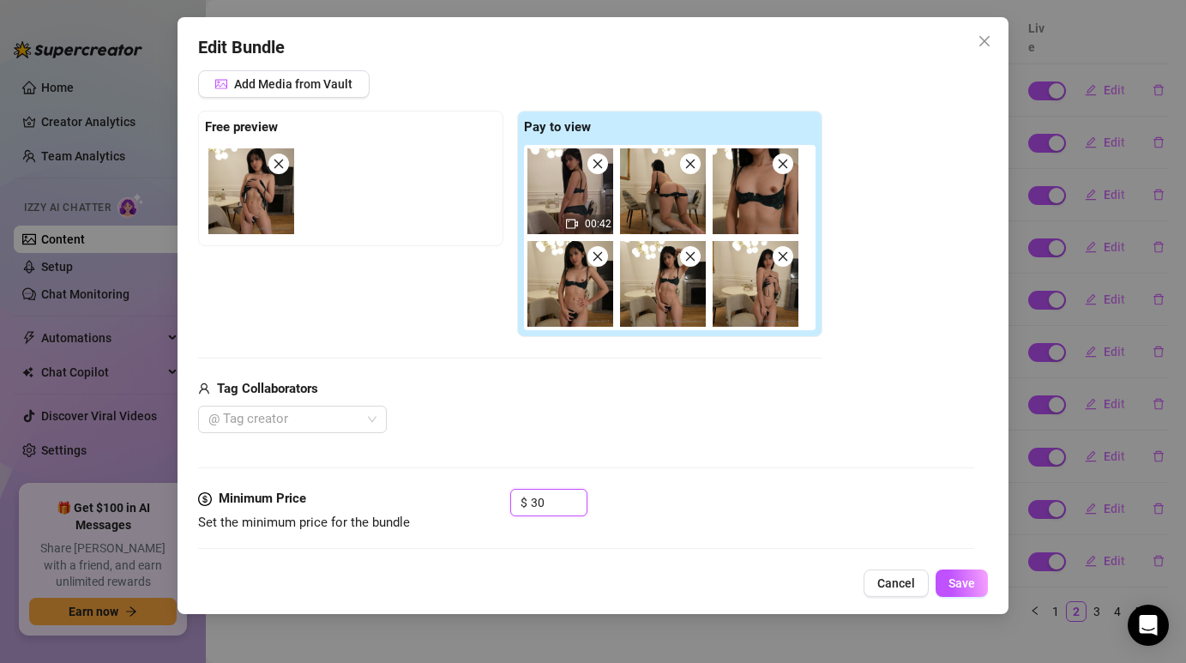
type input "30"
click at [667, 470] on div "Media Add Media from Vault Free preview Pay to view 00:42 Tag Collaborators @ T…" at bounding box center [585, 263] width 775 height 453
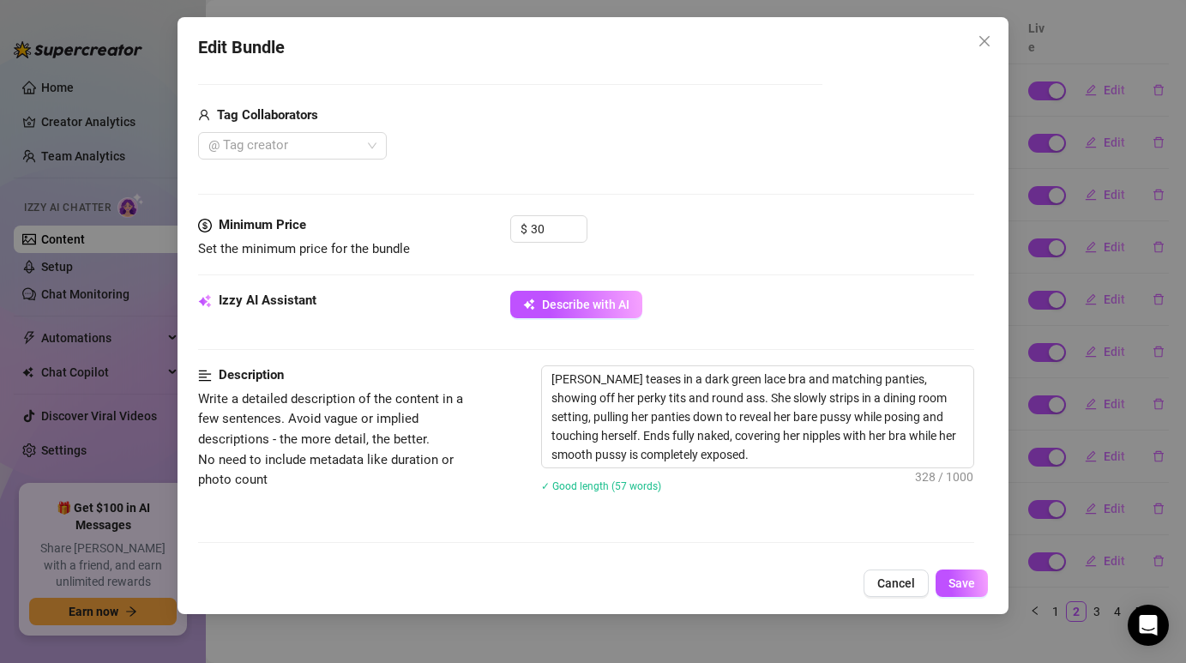
scroll to position [505, 0]
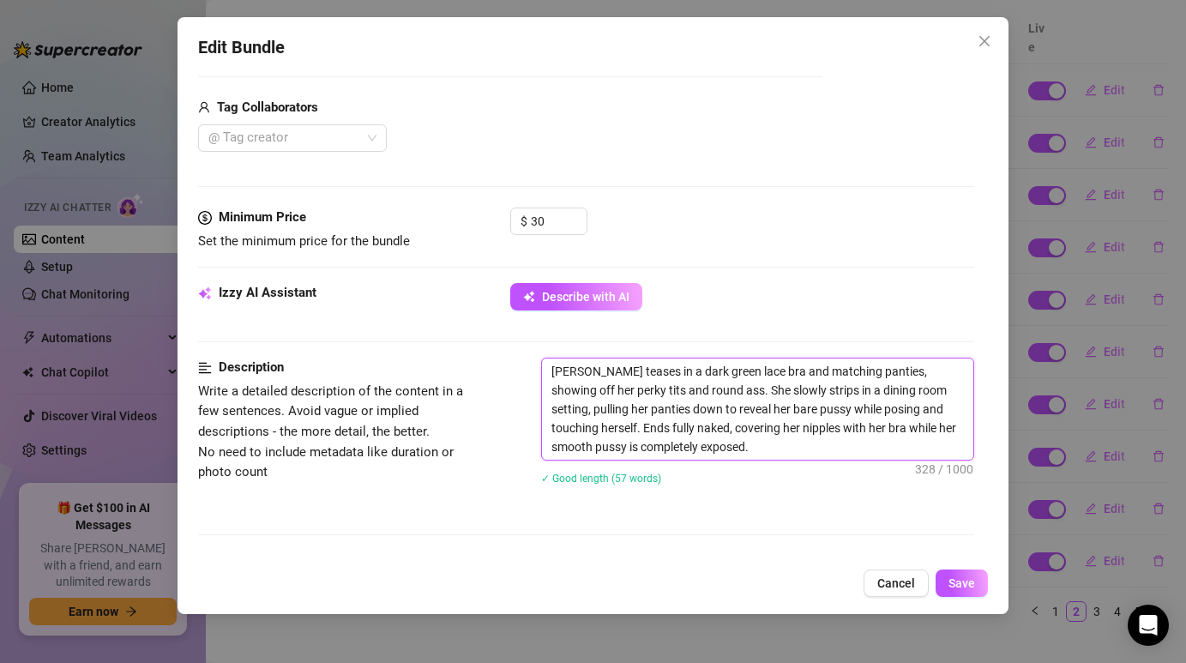
drag, startPoint x: 556, startPoint y: 374, endPoint x: 611, endPoint y: 387, distance: 57.2
click at [611, 387] on textarea "[PERSON_NAME] teases in a dark green lace bra and matching panties, showing off…" at bounding box center [757, 408] width 430 height 101
drag, startPoint x: 554, startPoint y: 372, endPoint x: 673, endPoint y: 449, distance: 142.0
click at [673, 449] on textarea "[PERSON_NAME] teases in a dark green lace bra and matching panties, showing off…" at bounding box center [757, 408] width 430 height 101
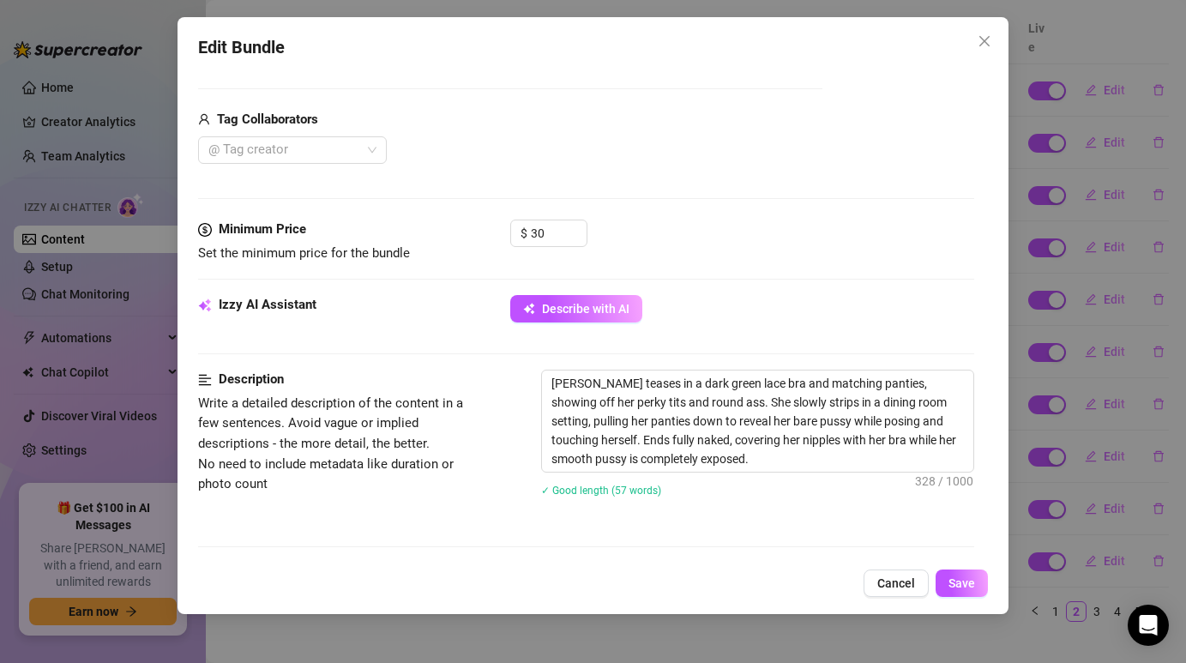
scroll to position [522, 0]
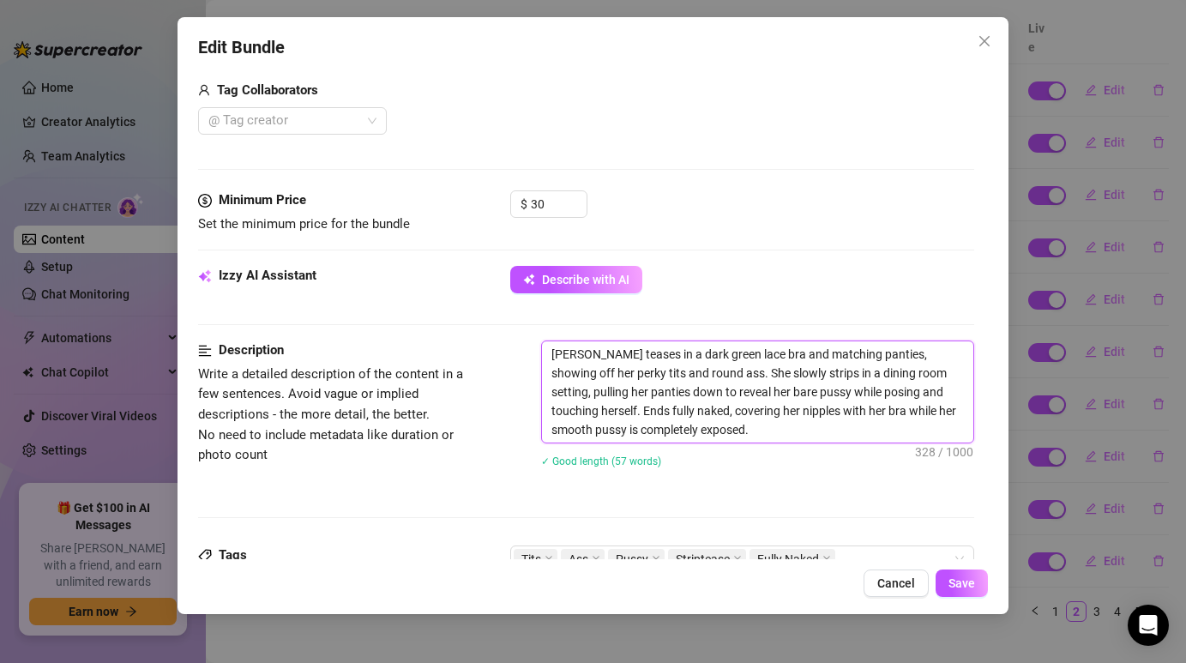
click at [687, 436] on textarea "[PERSON_NAME] teases in a dark green lace bra and matching panties, showing off…" at bounding box center [757, 391] width 430 height 101
type textarea "Describe the content (media) in a few sentences"
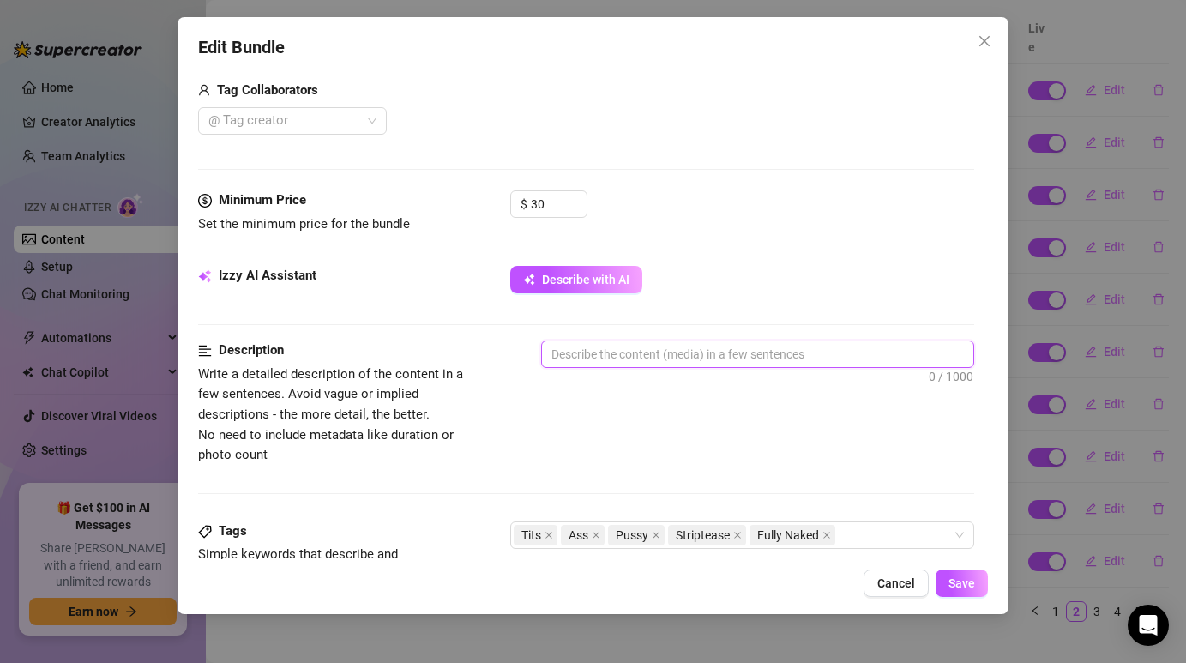
paste textarea "[PERSON_NAME] teases in a dark green lace bra and matching panties, showing off…"
type textarea "[PERSON_NAME] teases in a dark green lace bra and matching panties, showing off…"
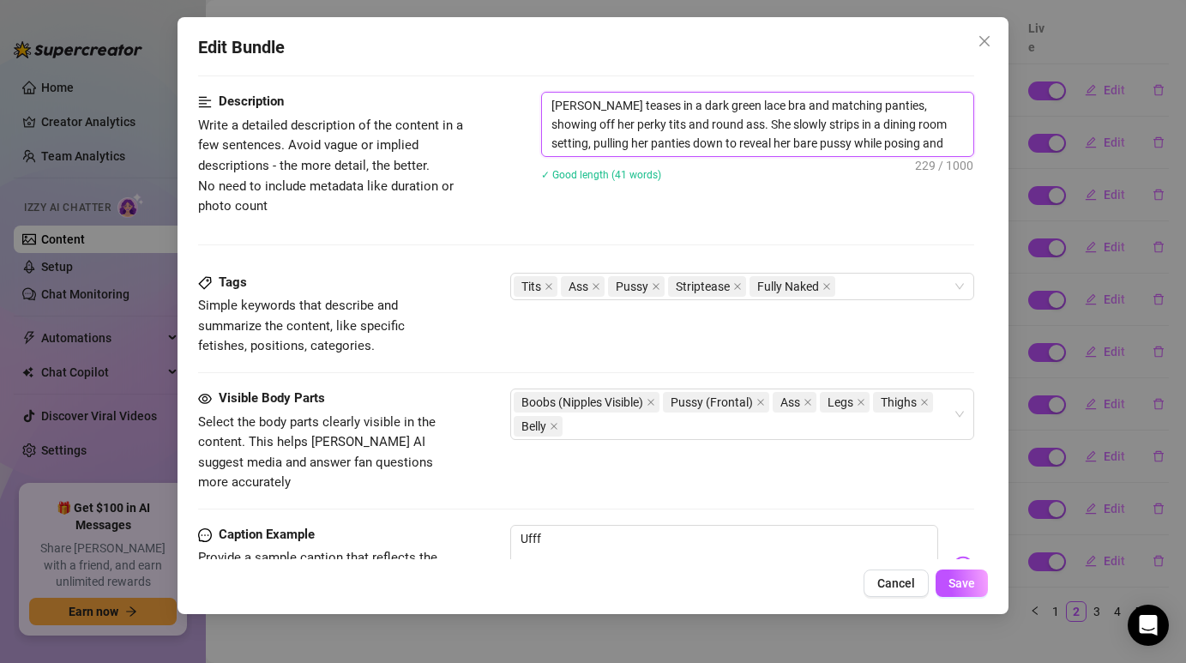
scroll to position [863, 0]
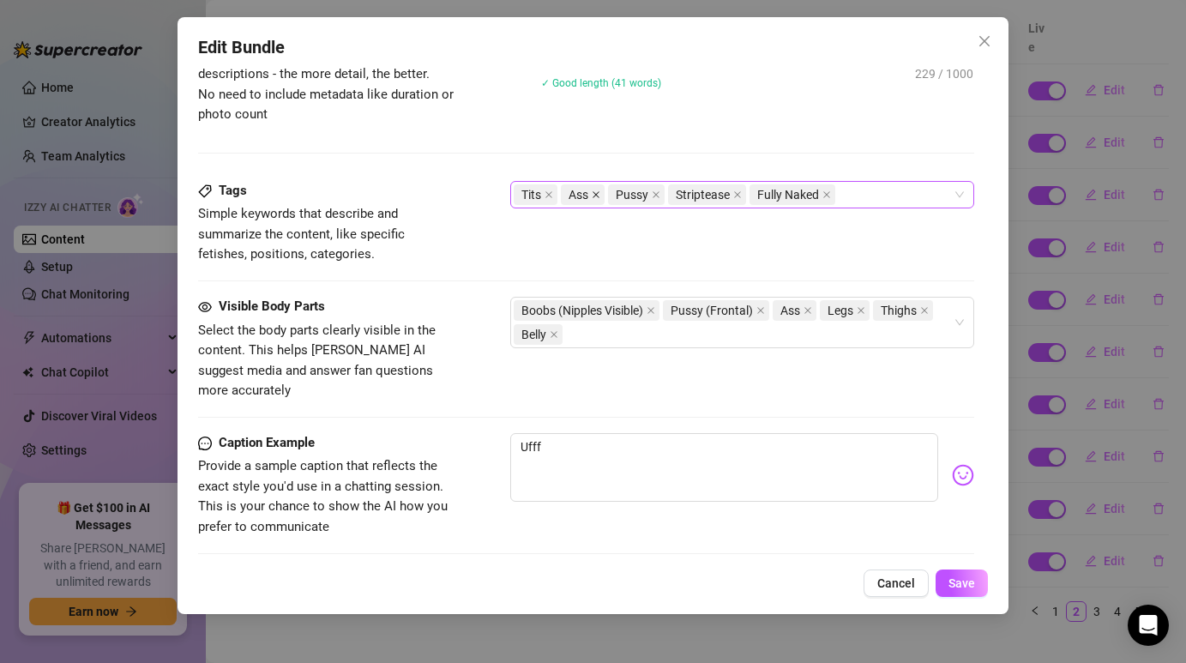
click at [597, 196] on icon "close" at bounding box center [596, 194] width 9 height 9
click at [797, 196] on div "Tits Pussy Striptease Fully Naked" at bounding box center [733, 195] width 438 height 24
type textarea "[PERSON_NAME] teases in a dark green lace bra and matching panties, showing off…"
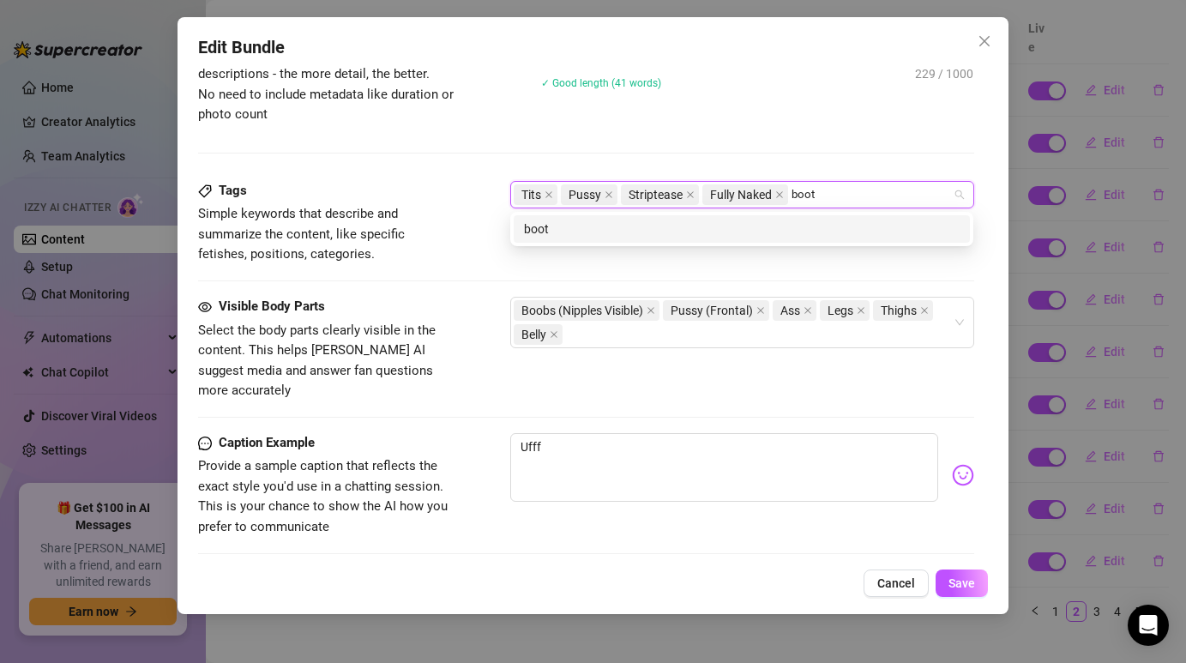
type input "booty"
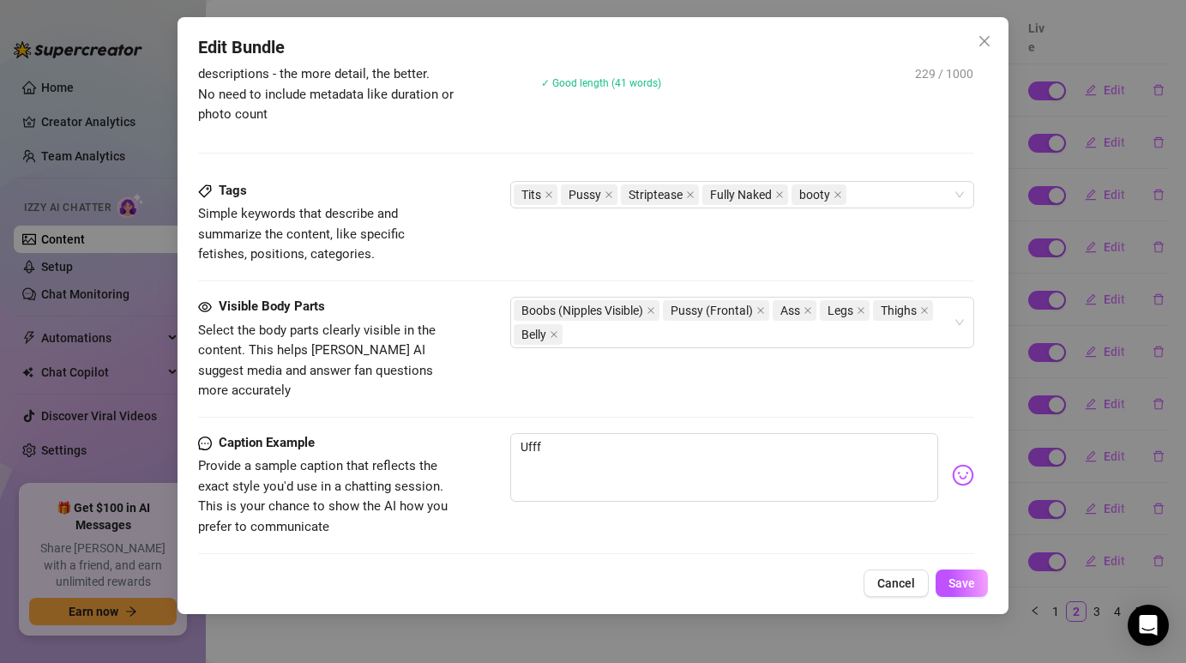
click at [801, 125] on div "Description Write a detailed description of the content in a few sentences. Avo…" at bounding box center [585, 90] width 775 height 180
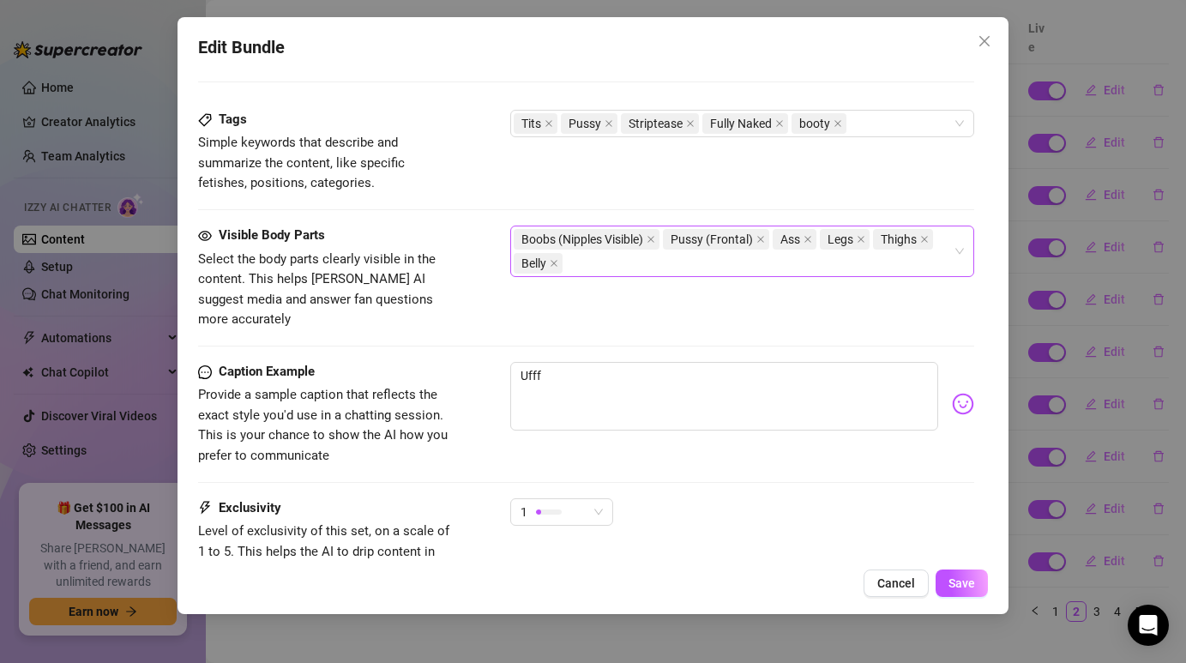
scroll to position [950, 0]
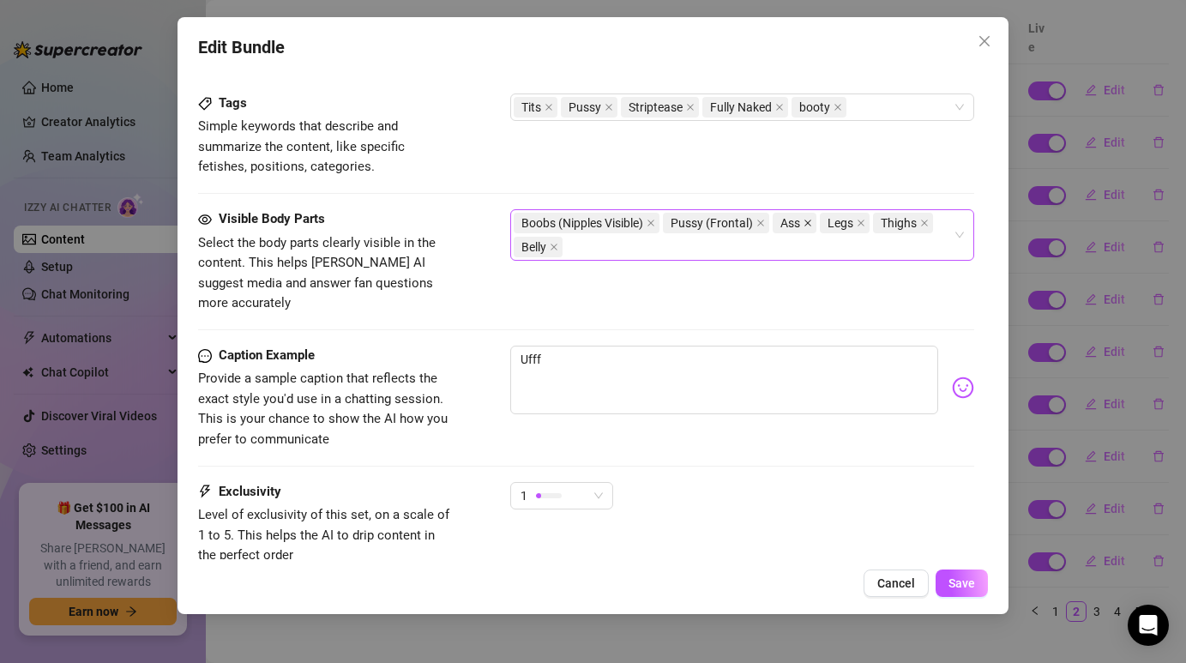
click at [805, 222] on icon "close" at bounding box center [808, 223] width 9 height 9
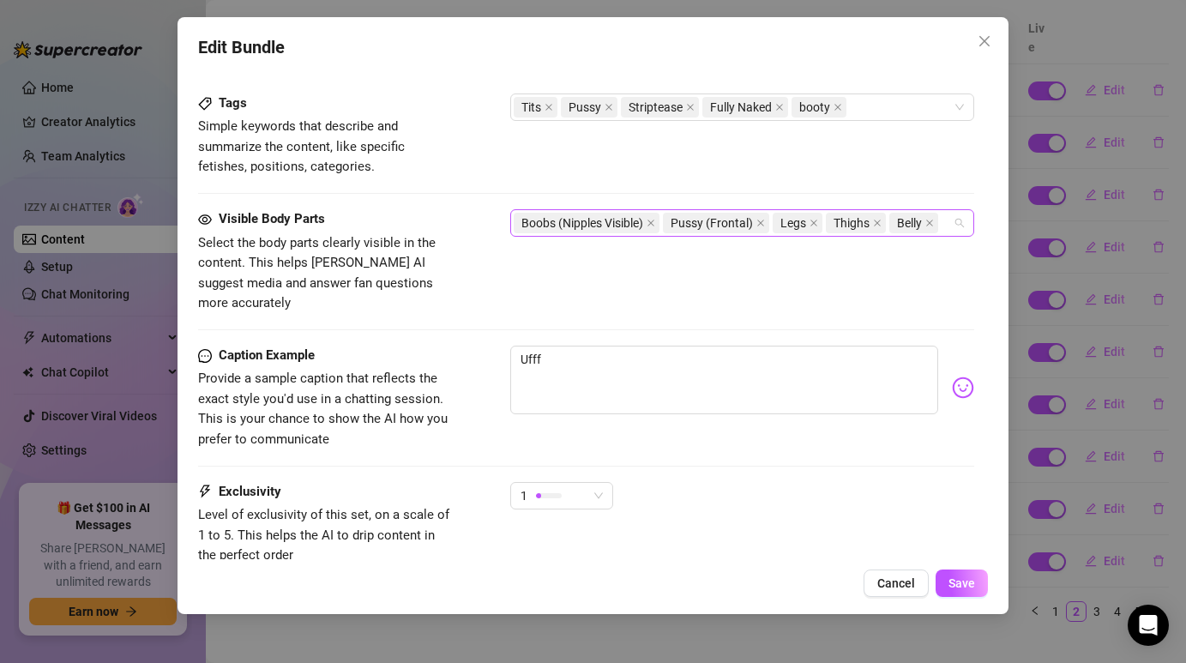
click at [945, 222] on input "search" at bounding box center [943, 223] width 3 height 21
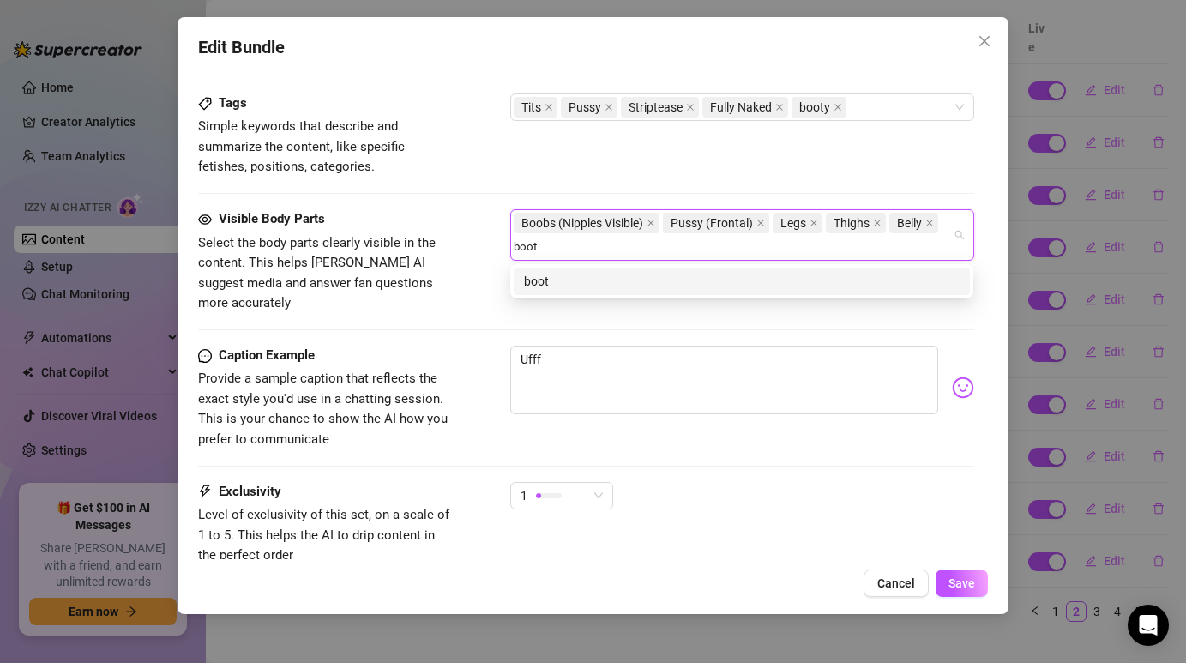
type input "booty"
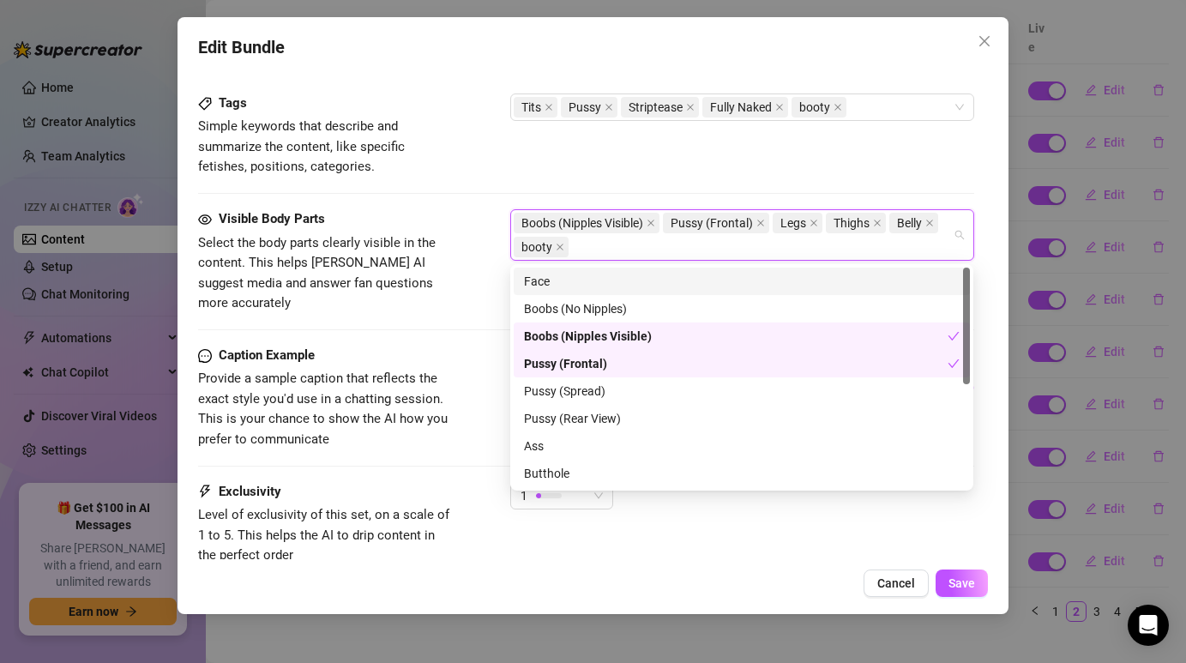
click at [837, 176] on div "Tags Simple keywords that describe and summarize the content, like specific fet…" at bounding box center [585, 135] width 775 height 84
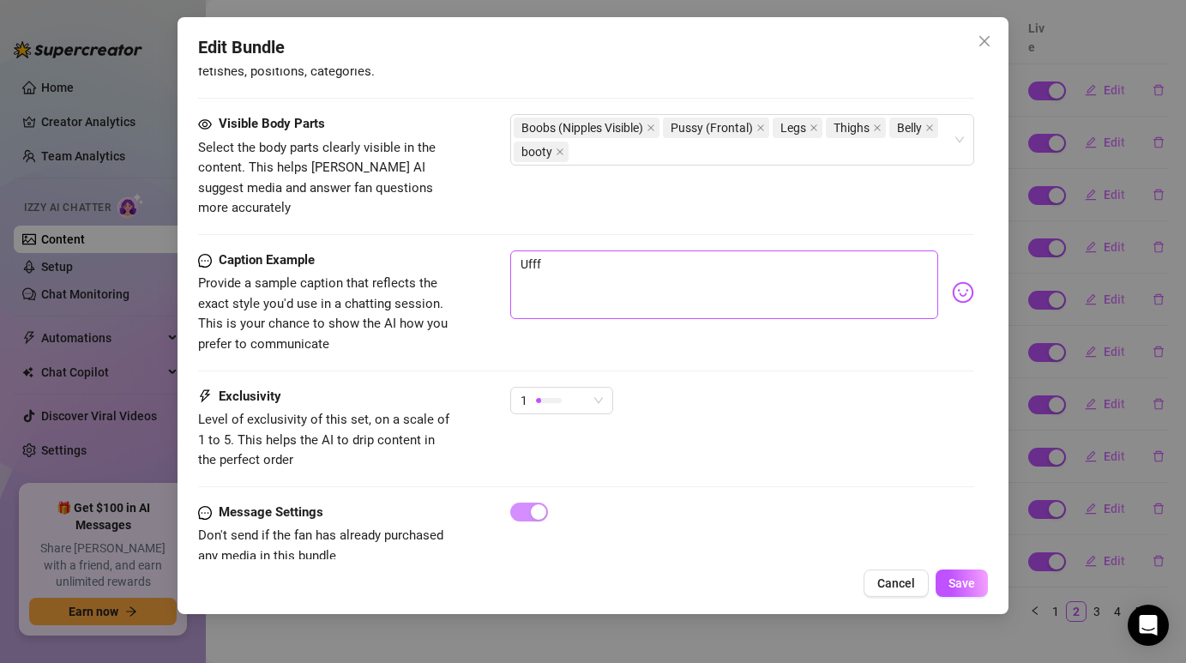
scroll to position [1050, 0]
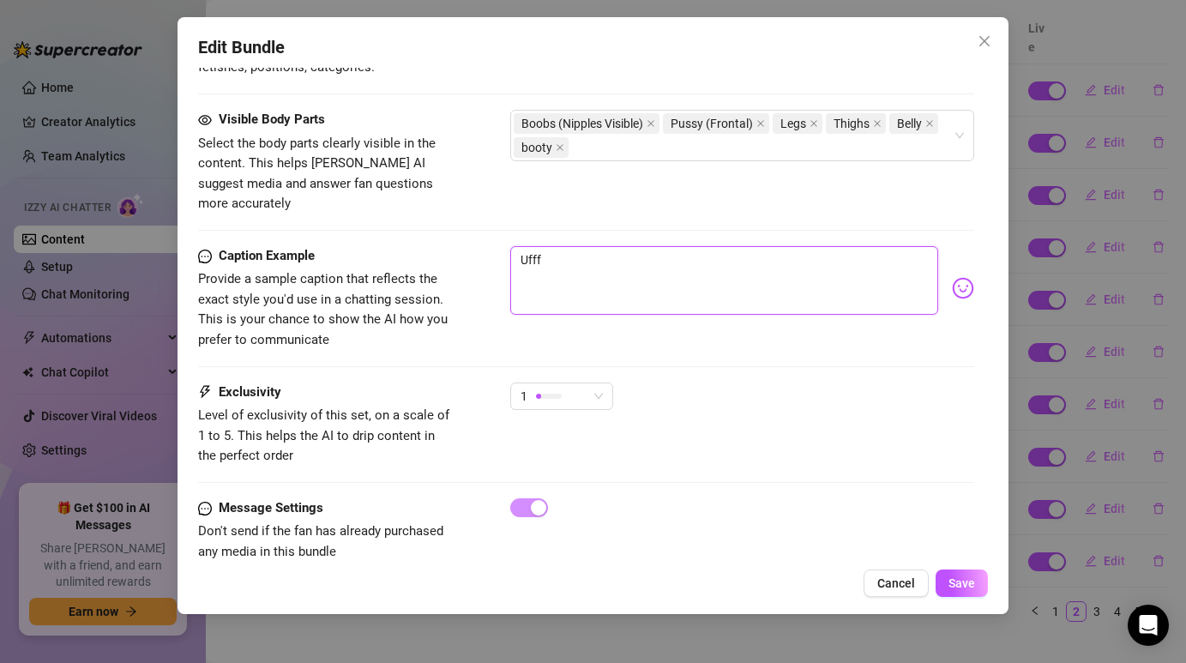
click at [595, 263] on textarea "Ufff" at bounding box center [723, 280] width 427 height 69
type textarea "Type your message here..."
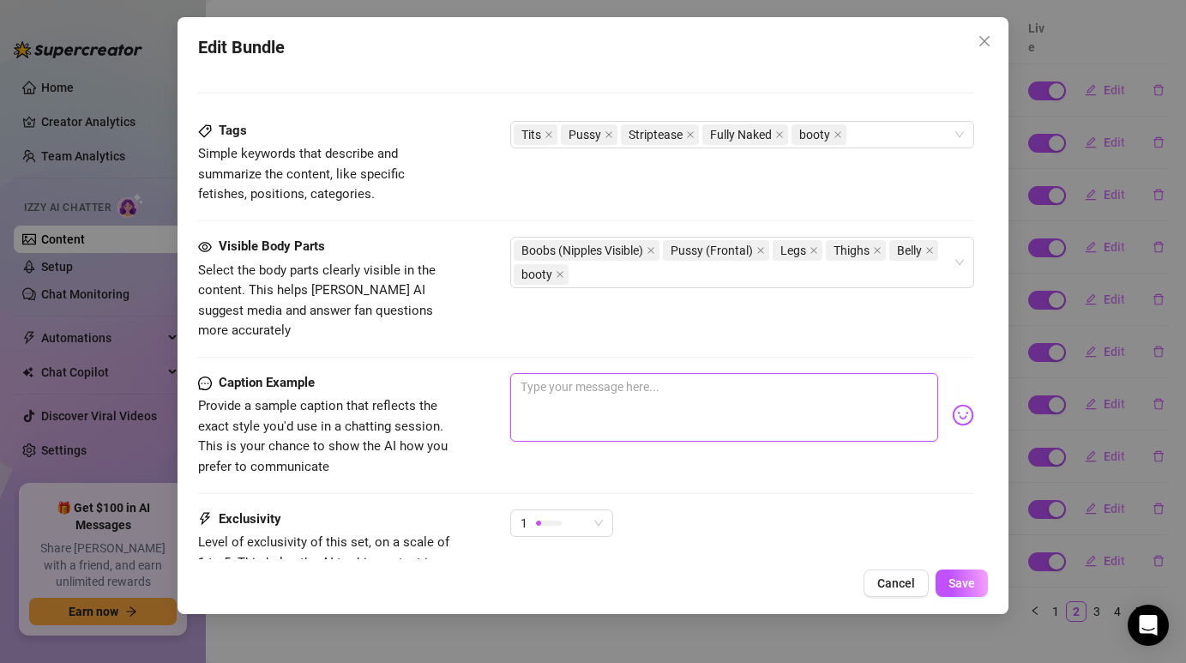
scroll to position [927, 0]
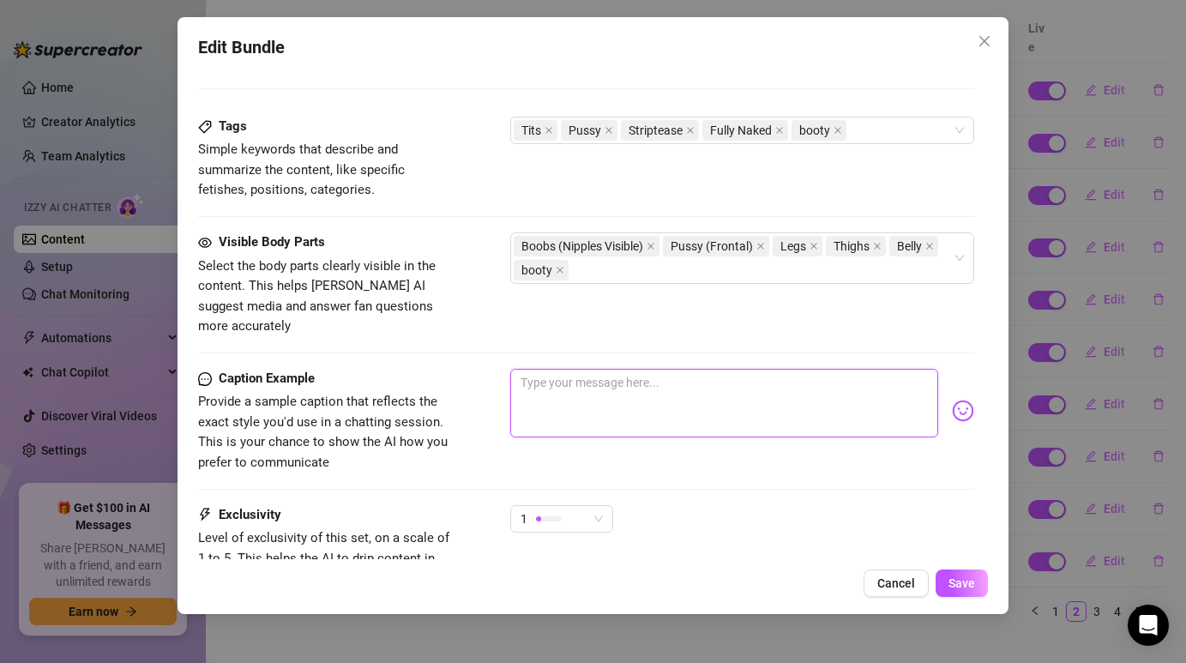
click at [594, 370] on textarea at bounding box center [723, 403] width 427 height 69
paste textarea "nnie seduces in a chic green living room setting, wearing a [PERSON_NAME] bra a…"
type textarea "nnie seduces in a chic green living room setting, wearing a [PERSON_NAME] bra a…"
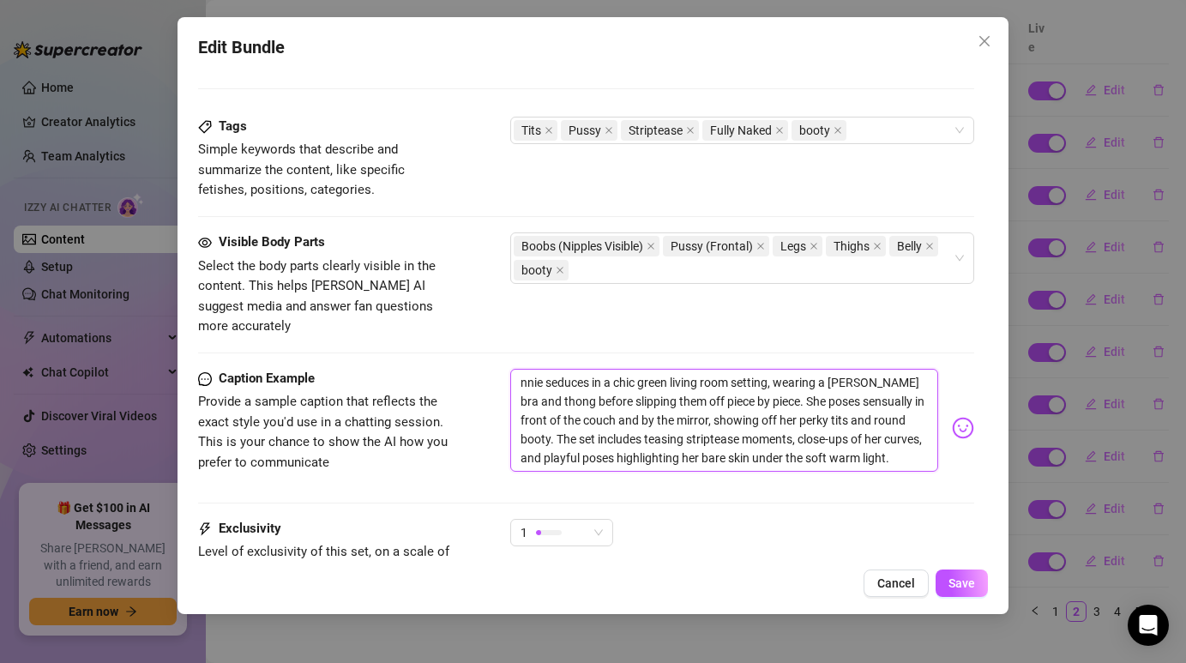
click at [536, 385] on textarea "nnie seduces in a chic green living room setting, wearing a [PERSON_NAME] bra a…" at bounding box center [723, 420] width 427 height 103
type textarea "Type your message here..."
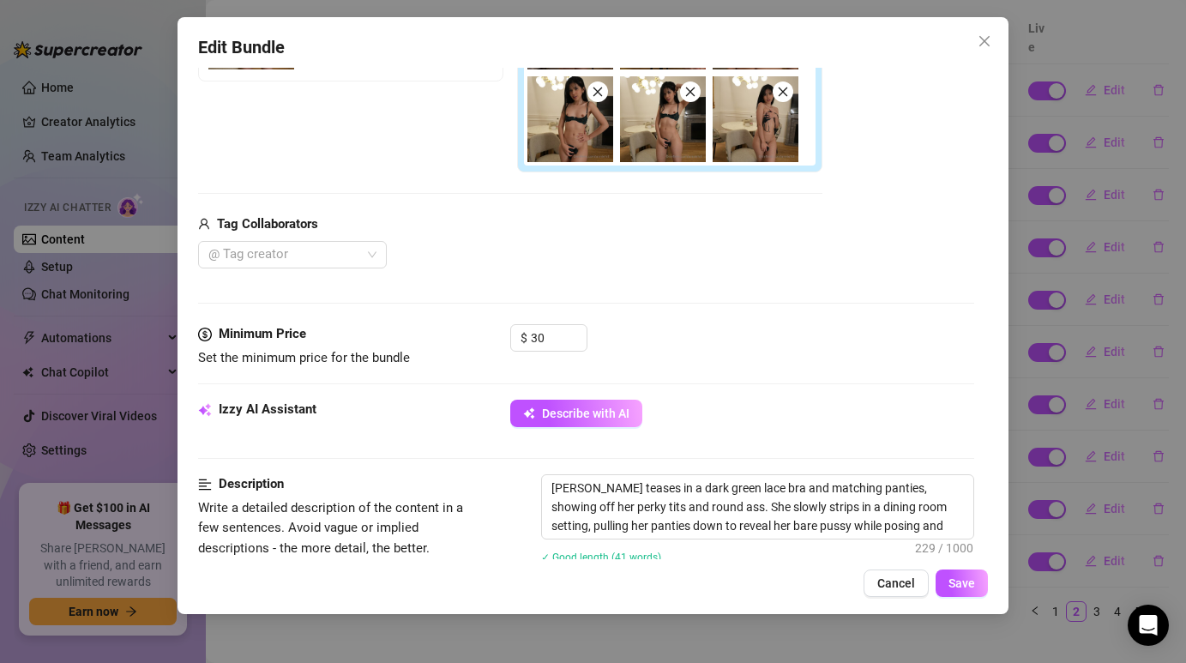
scroll to position [444, 0]
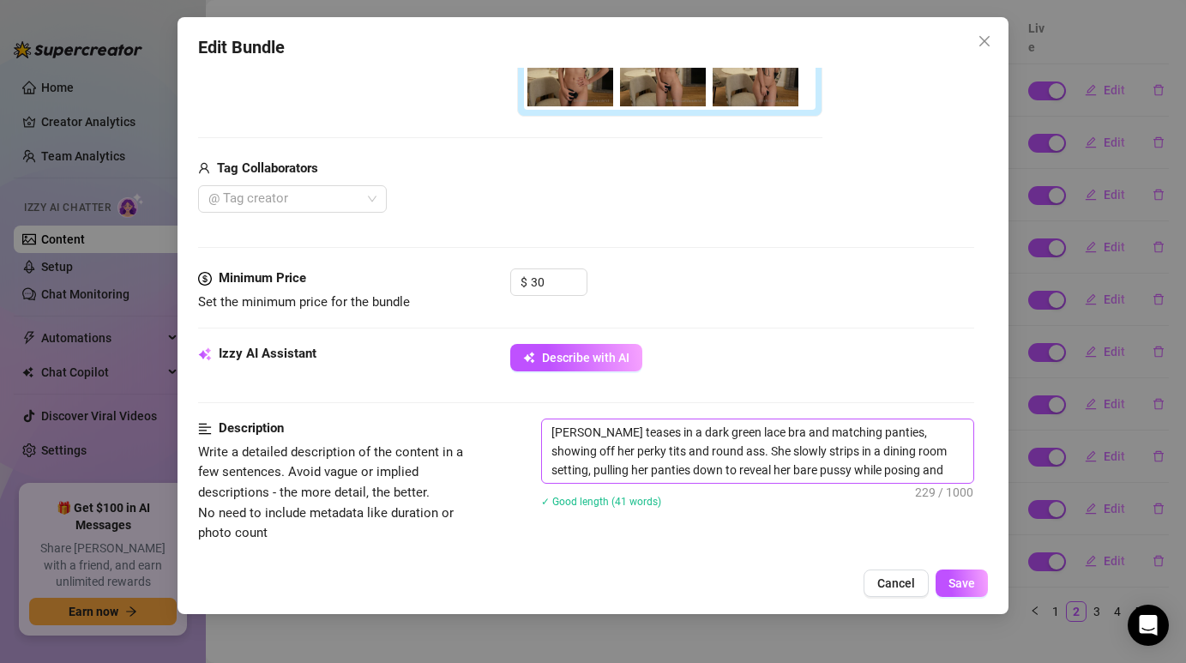
drag, startPoint x: 618, startPoint y: 450, endPoint x: 581, endPoint y: 440, distance: 38.3
click at [581, 440] on textarea "[PERSON_NAME] teases in a dark green lace bra and matching panties, showing off…" at bounding box center [757, 450] width 430 height 63
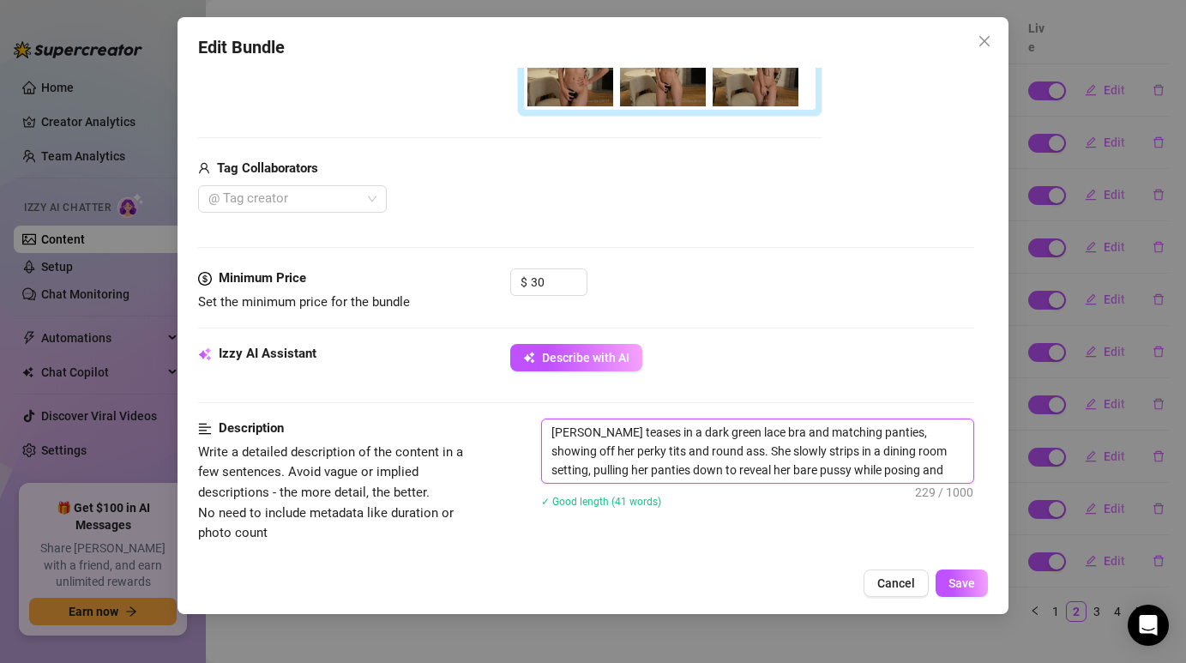
click at [581, 440] on textarea "[PERSON_NAME] teases in a dark green lace bra and matching panties, showing off…" at bounding box center [757, 450] width 430 height 63
type textarea "Describe the content (media) in a few sentences"
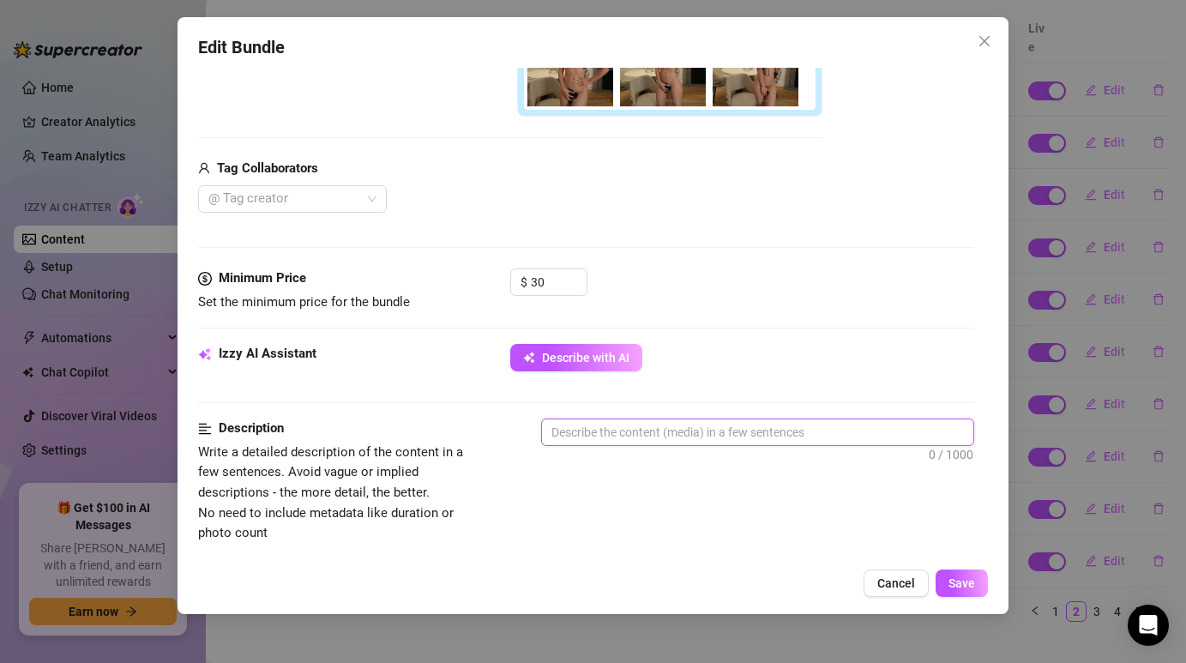
paste textarea "nnie seduces in a chic green living room setting, wearing a [PERSON_NAME] bra a…"
type textarea "nnie seduces in a chic green living room setting, wearing a [PERSON_NAME] bra a…"
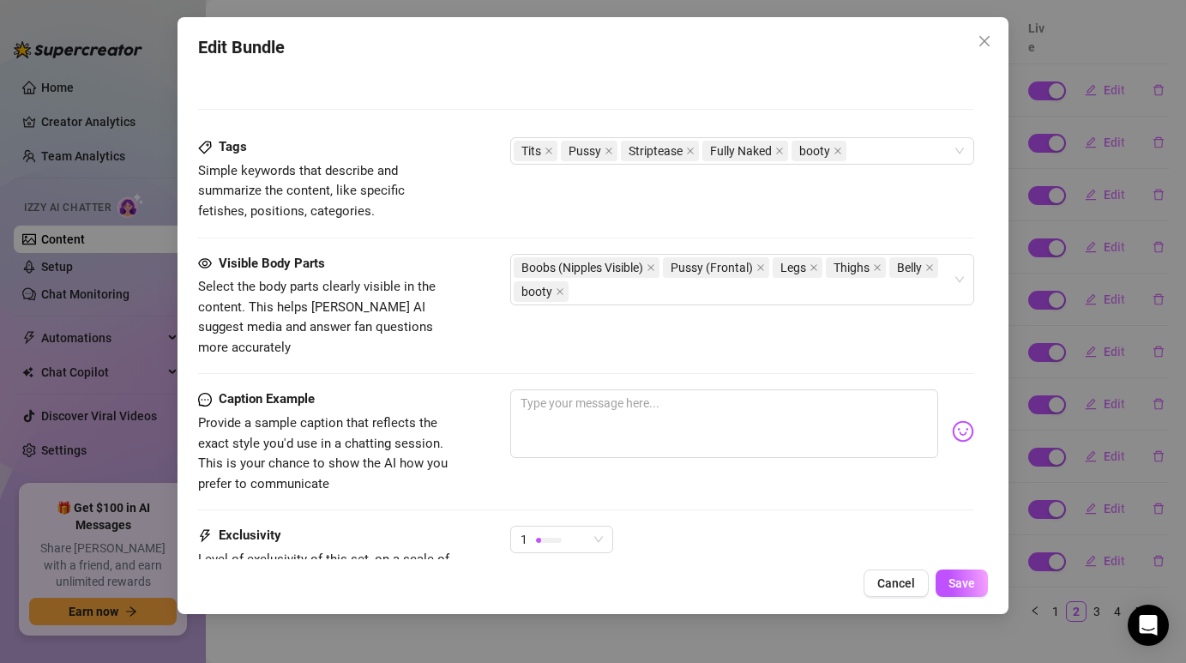
scroll to position [939, 0]
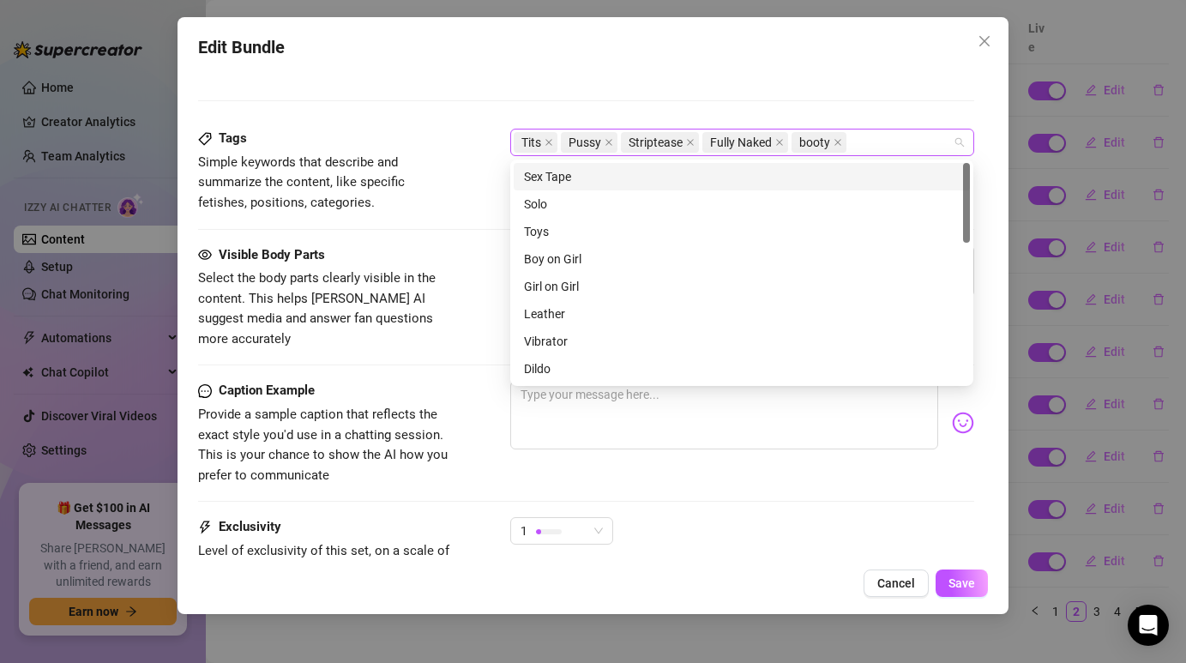
click at [884, 143] on div "Tits Pussy Striptease Fully Naked booty" at bounding box center [733, 142] width 438 height 24
type textarea "nnie seduces in a chic green living room setting, wearing a [PERSON_NAME] bra a…"
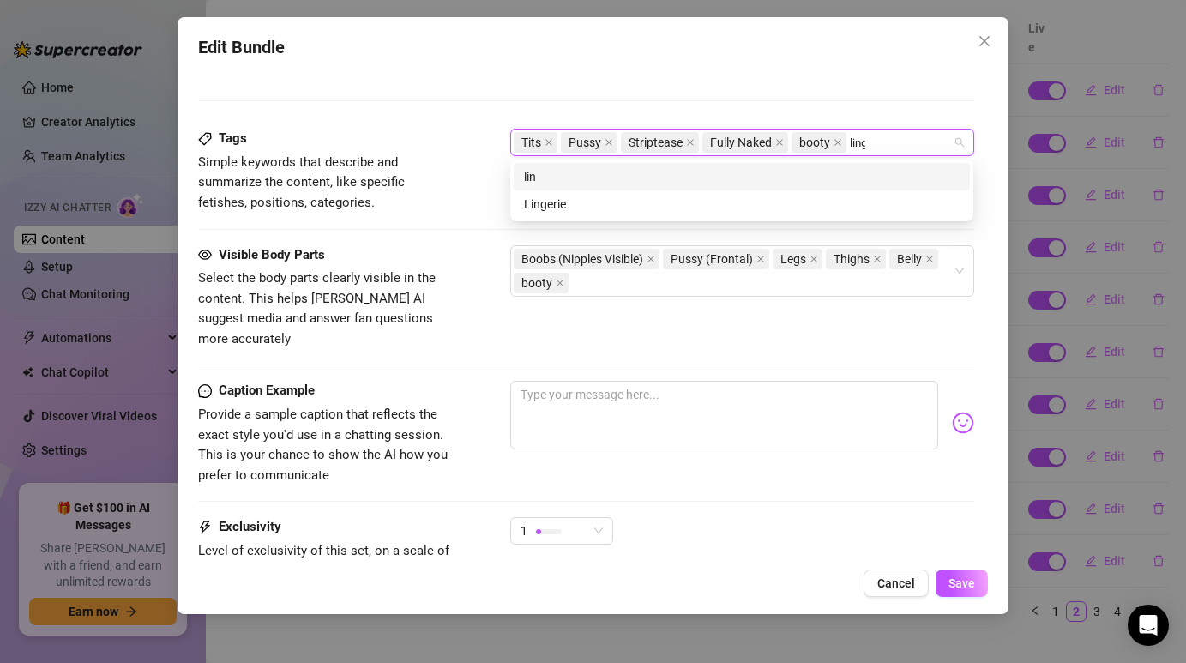
type input "linge"
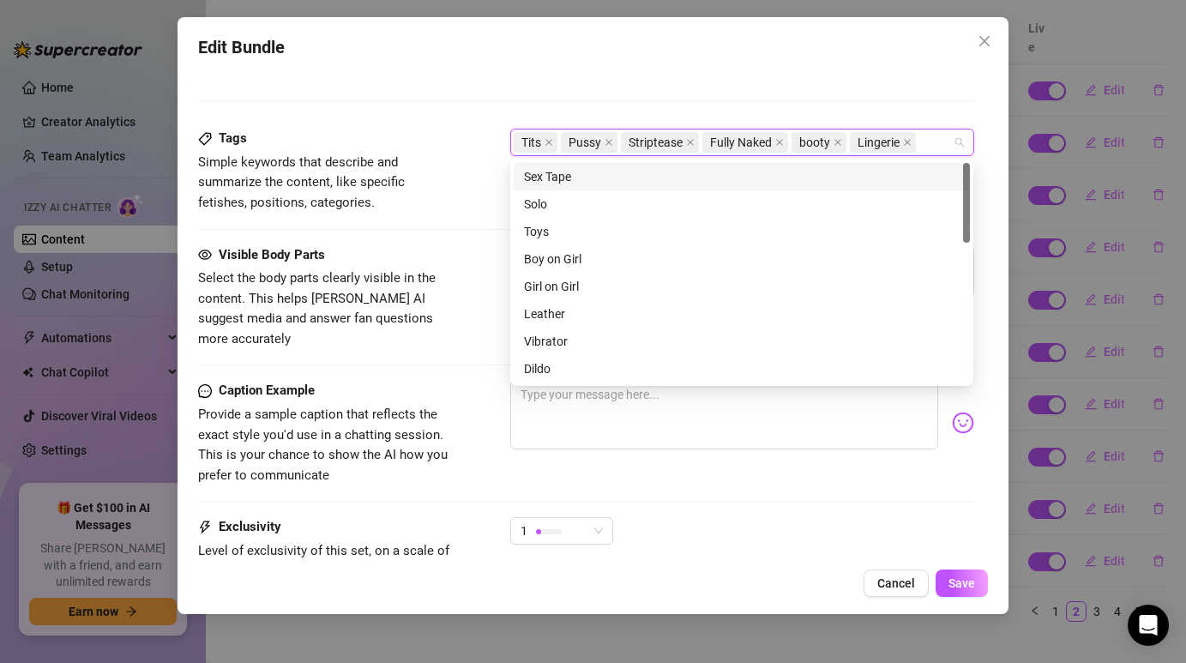
click at [845, 102] on div "Description Write a detailed description of the content in a few sentences. Avo…" at bounding box center [585, 26] width 775 height 205
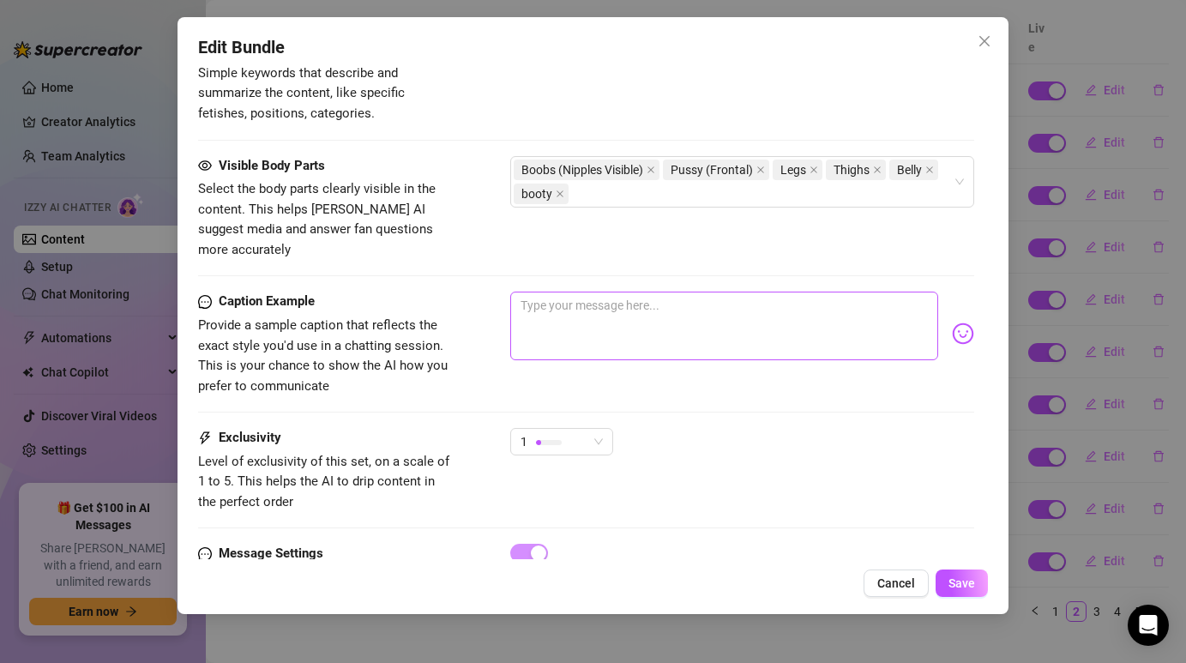
scroll to position [1088, 0]
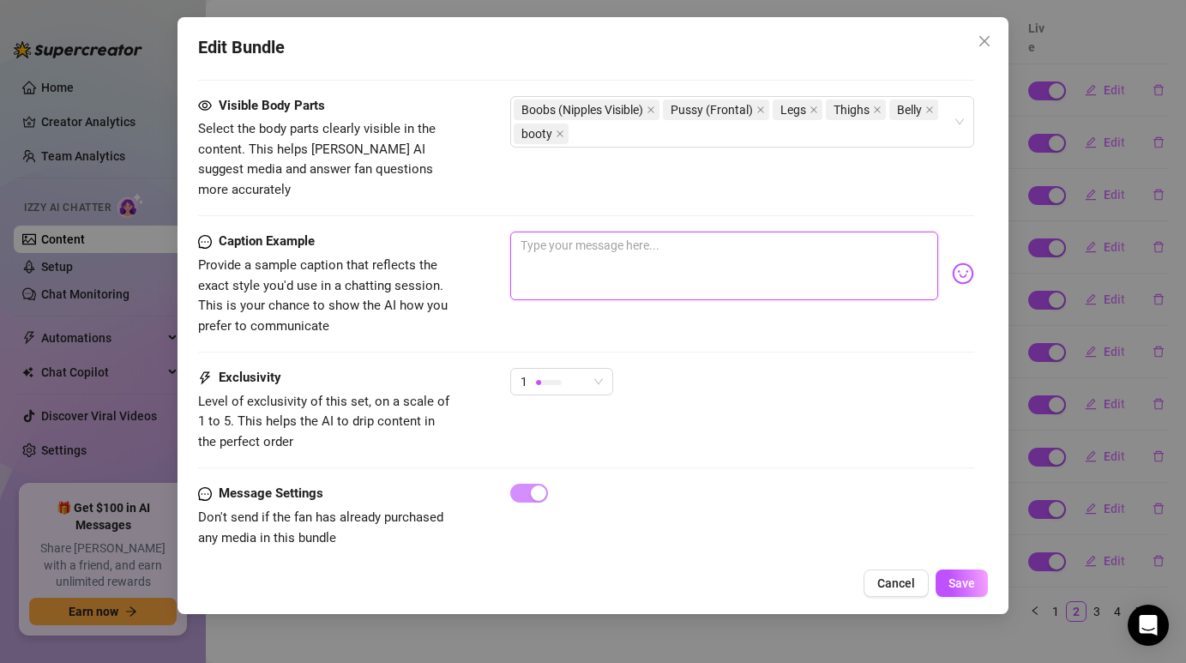
click at [606, 268] on textarea at bounding box center [723, 266] width 427 height 69
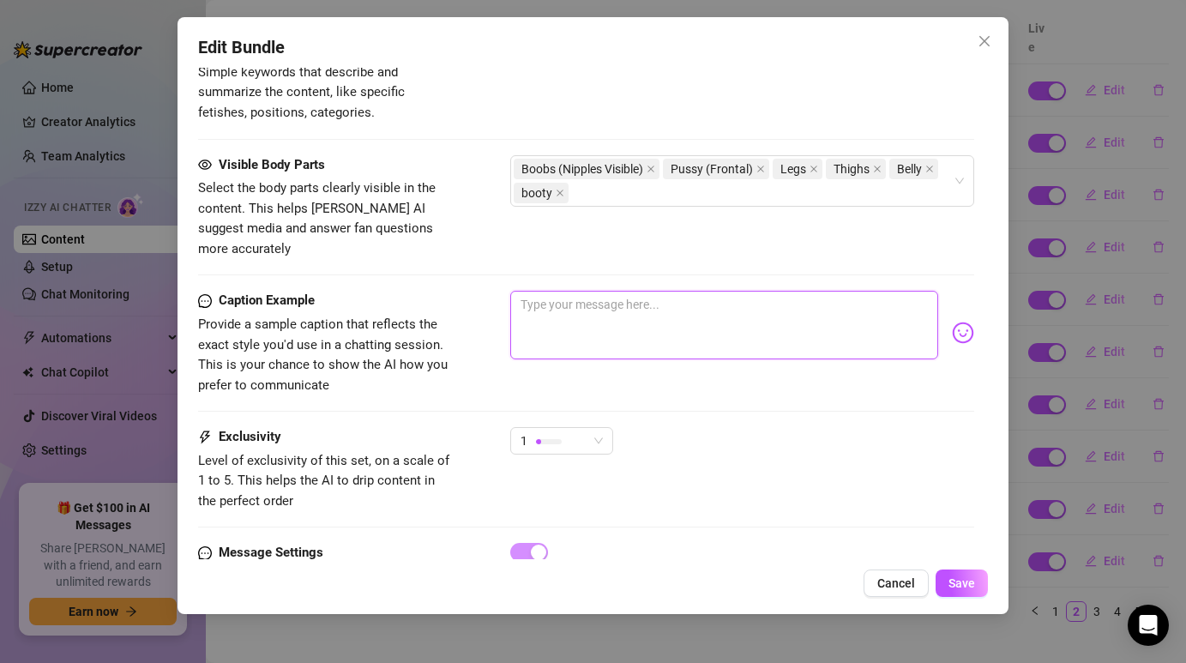
scroll to position [1027, 0]
click at [592, 294] on textarea at bounding box center [723, 326] width 427 height 69
paste textarea "Can you handle me when I get comfortable at home?"
type textarea "Can you handle me when I get comfortable at home?"
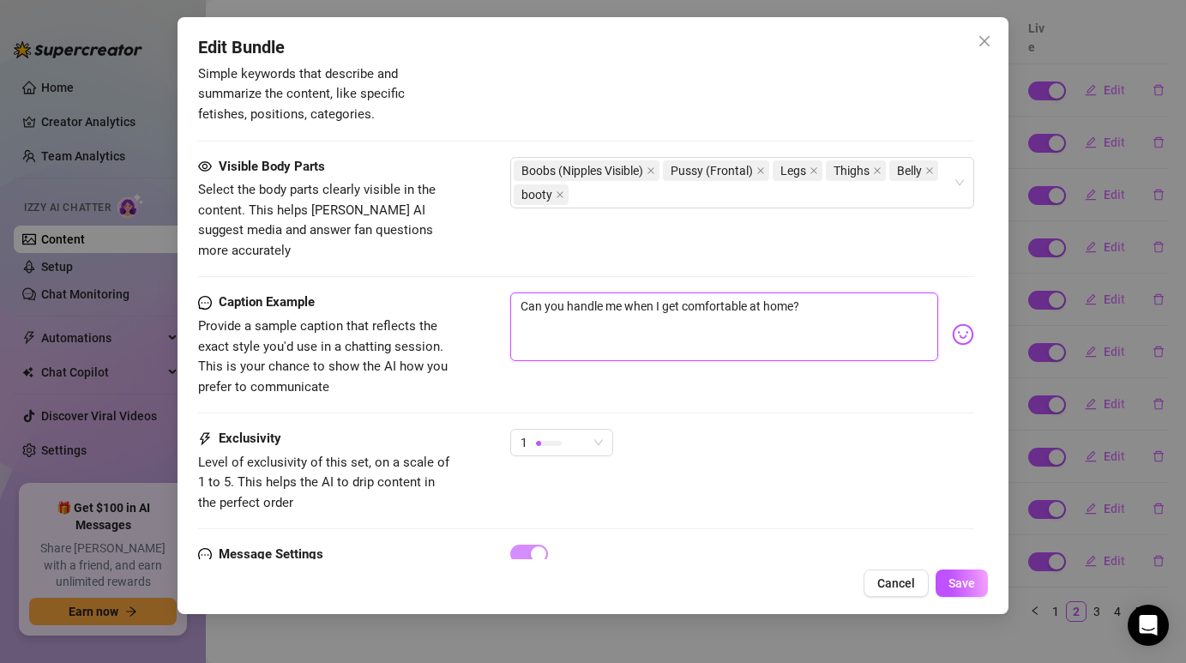
click at [819, 303] on textarea "Can you handle me when I get comfortable at home?" at bounding box center [723, 326] width 427 height 69
type textarea "Can you handle me when I get comfortable at home?"
paste textarea "💎"
type textarea "Can you handle me when I get comfortable at home?💎"
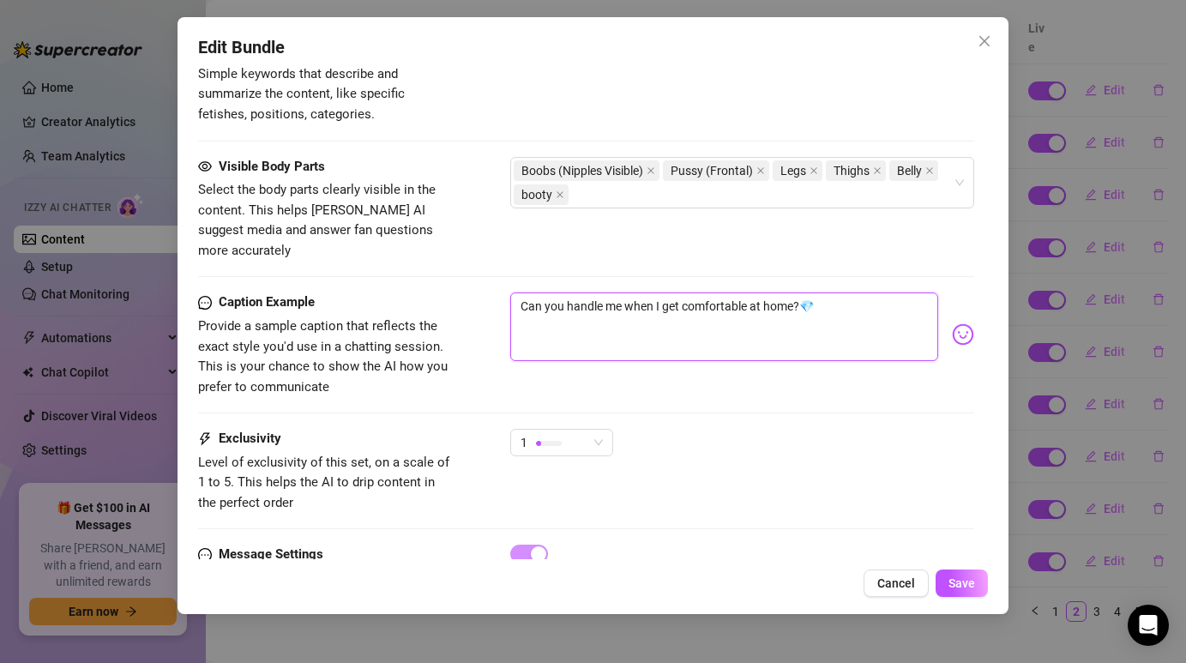
click at [842, 301] on textarea "Can you handle me when I get comfortable at home?💎" at bounding box center [723, 326] width 427 height 69
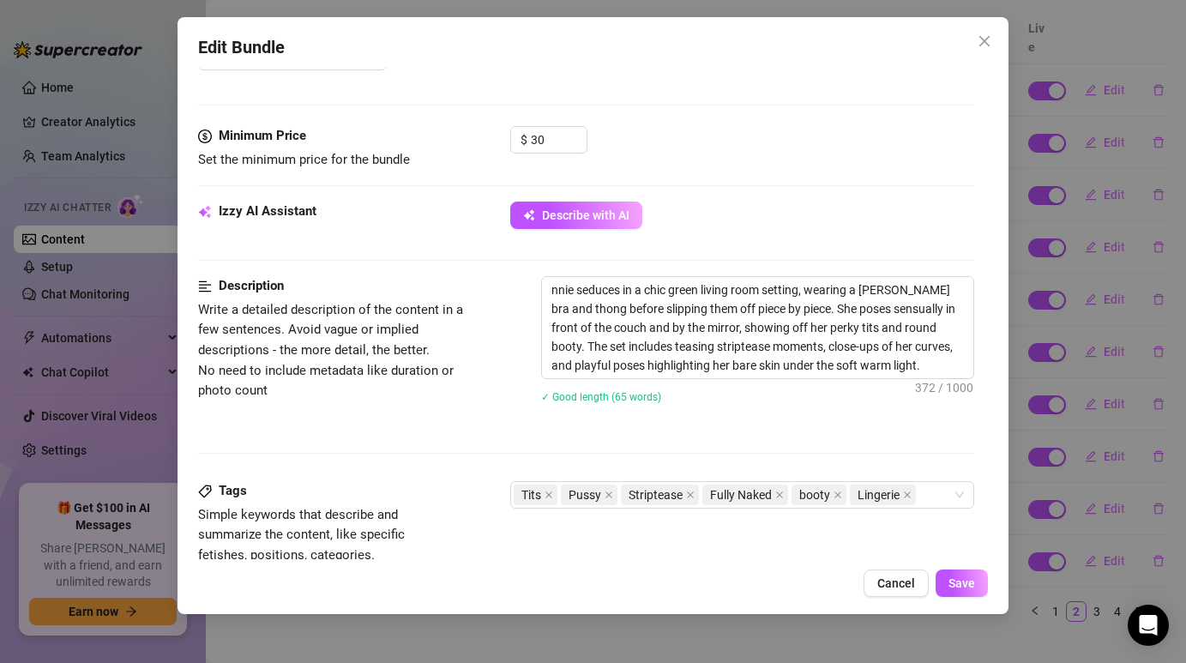
scroll to position [1088, 0]
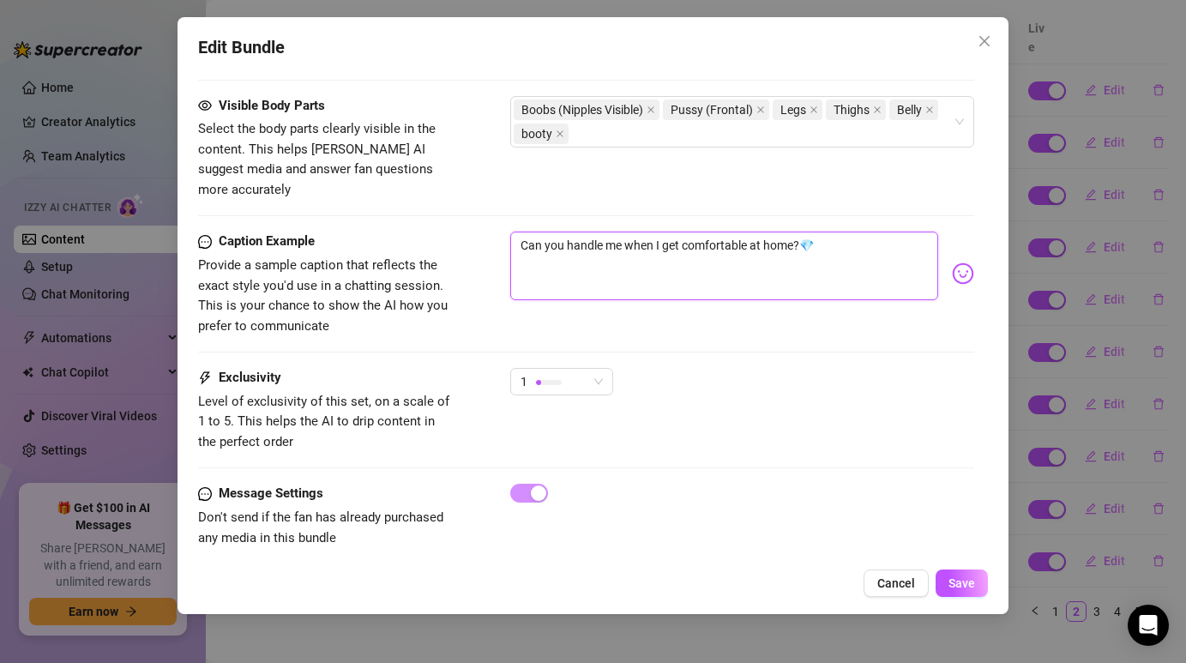
type textarea "Can you handle me when I get comfortable at home?💎"
click at [613, 368] on div "1" at bounding box center [741, 389] width 463 height 43
click at [586, 369] on div "1" at bounding box center [554, 382] width 67 height 26
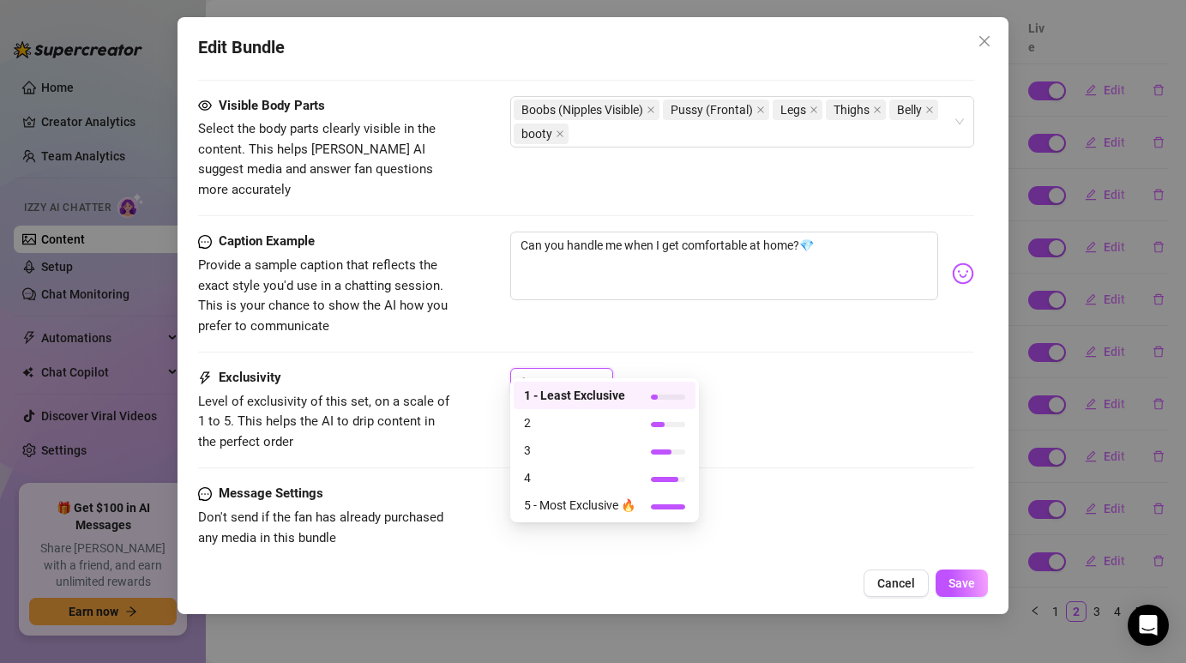
click at [650, 327] on div "Caption Example Provide a sample caption that reflects the exact style you'd us…" at bounding box center [585, 300] width 775 height 136
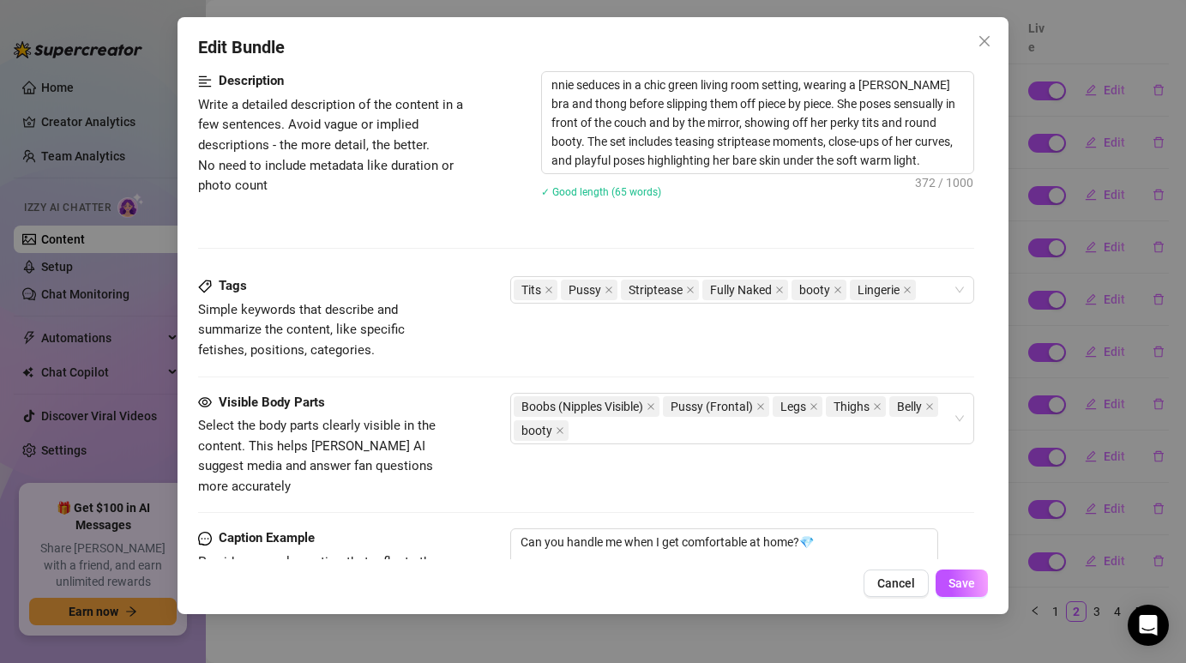
scroll to position [858, 0]
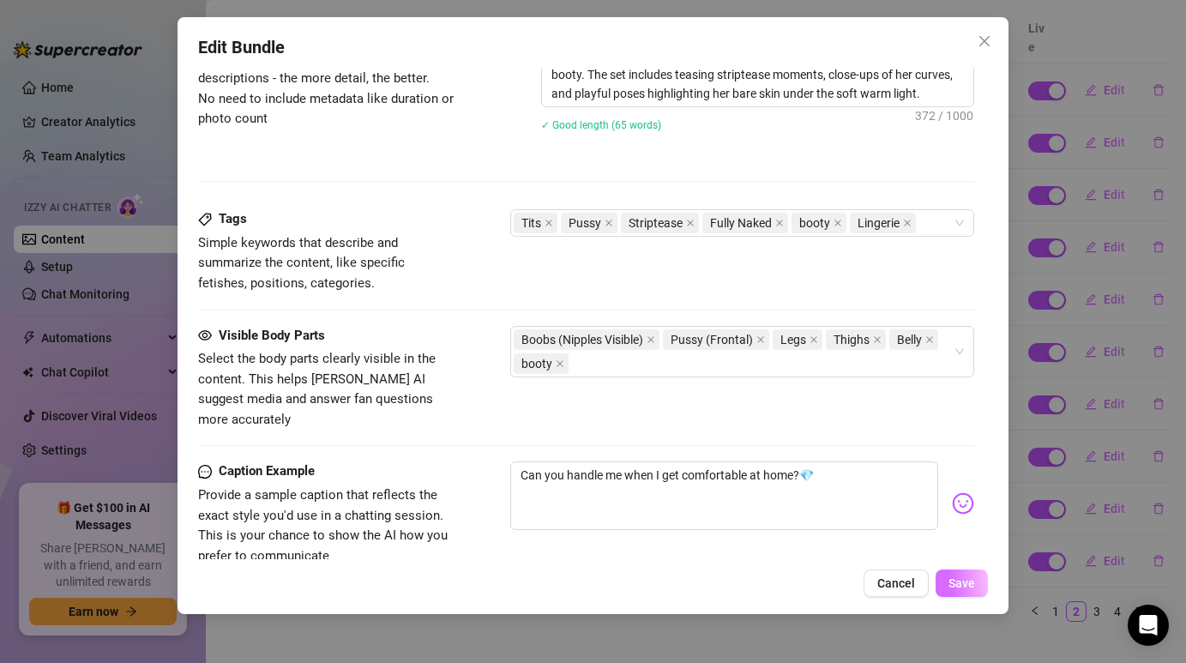
click at [969, 588] on span "Save" at bounding box center [961, 583] width 27 height 14
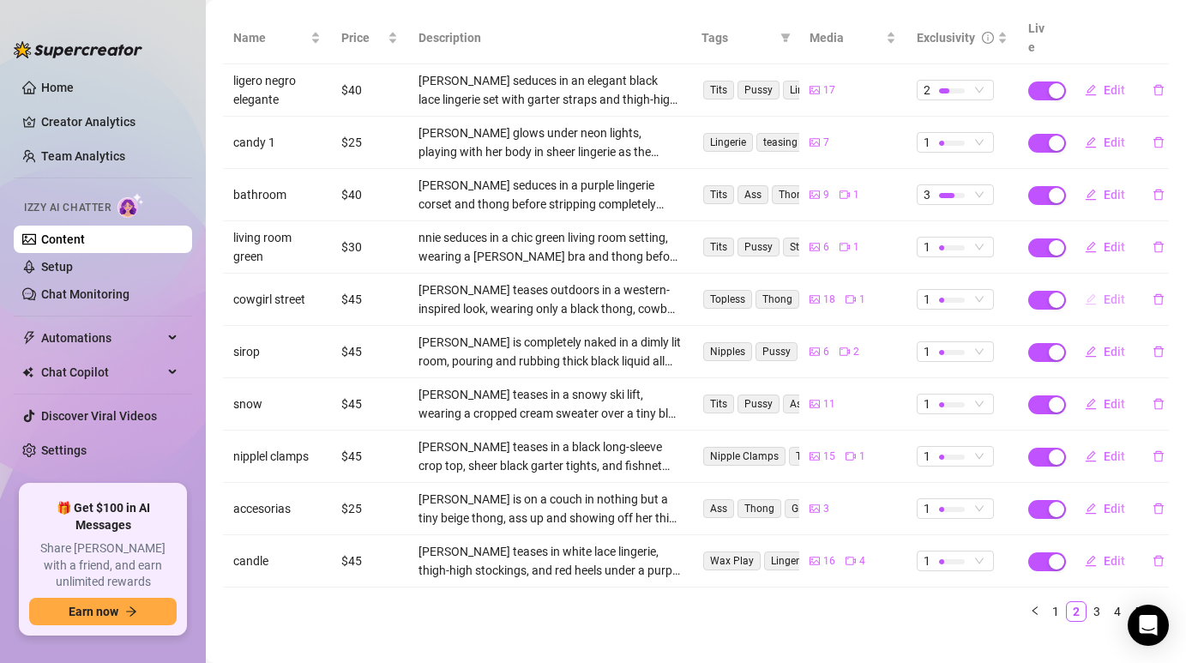
click at [1105, 292] on span "Edit" at bounding box center [1114, 299] width 21 height 14
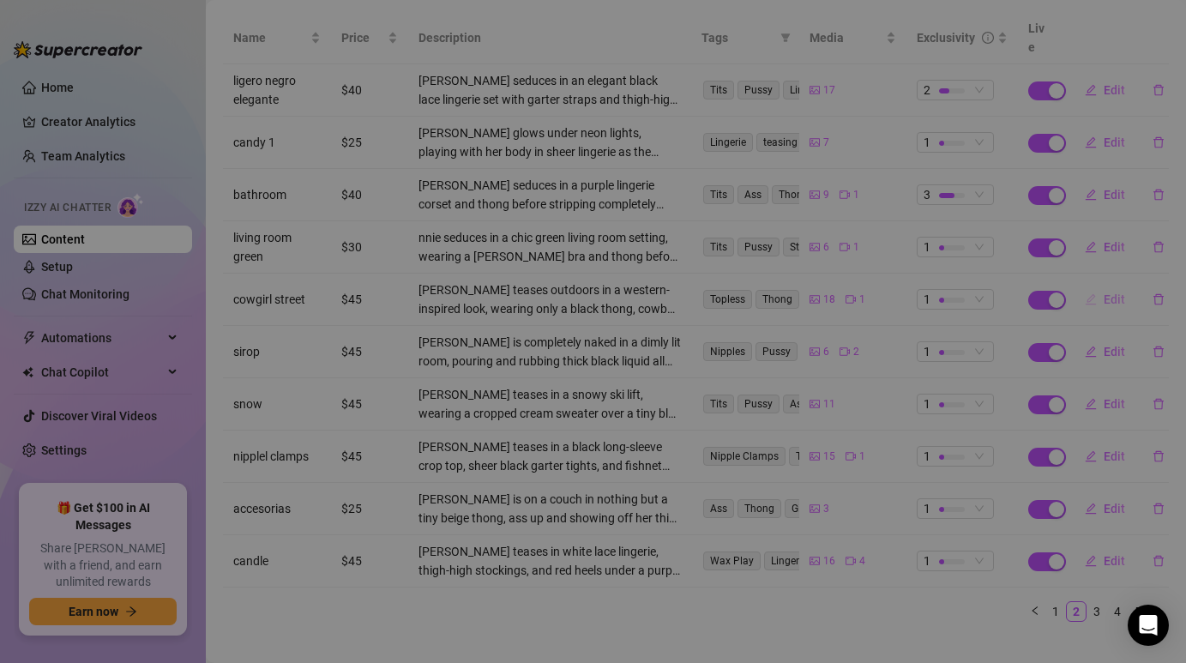
type textarea "Let yourself be carried away by the heat of the desert and my fiery sensuality.…"
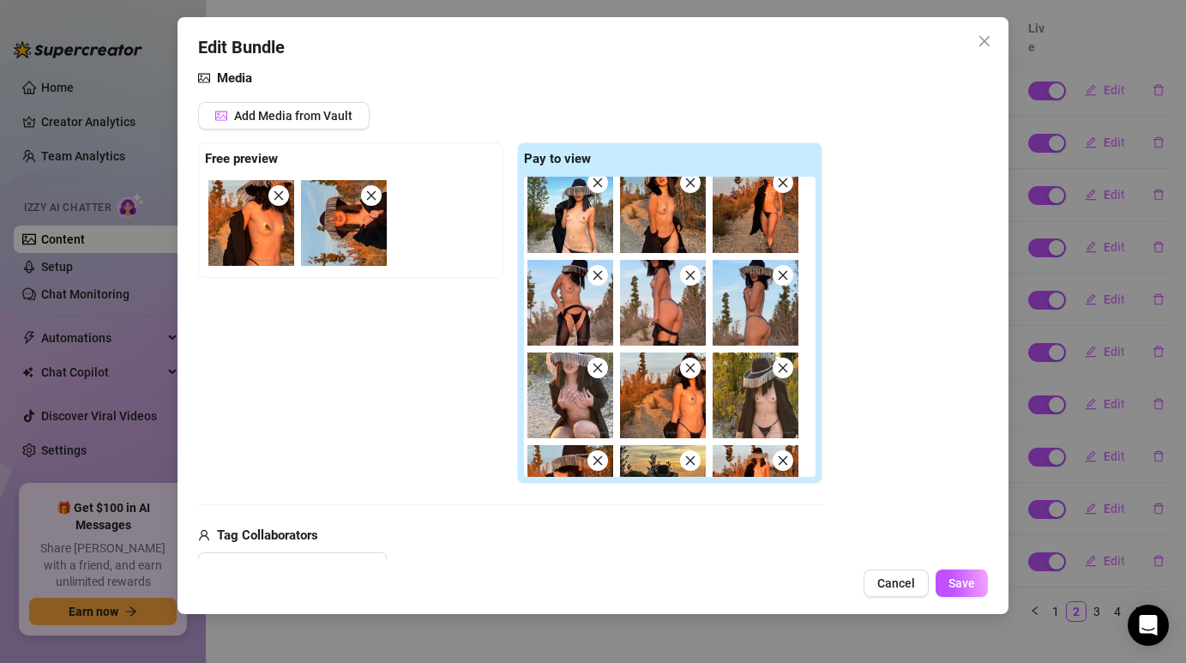
scroll to position [0, 0]
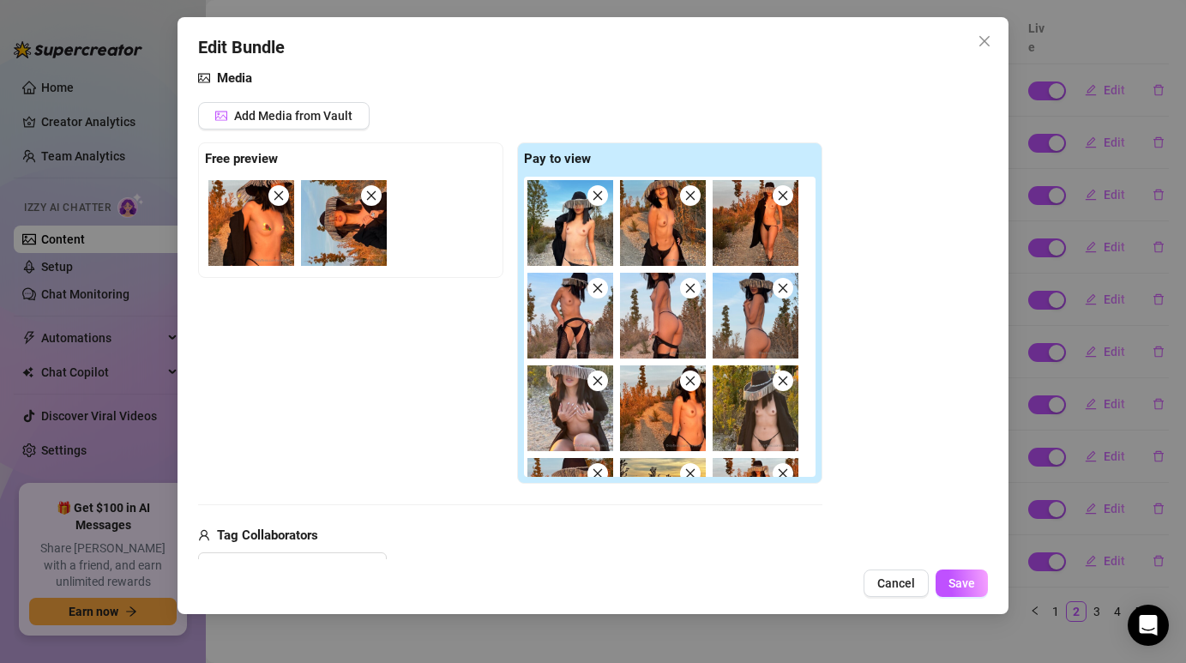
click at [823, 140] on div "Add Media from Vault Free preview Pay to view 04:17 Tag Collaborators @ Tag cre…" at bounding box center [585, 341] width 775 height 478
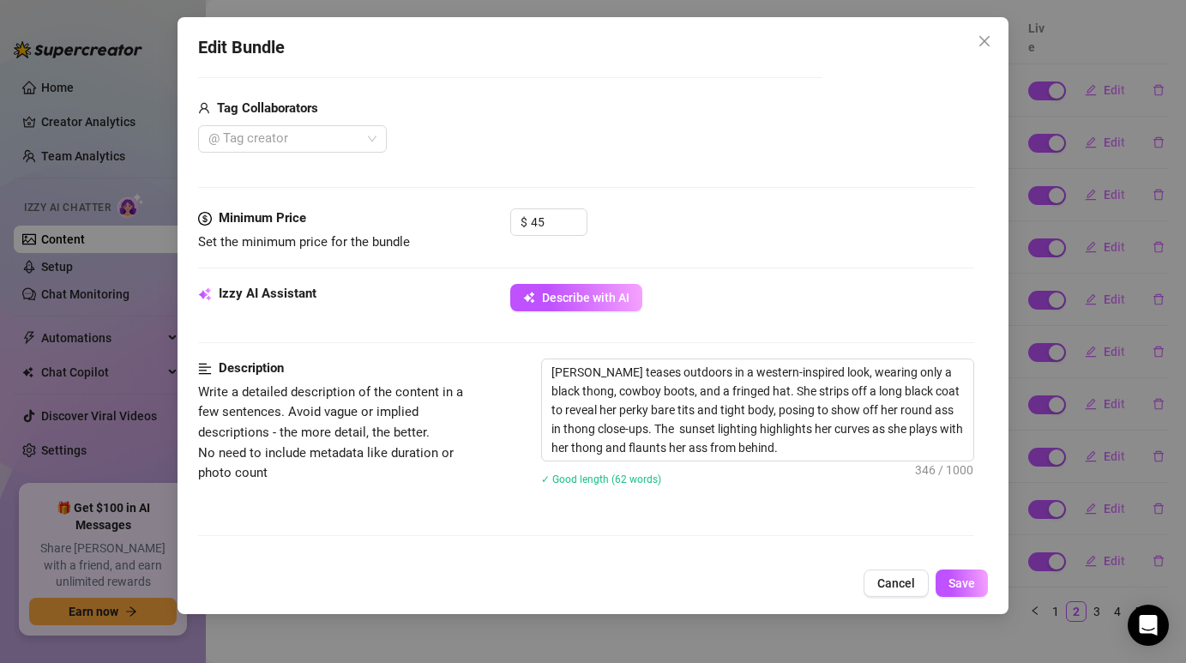
scroll to position [359, 0]
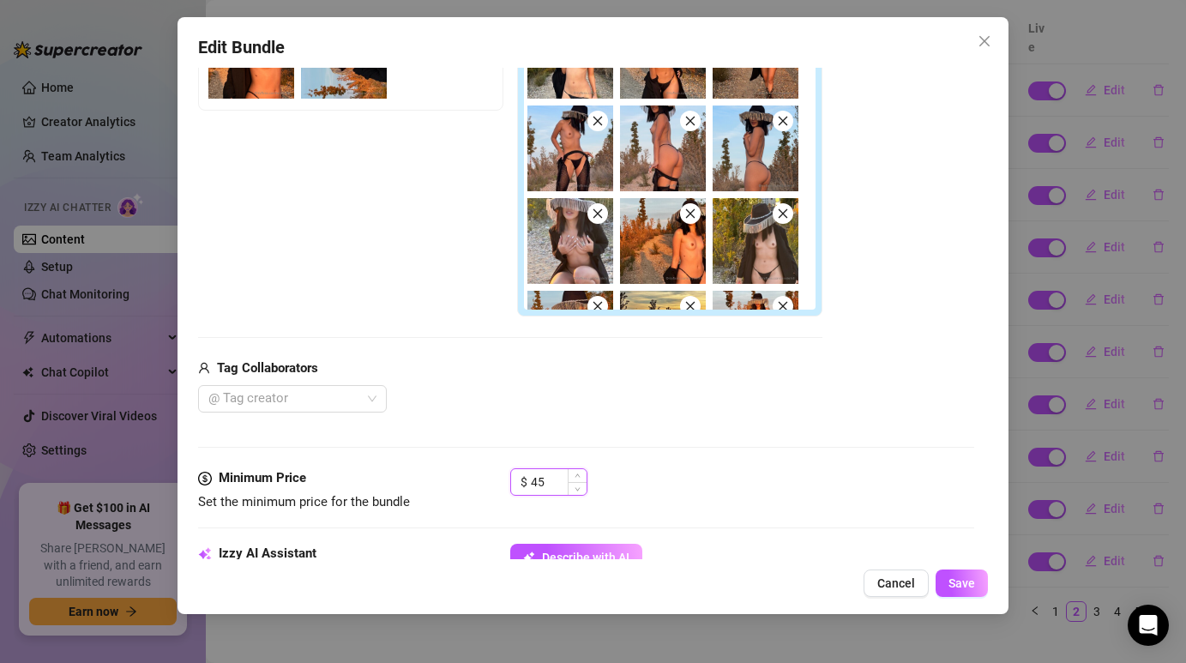
click at [548, 490] on input "45" at bounding box center [559, 482] width 56 height 26
type input "40"
click at [677, 433] on div "Media Add Media from Vault Free preview Pay to view 04:17 Tag Collaborators @ T…" at bounding box center [585, 185] width 775 height 568
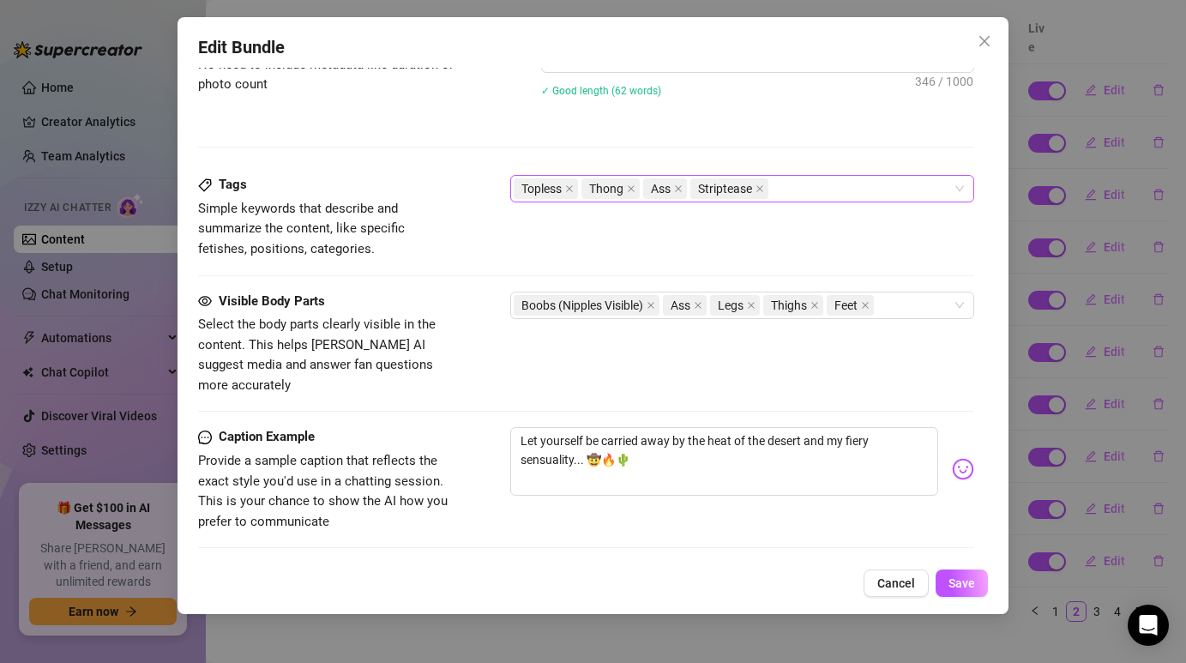
scroll to position [996, 0]
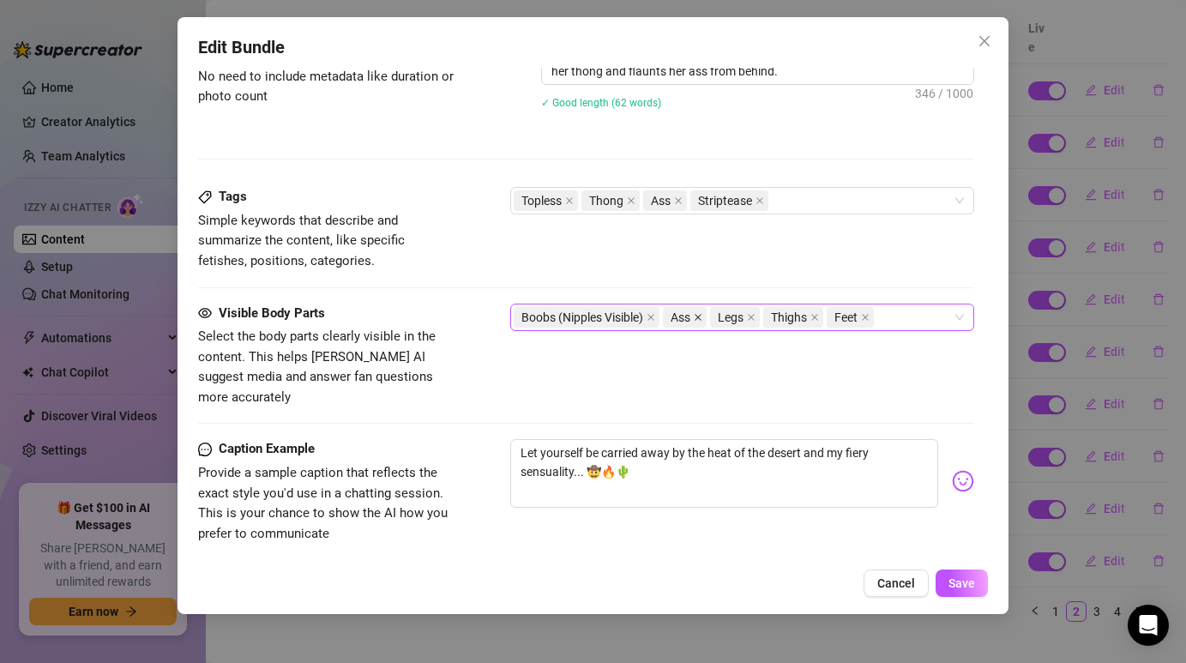
click at [702, 316] on icon "close" at bounding box center [698, 317] width 7 height 7
click at [851, 316] on div "Boobs (Nipples Visible) Legs Thighs Feet" at bounding box center [733, 317] width 438 height 24
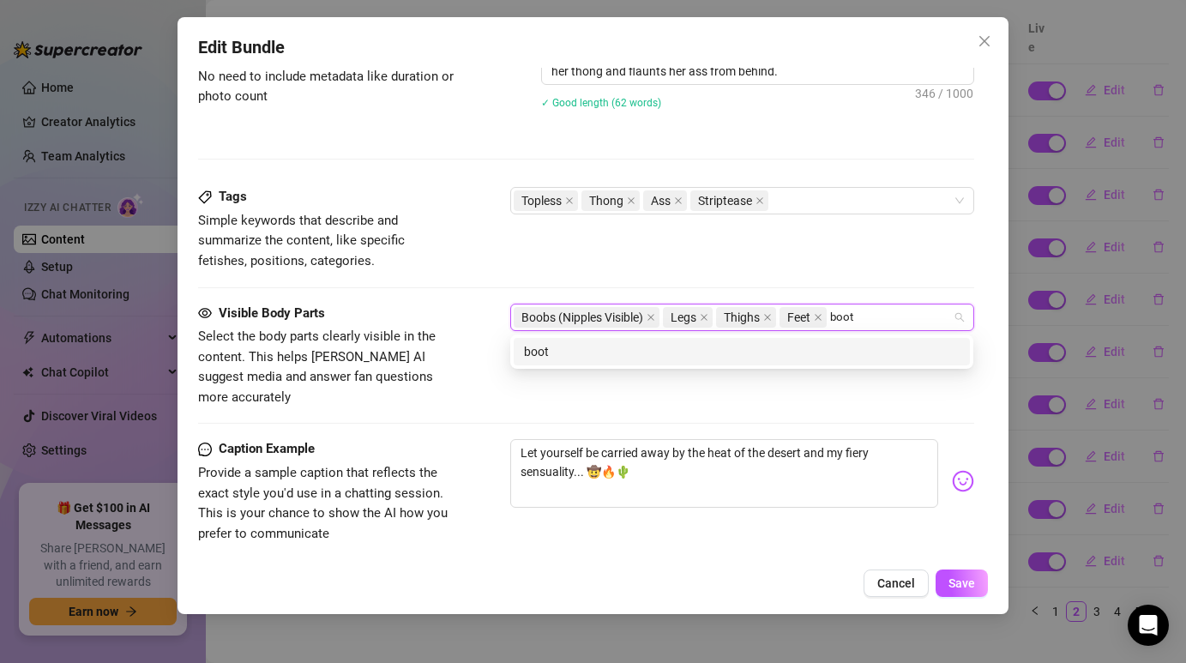
type input "booty"
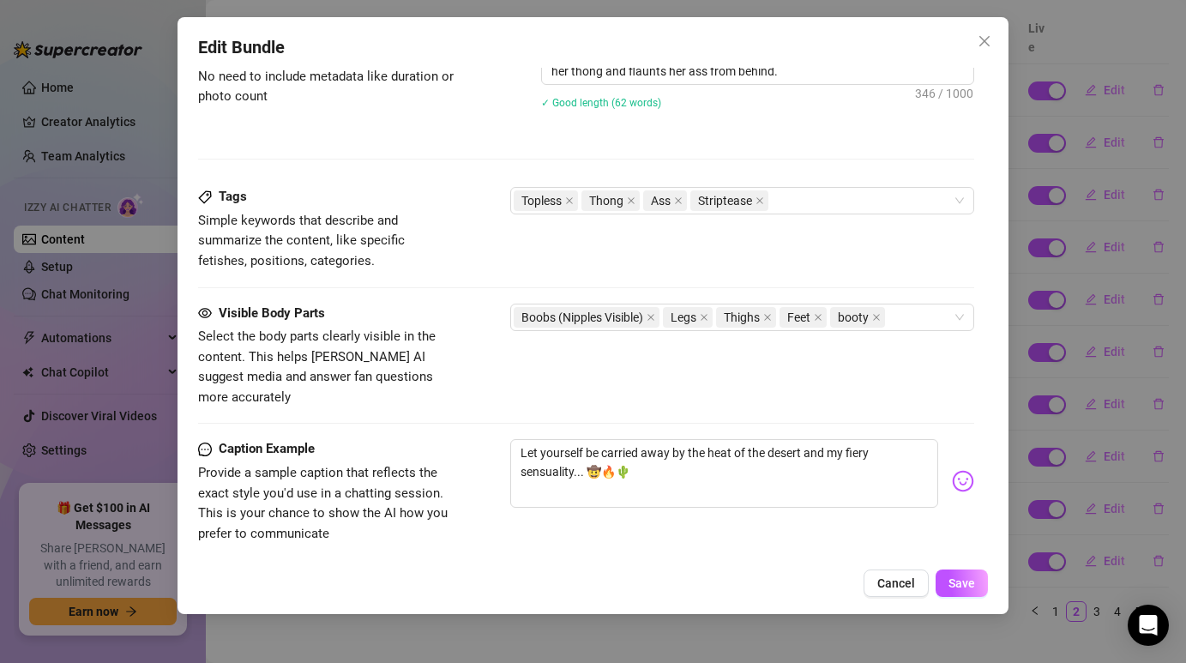
click at [825, 244] on div "Tags Simple keywords that describe and summarize the content, like specific fet…" at bounding box center [585, 229] width 775 height 84
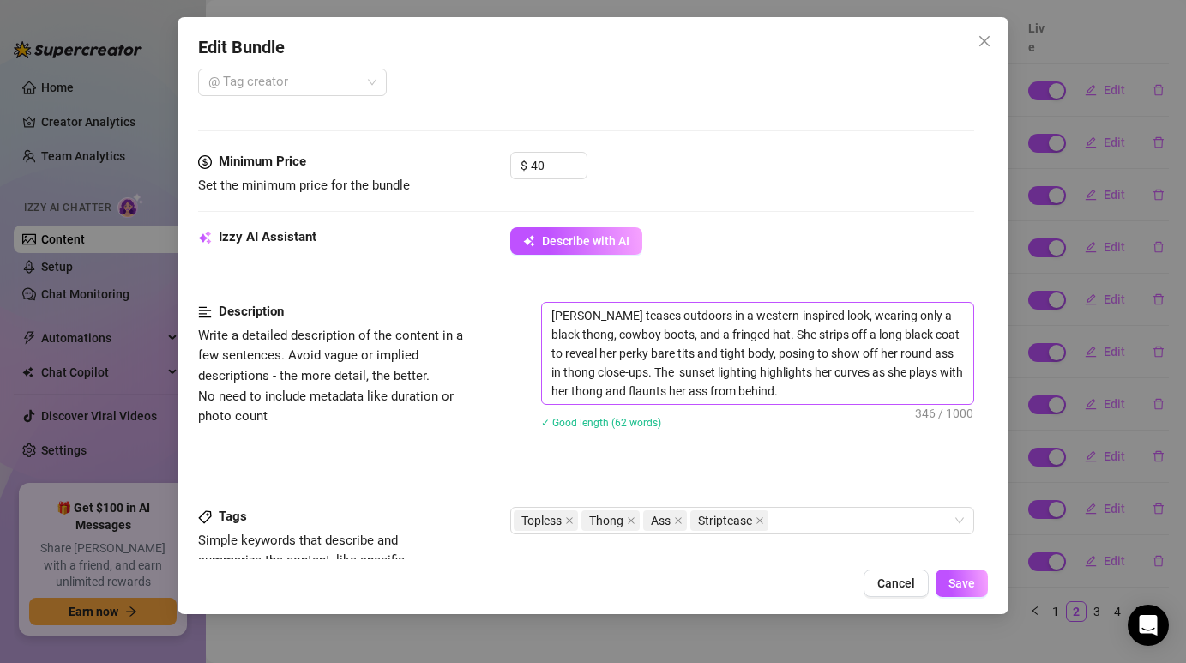
scroll to position [688, 0]
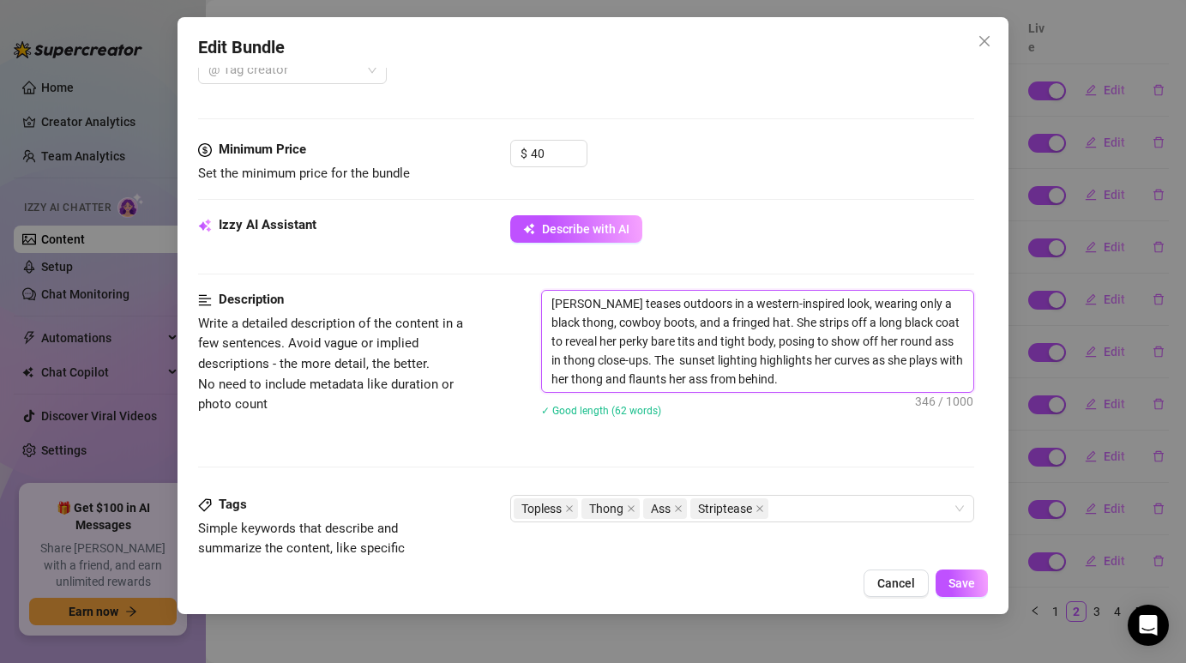
drag, startPoint x: 555, startPoint y: 305, endPoint x: 773, endPoint y: 384, distance: 231.7
click at [773, 384] on textarea "[PERSON_NAME] teases outdoors in a western-inspired look, wearing only a black …" at bounding box center [757, 341] width 430 height 101
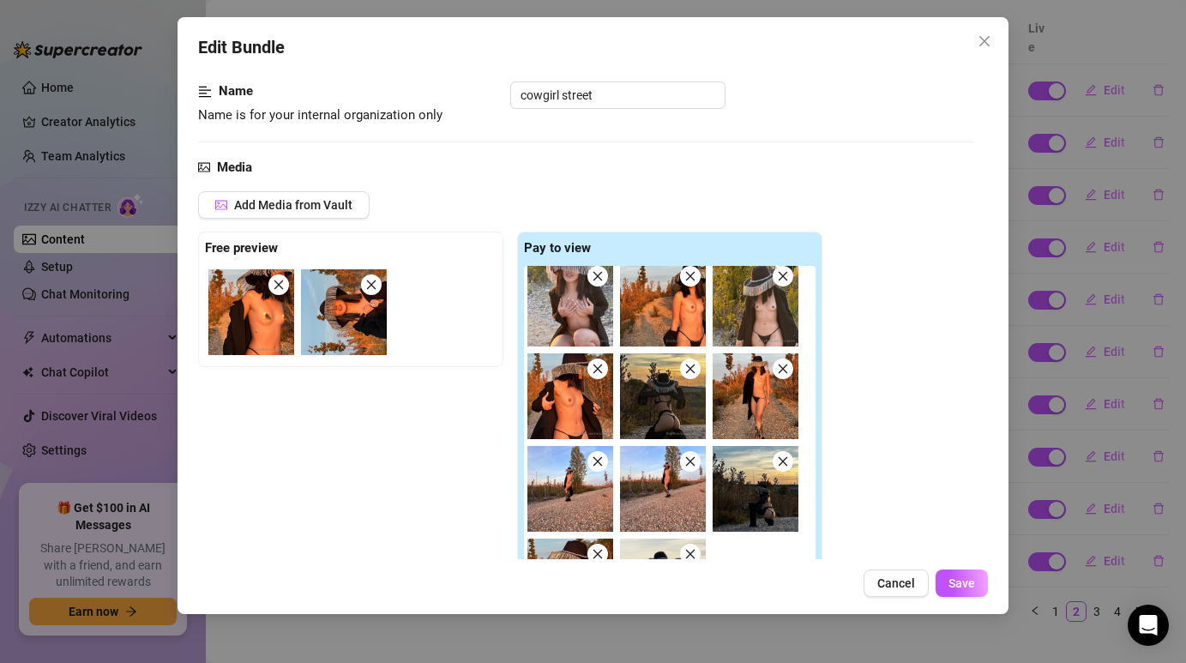
scroll to position [151, 0]
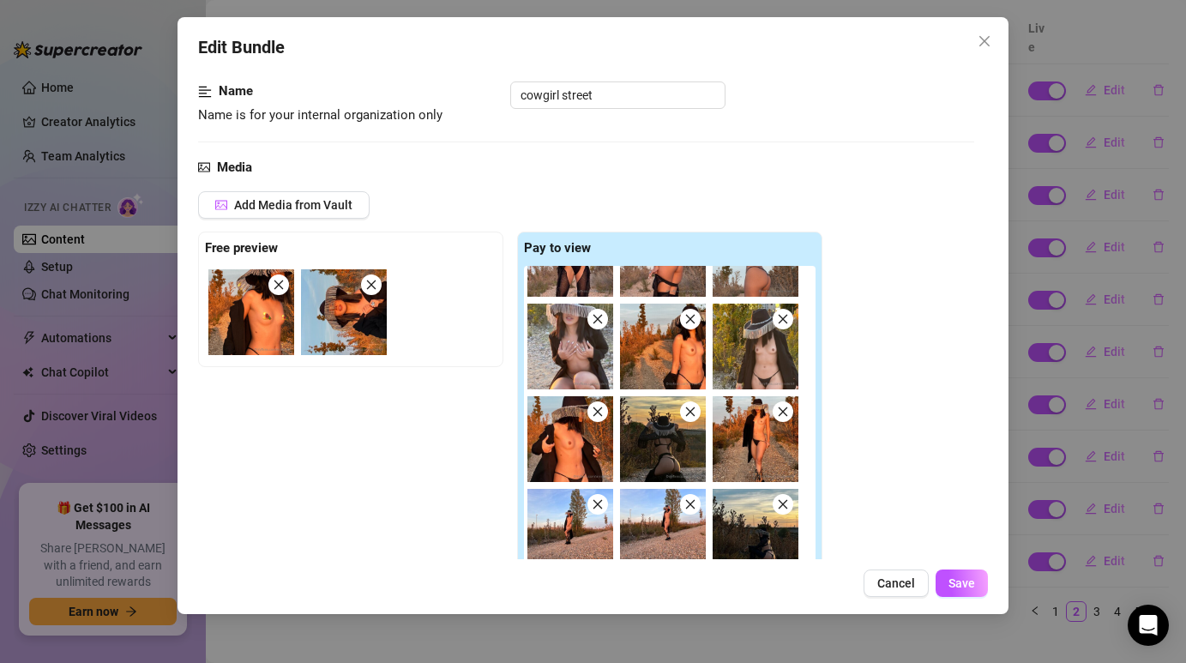
click at [599, 316] on icon "close" at bounding box center [598, 319] width 12 height 12
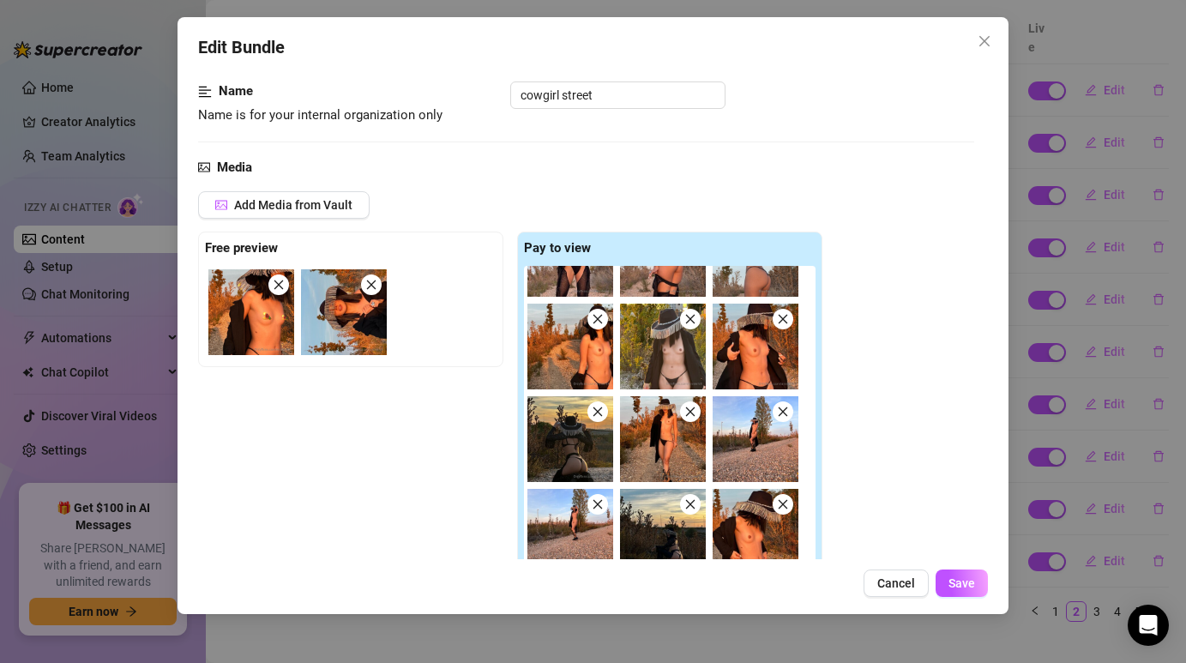
click at [599, 411] on icon "close" at bounding box center [598, 412] width 12 height 12
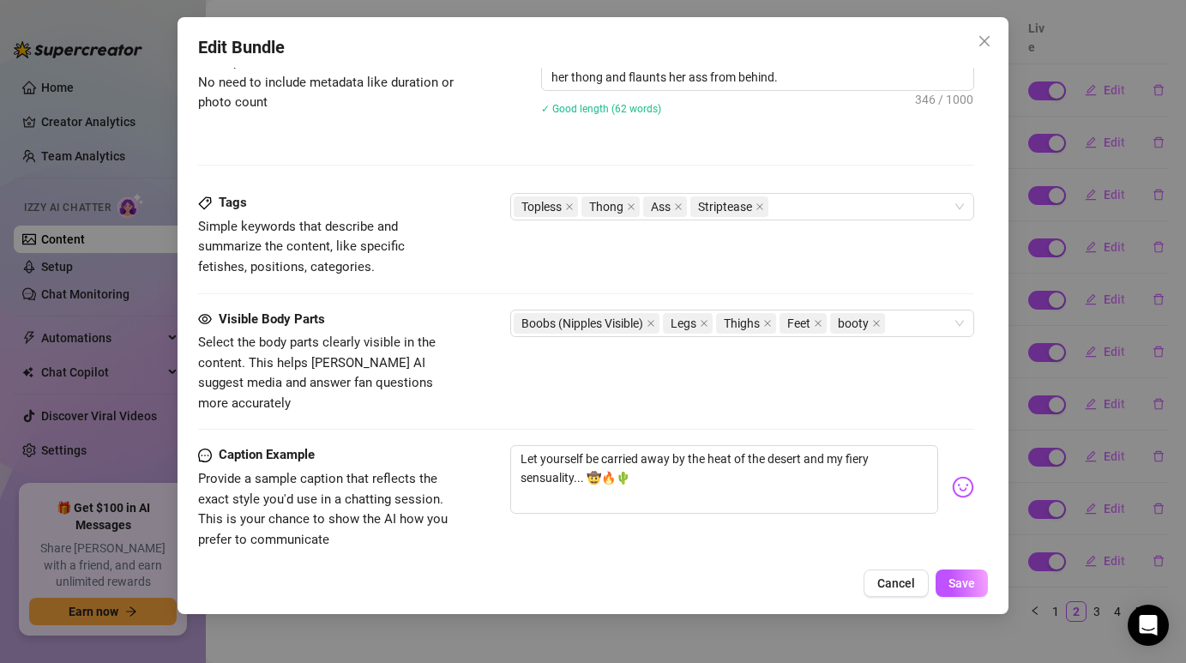
scroll to position [1043, 0]
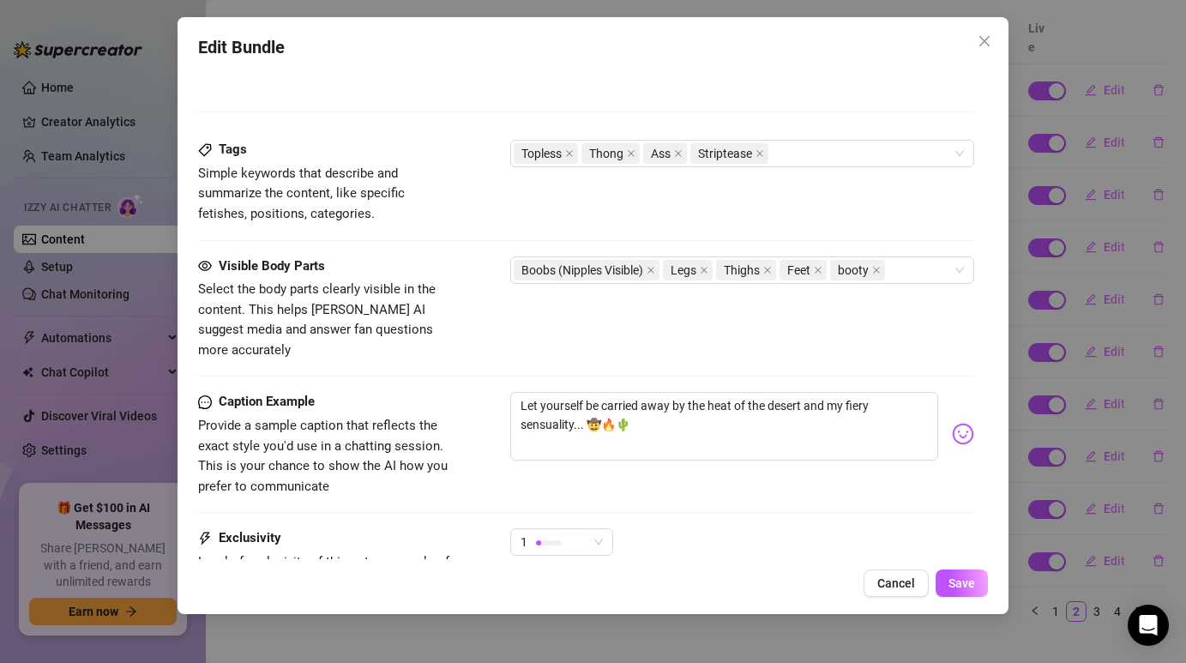
click at [861, 207] on div "Tags Simple keywords that describe and summarize the content, like specific fet…" at bounding box center [585, 182] width 775 height 84
click at [967, 598] on div "Edit Bundle Account [PERSON_NAME] (@anniehill) Name Name is for your internal o…" at bounding box center [593, 315] width 830 height 597
click at [967, 586] on span "Save" at bounding box center [961, 583] width 27 height 14
